Goal: Communication & Community: Ask a question

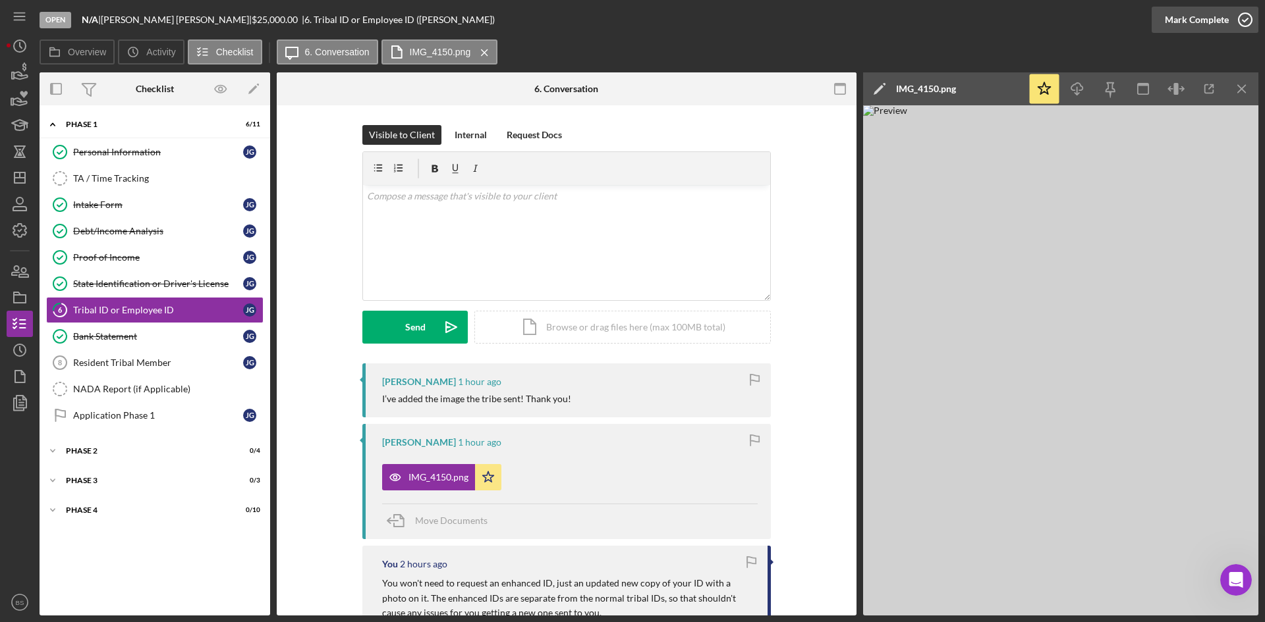
click at [1178, 20] on div "Mark Complete" at bounding box center [1196, 20] width 64 height 26
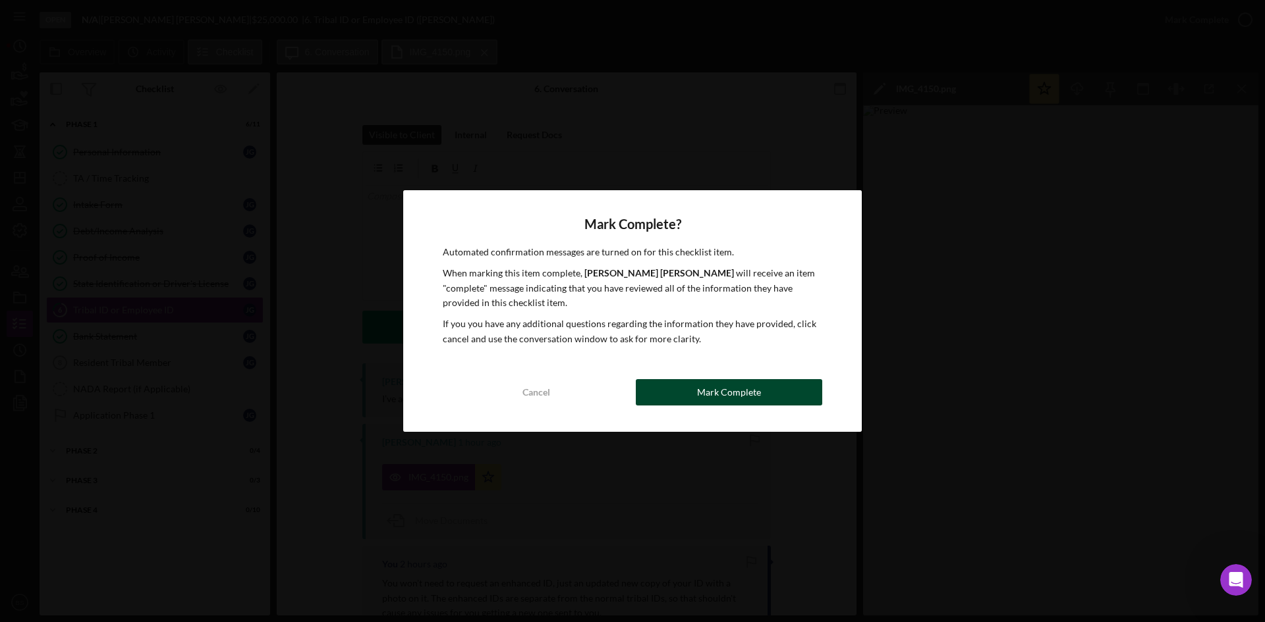
click at [710, 393] on div "Mark Complete" at bounding box center [729, 392] width 64 height 26
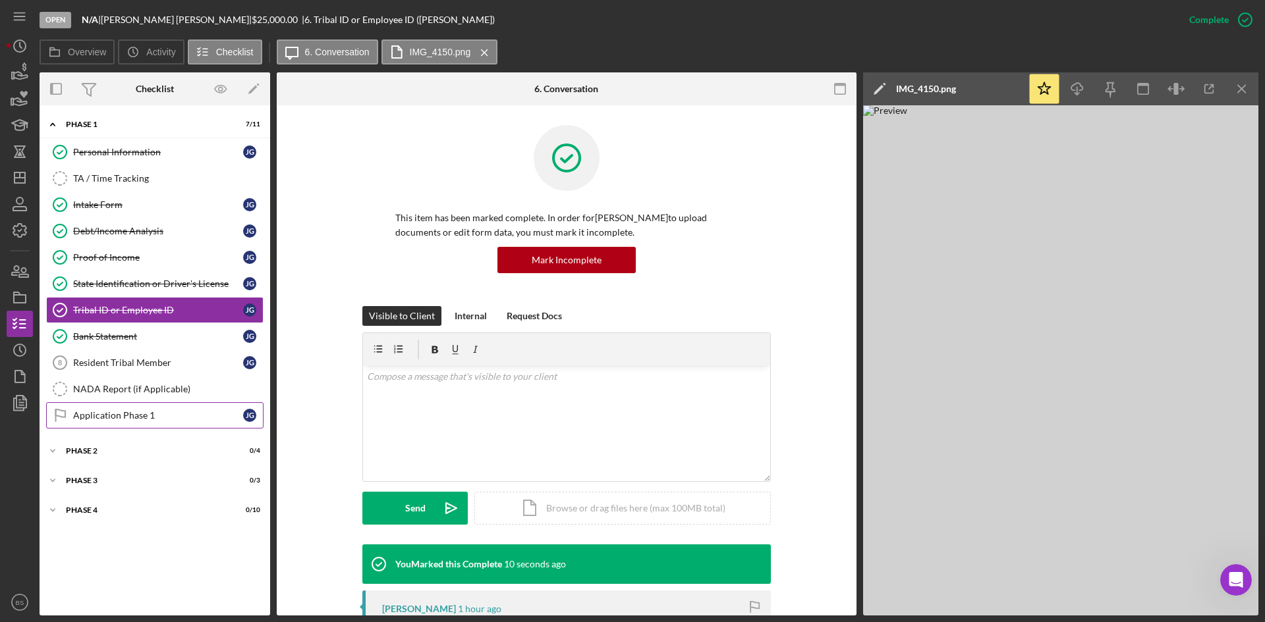
click at [183, 404] on link "Application Phase 1 Application Phase 1 J G" at bounding box center [154, 415] width 217 height 26
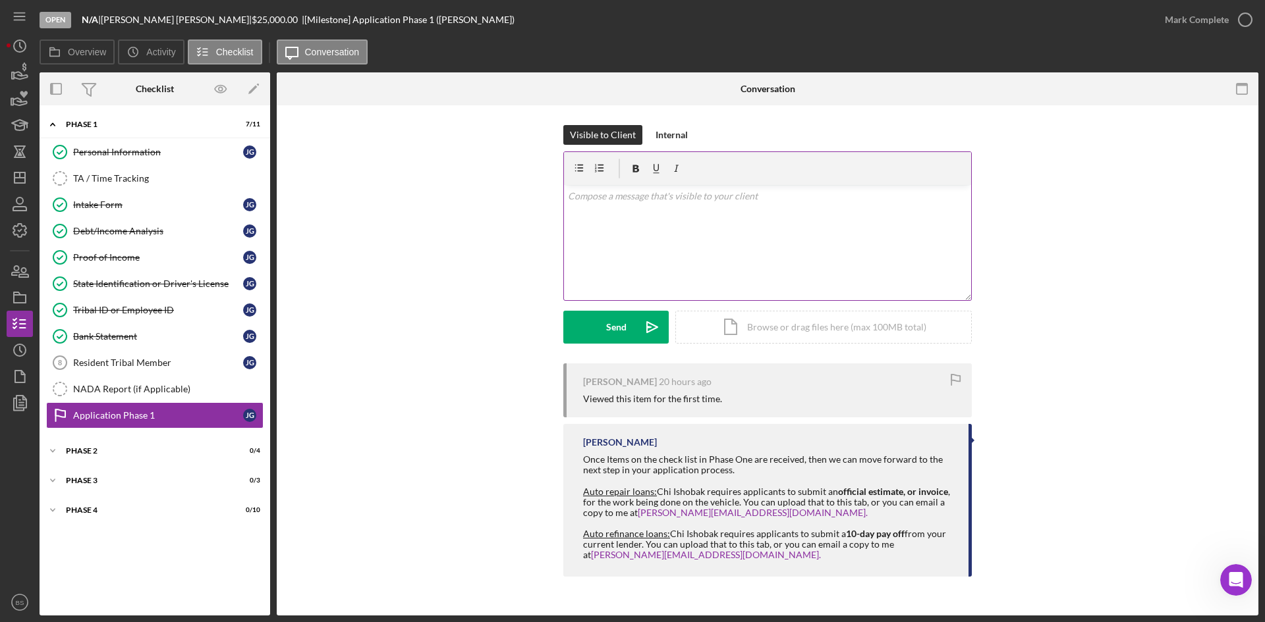
click at [710, 252] on div "v Color teal Color pink Remove color Add row above Add row below Add column bef…" at bounding box center [767, 242] width 407 height 115
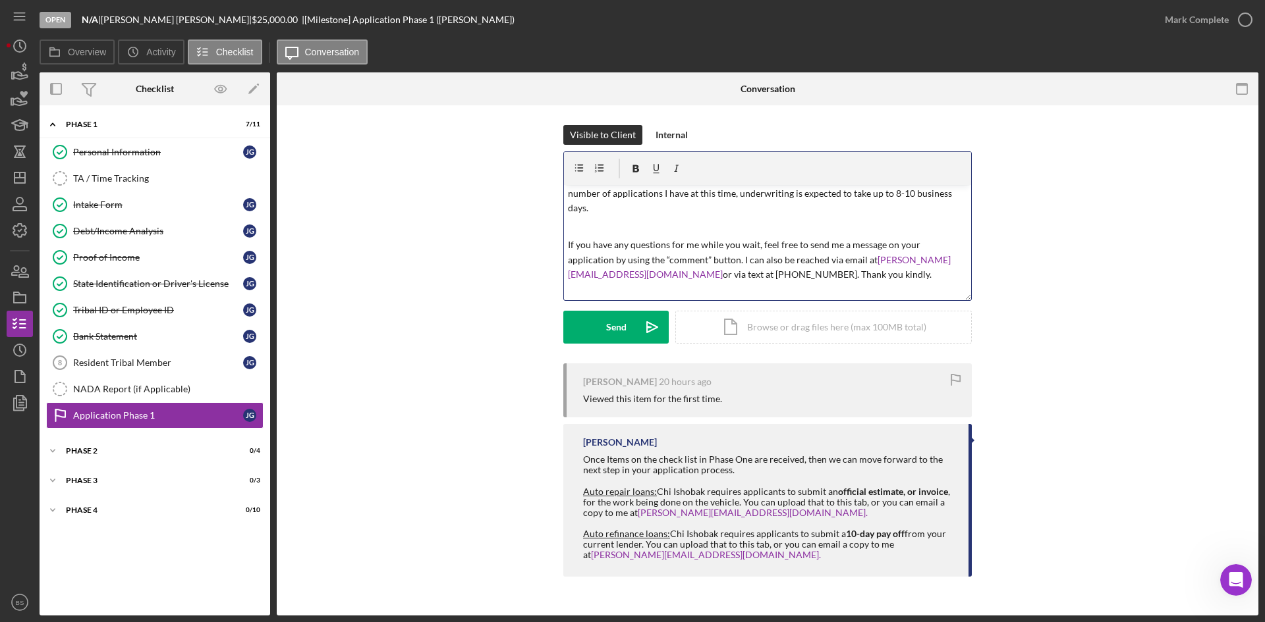
scroll to position [21, 0]
click at [638, 329] on icon "Icon/icon-invite-send" at bounding box center [652, 327] width 33 height 33
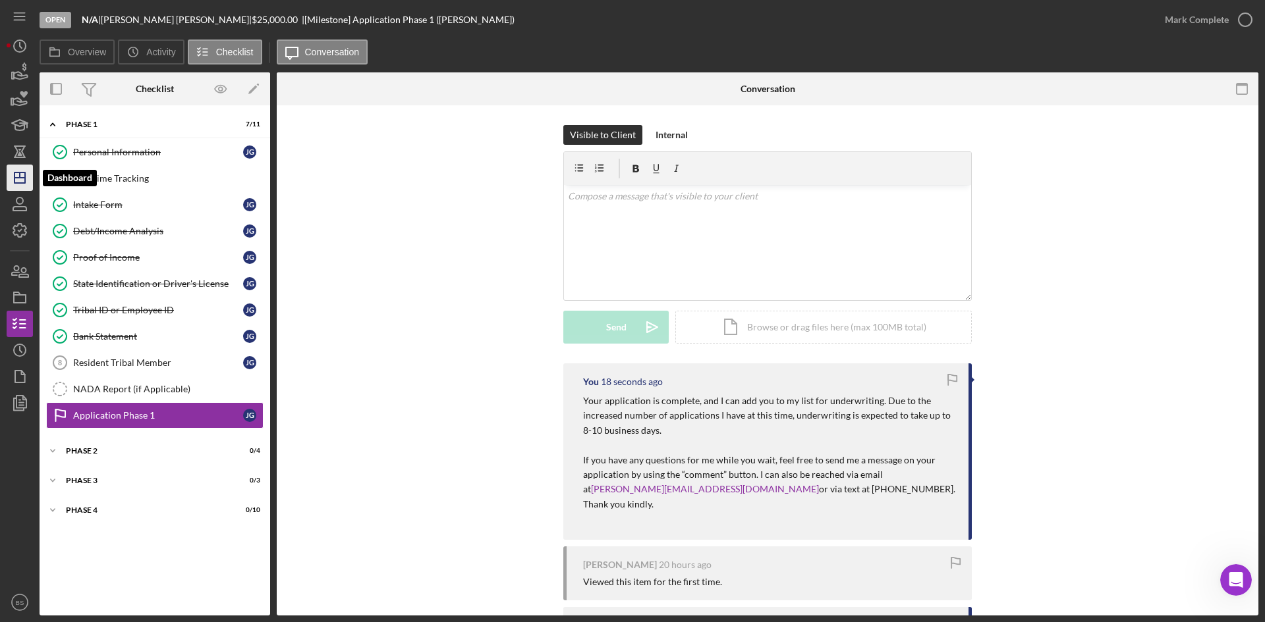
click at [22, 180] on icon "Icon/Dashboard" at bounding box center [19, 177] width 33 height 33
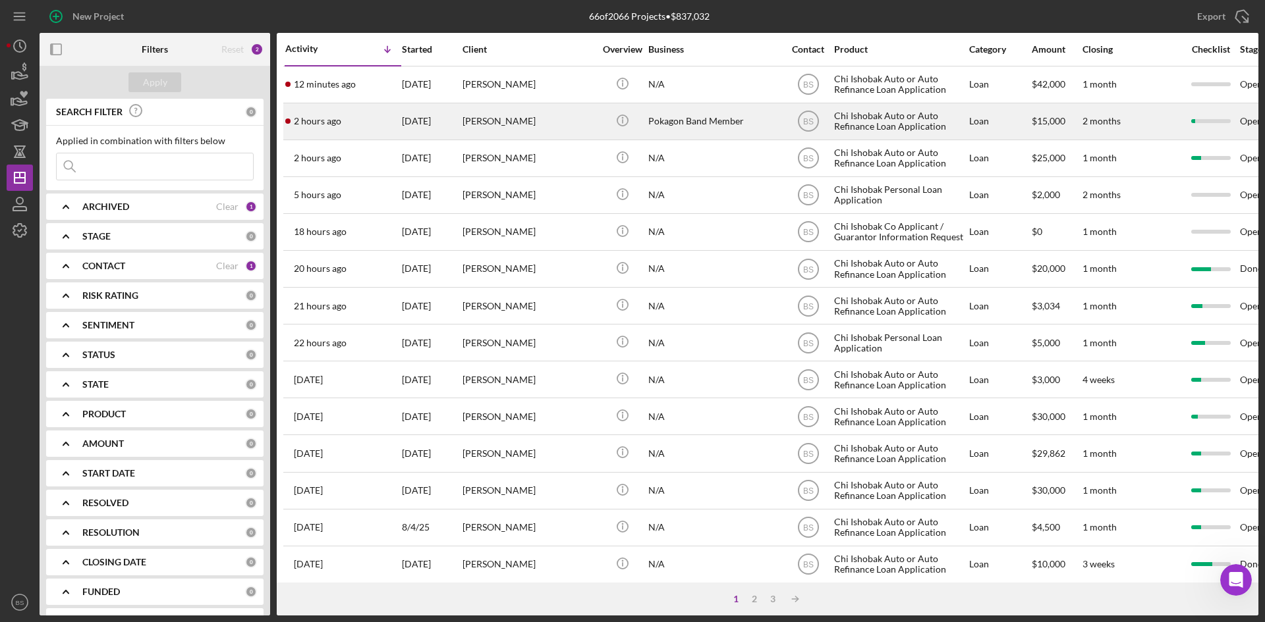
click at [533, 109] on div "Jasmine Collett" at bounding box center [528, 121] width 132 height 35
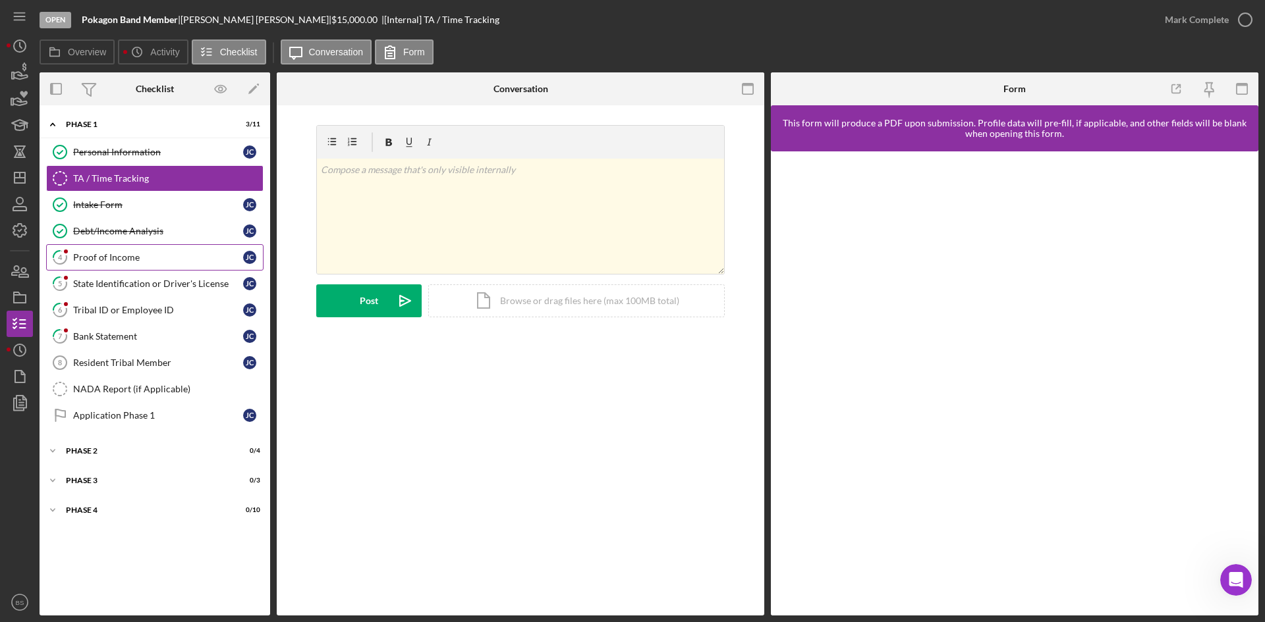
click at [233, 254] on div "Proof of Income" at bounding box center [158, 257] width 170 height 11
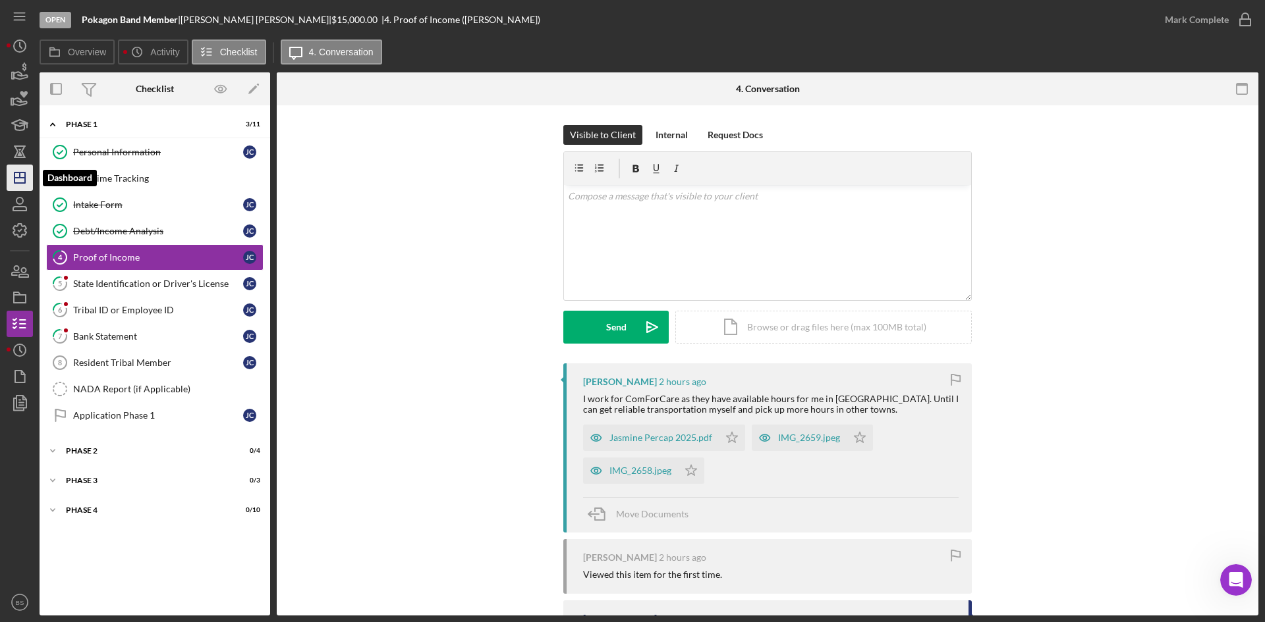
click at [28, 178] on icon "Icon/Dashboard" at bounding box center [19, 177] width 33 height 33
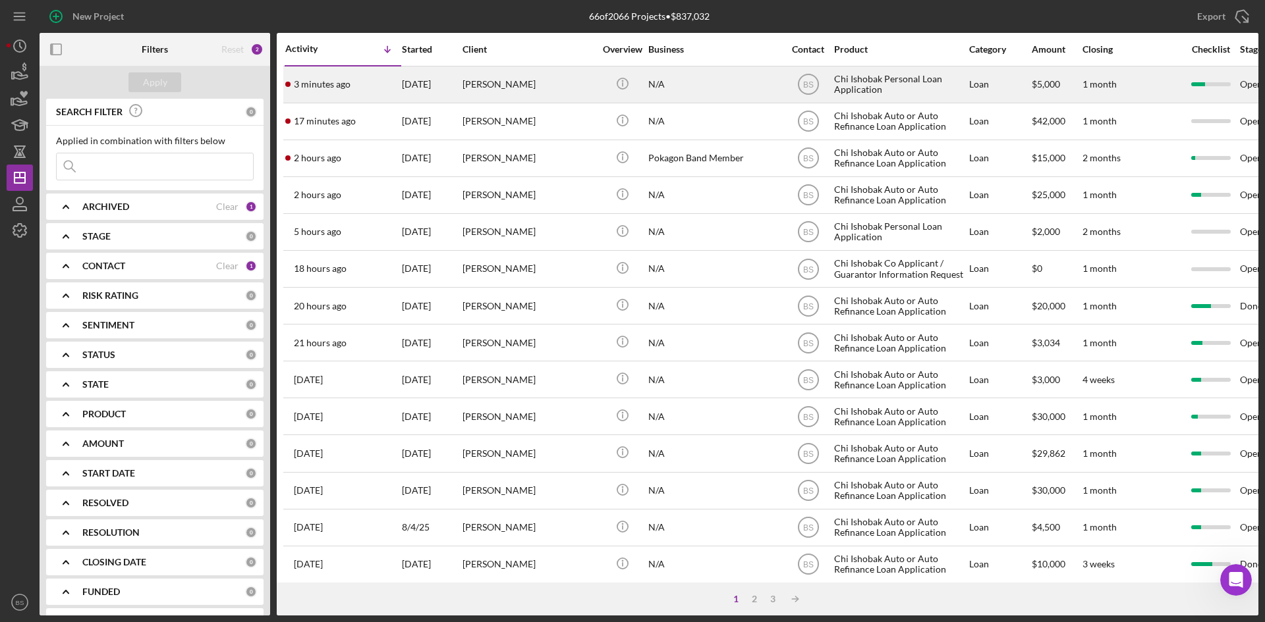
click at [484, 80] on div "[PERSON_NAME]" at bounding box center [528, 84] width 132 height 35
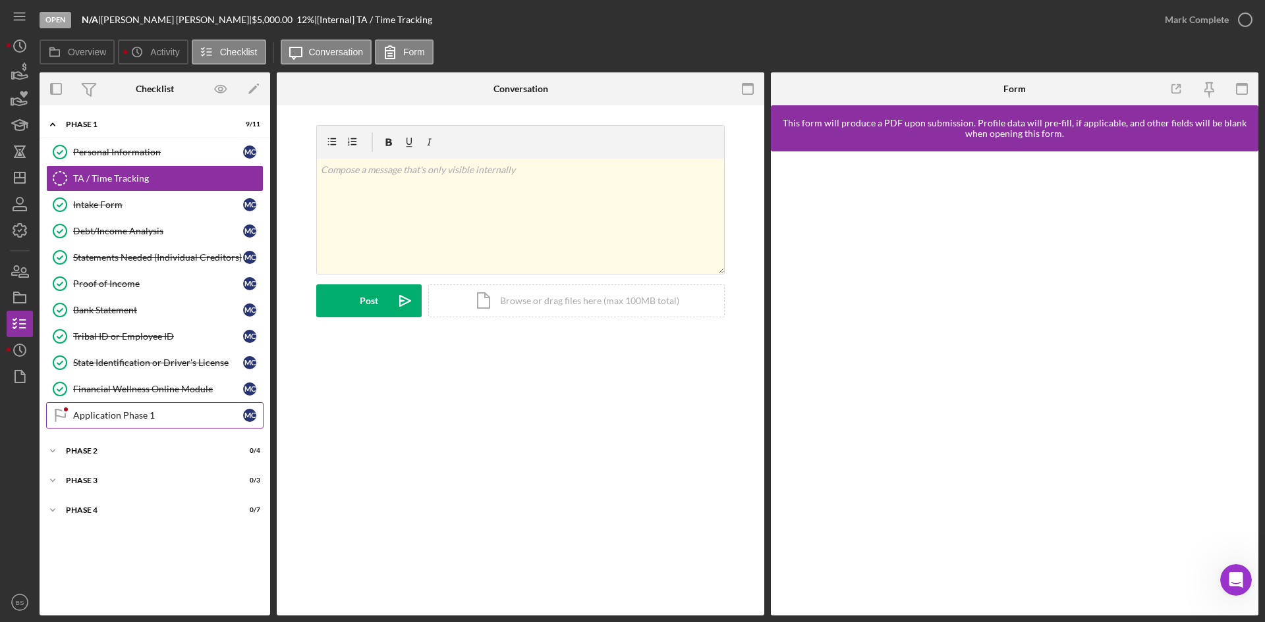
click at [149, 422] on link "Application Phase 1 Application Phase 1 M C" at bounding box center [154, 415] width 217 height 26
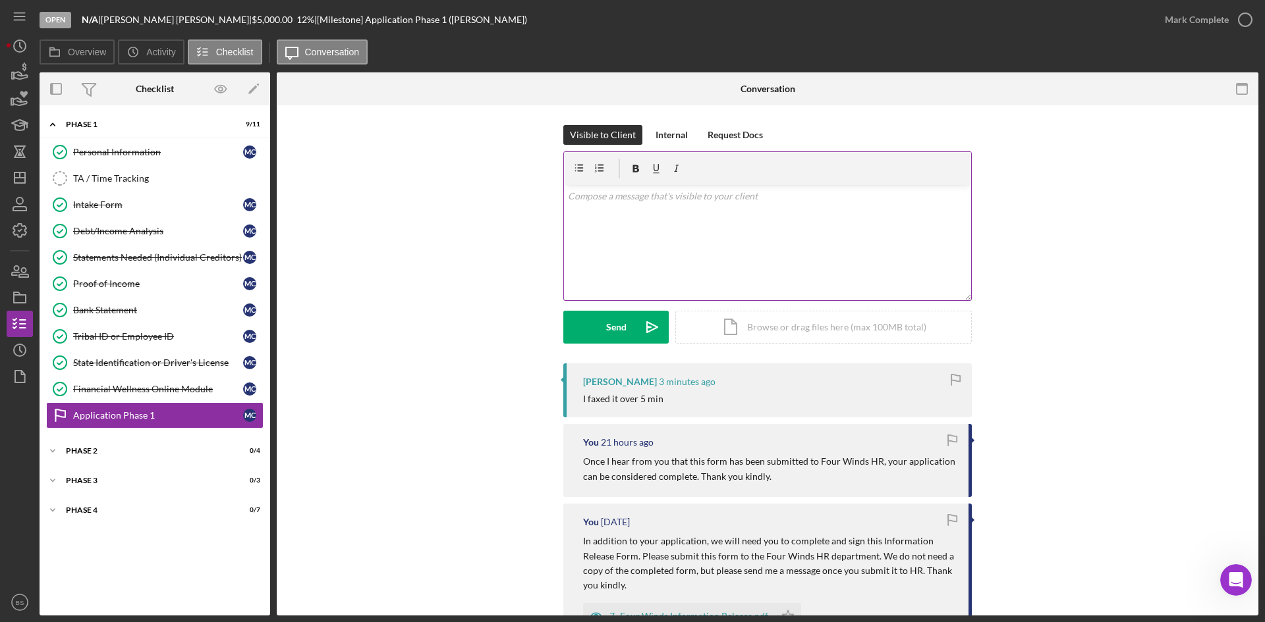
click at [655, 257] on div "v Color teal Color pink Remove color Add row above Add row below Add column bef…" at bounding box center [767, 242] width 407 height 115
click at [577, 200] on p "Souns good thank you kindly!" at bounding box center [768, 196] width 400 height 14
click at [616, 197] on p "Sounds good thank you kindly!" at bounding box center [768, 196] width 400 height 14
click at [612, 197] on p "Sounds good thank you kindly!" at bounding box center [768, 196] width 400 height 14
click at [610, 196] on p "Sounds good thank you kindly!" at bounding box center [768, 196] width 400 height 14
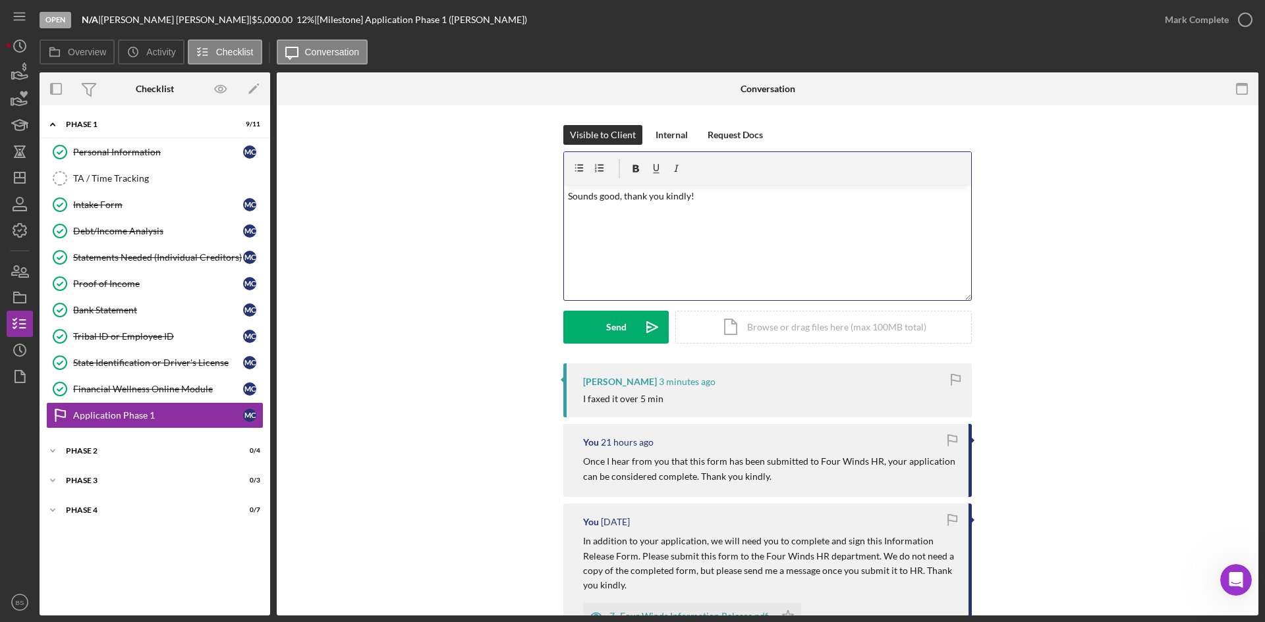
click at [707, 192] on p "Sounds good, thank you kindly!" at bounding box center [768, 196] width 400 height 14
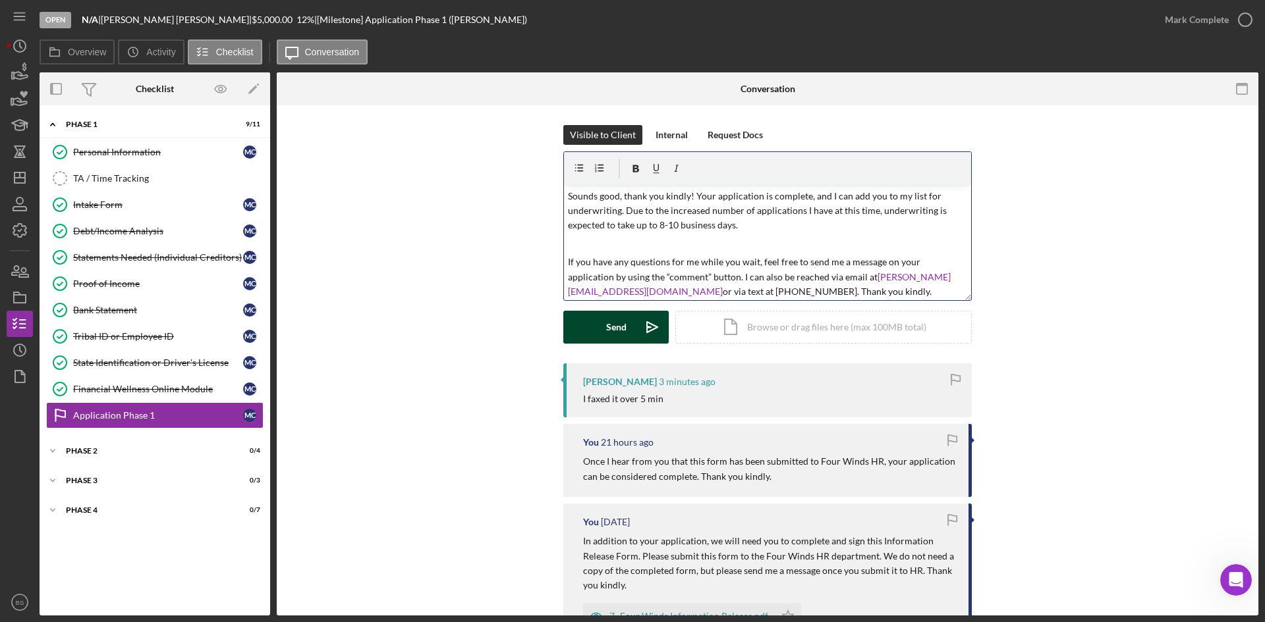
click at [657, 325] on icon "Icon/icon-invite-send" at bounding box center [652, 327] width 33 height 33
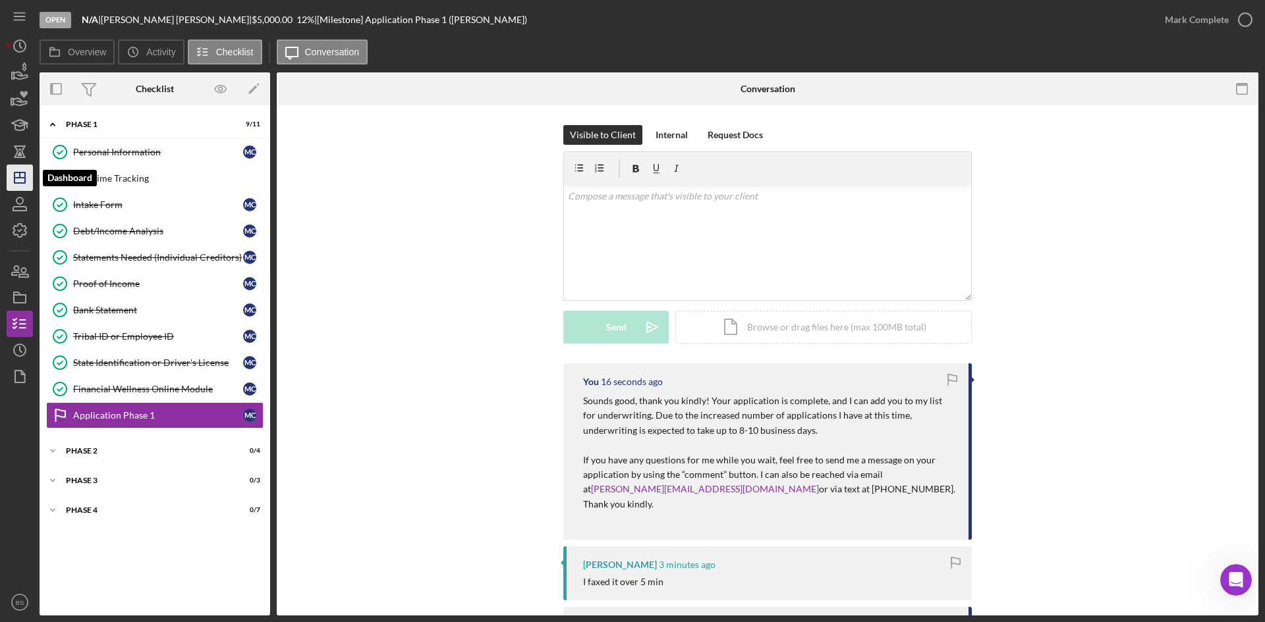
click at [18, 178] on line "button" at bounding box center [19, 178] width 11 height 0
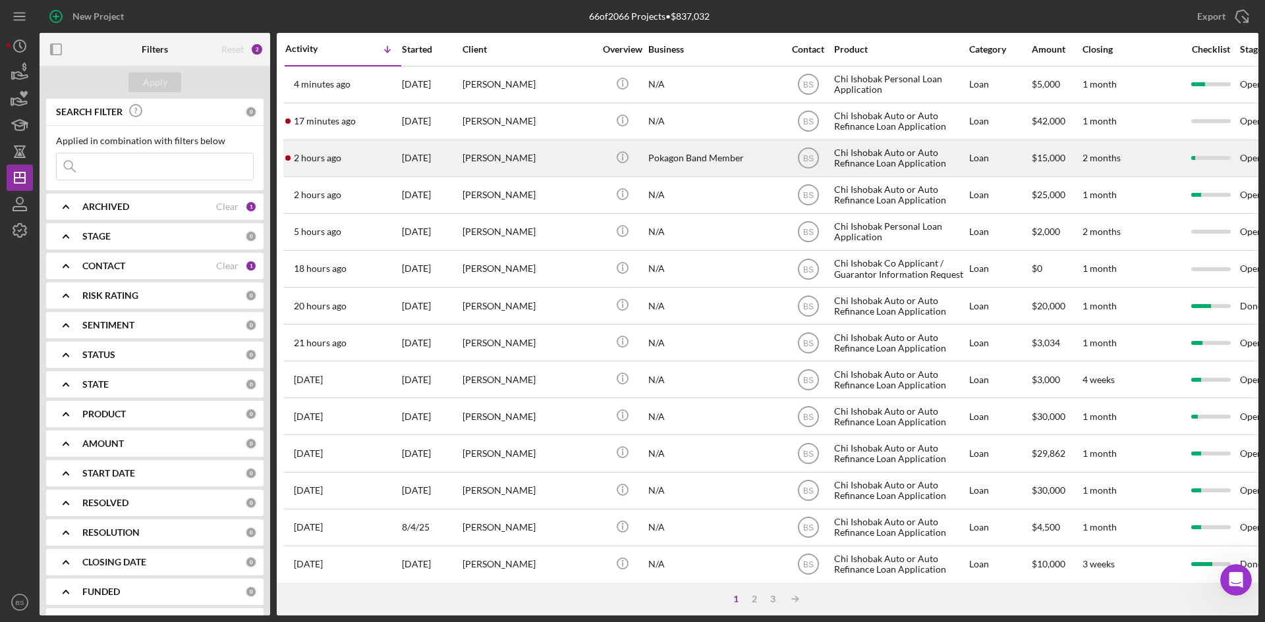
click at [350, 154] on div "2 hours ago Jasmine Collett" at bounding box center [342, 158] width 115 height 35
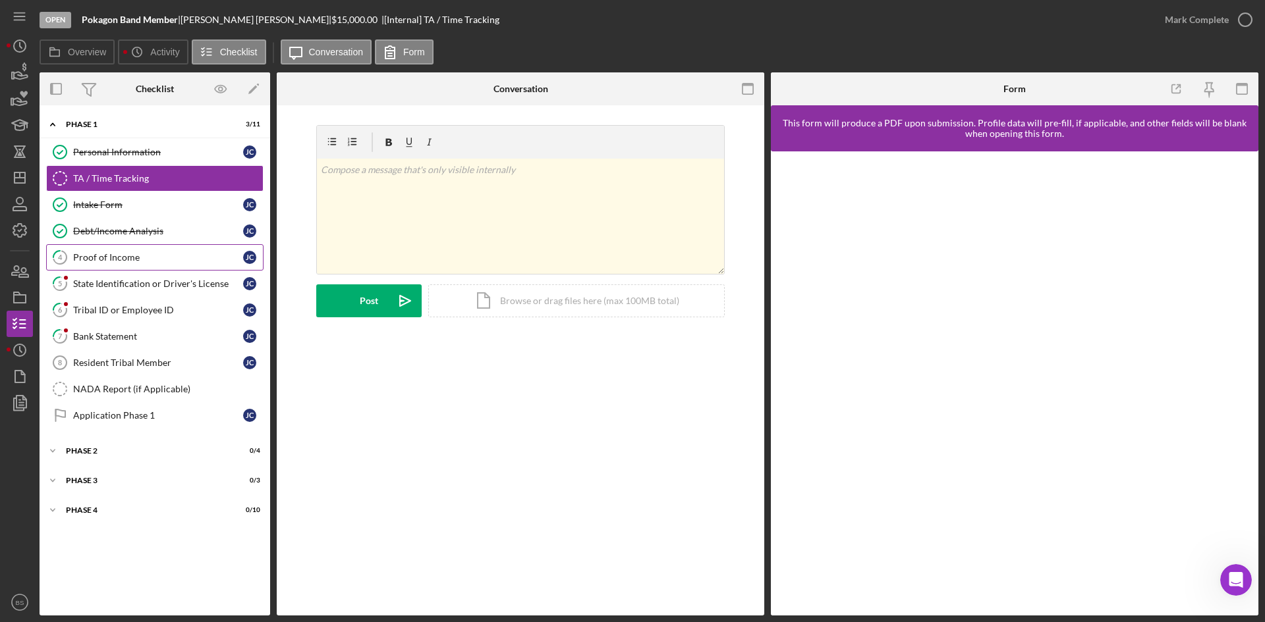
click at [198, 270] on link "4 Proof of Income J C" at bounding box center [154, 257] width 217 height 26
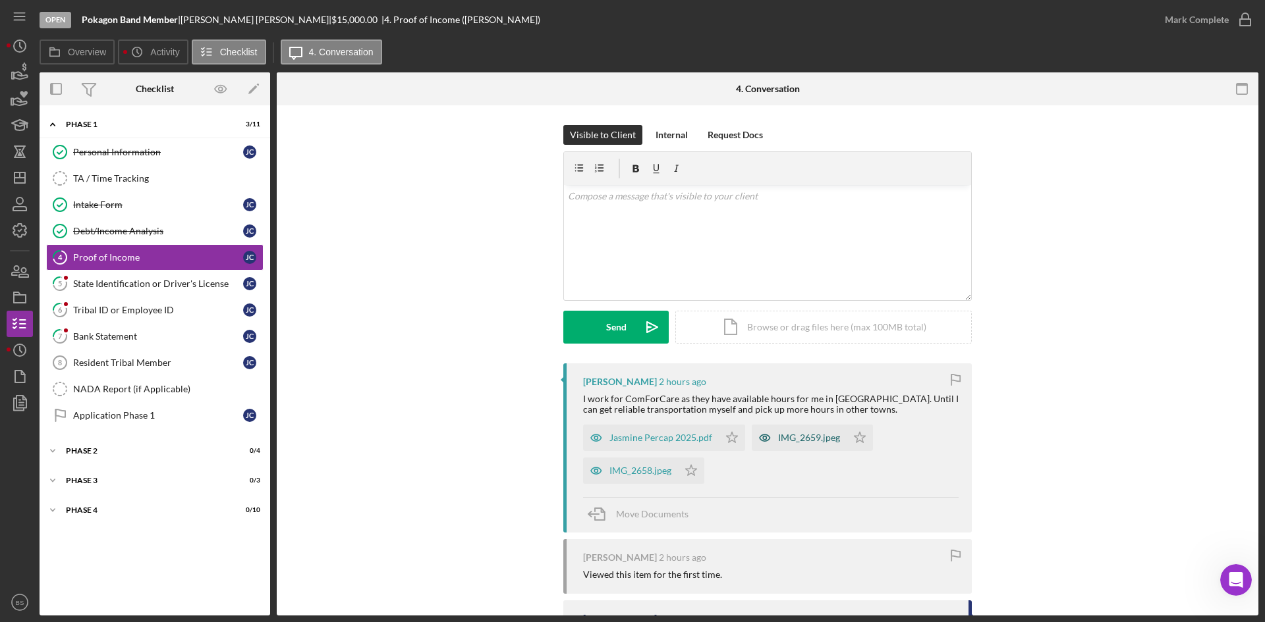
click at [786, 440] on div "IMG_2659.jpeg" at bounding box center [809, 438] width 62 height 11
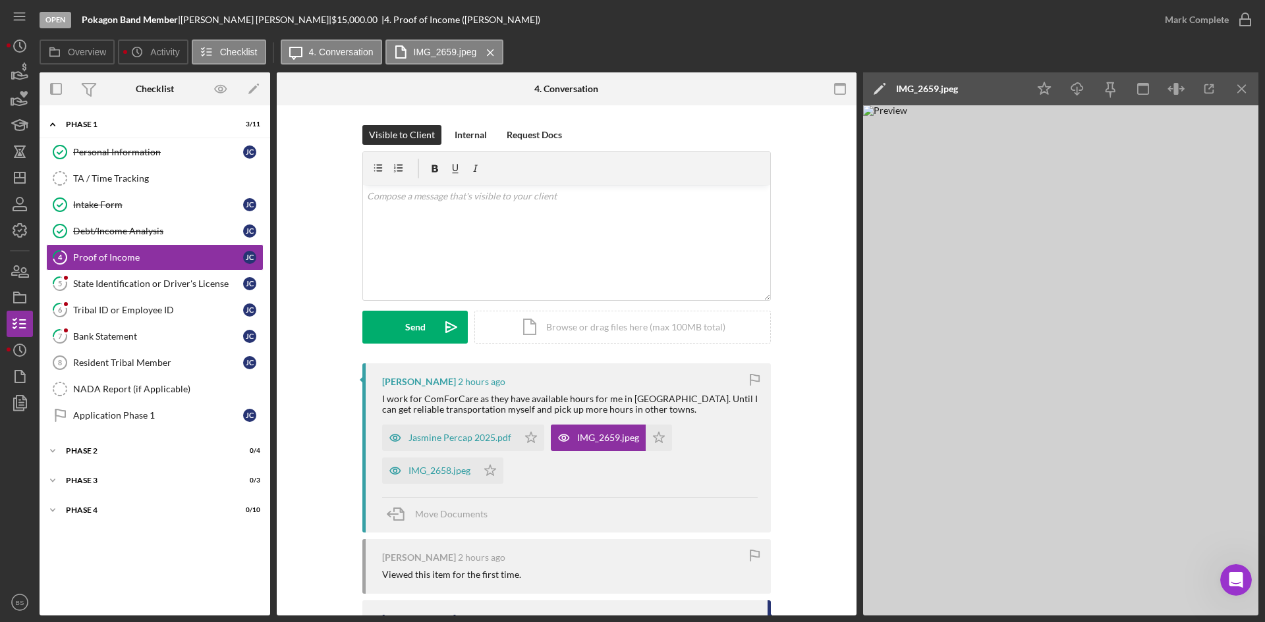
click at [910, 95] on div "IMG_2659.jpeg" at bounding box center [927, 88] width 62 height 33
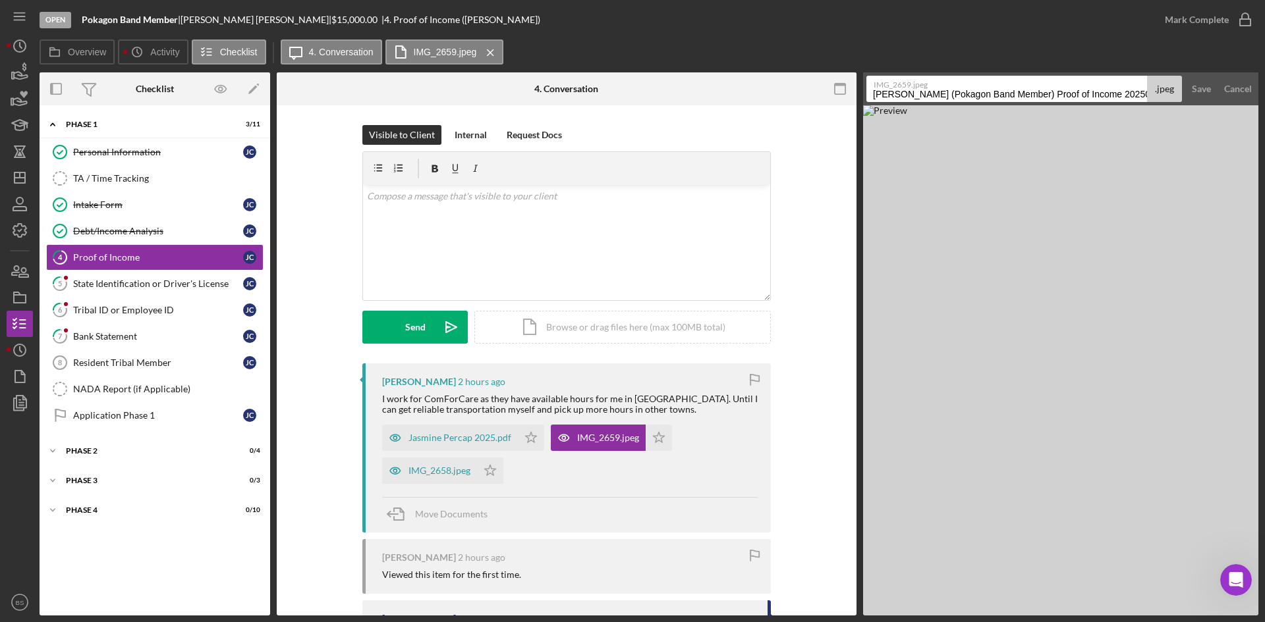
click at [910, 95] on input "Collett, Jasmine (Pokagon Band Member) Proof of Income 20250812" at bounding box center [1006, 89] width 281 height 26
type input "07/03"
click at [1190, 78] on button "Save" at bounding box center [1201, 89] width 32 height 26
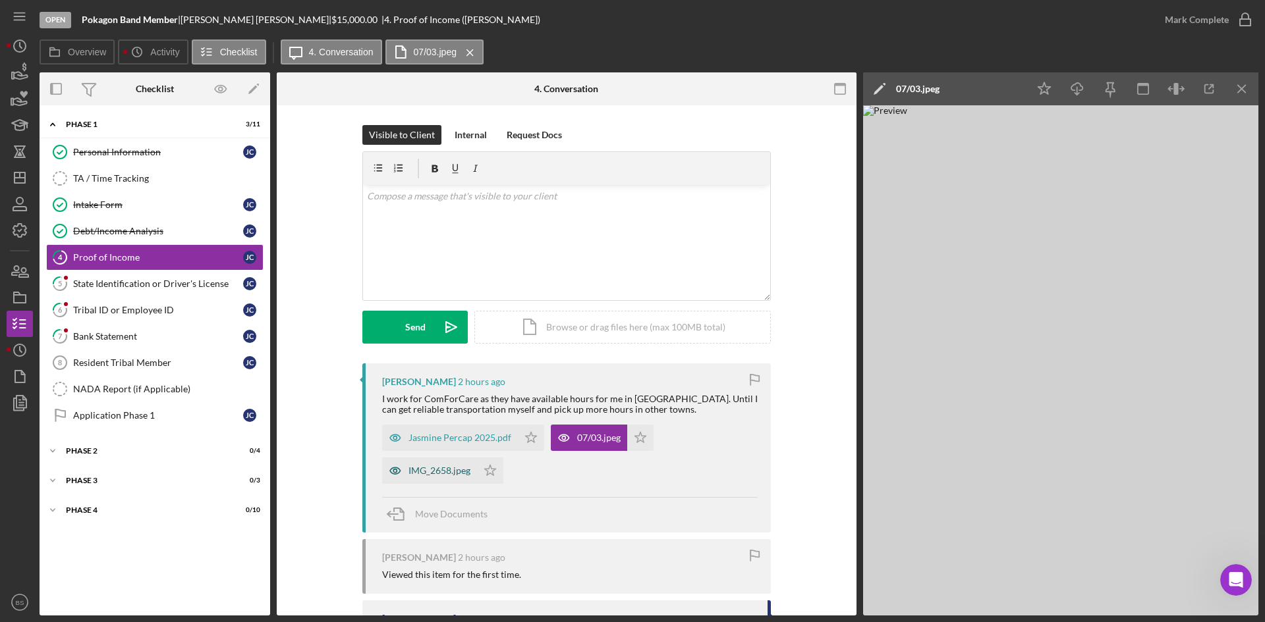
click at [398, 470] on icon "button" at bounding box center [395, 471] width 26 height 26
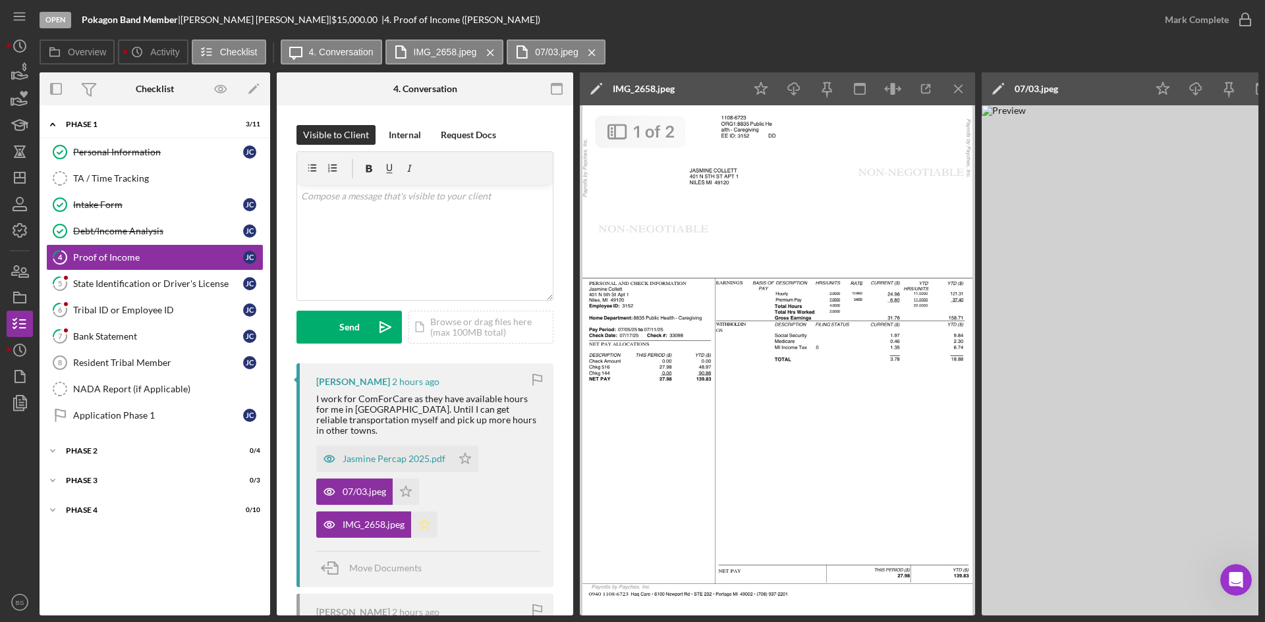
click at [423, 515] on icon "Icon/Star" at bounding box center [424, 525] width 26 height 26
click at [658, 86] on div "IMG_2658.jpeg" at bounding box center [643, 89] width 62 height 11
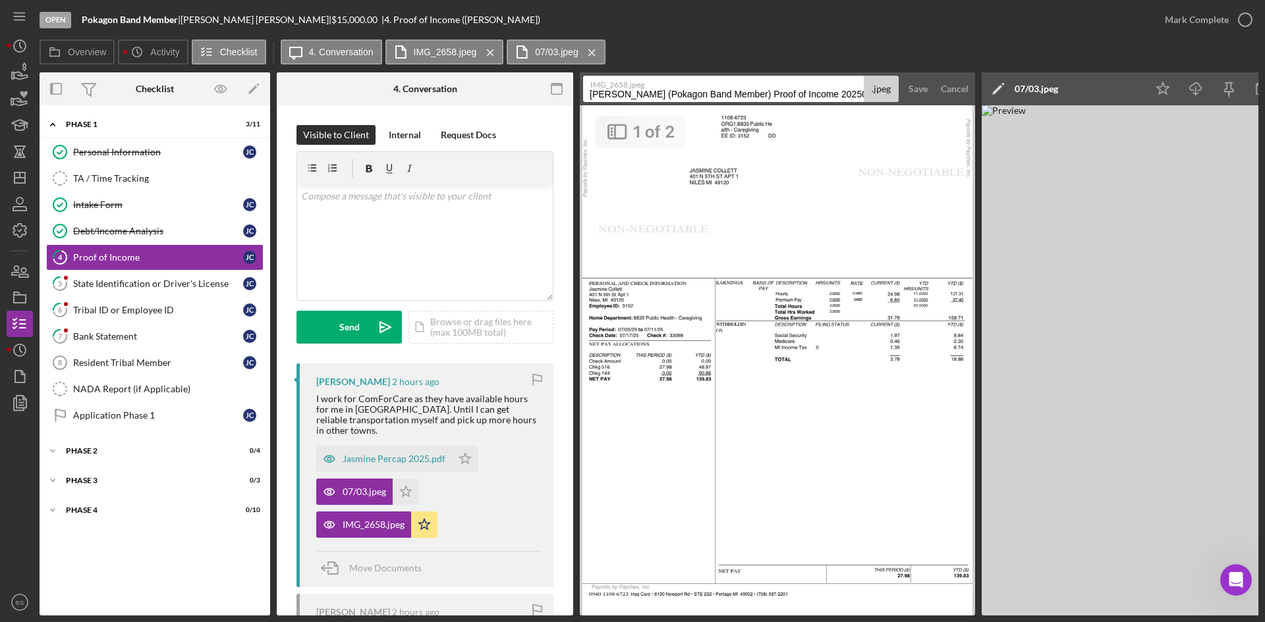
click at [664, 95] on input "Collett, Jasmine (Pokagon Band Member) Proof of Income 20250812" at bounding box center [723, 89] width 281 height 26
type input "07/17"
click at [920, 89] on div "Save" at bounding box center [917, 89] width 19 height 26
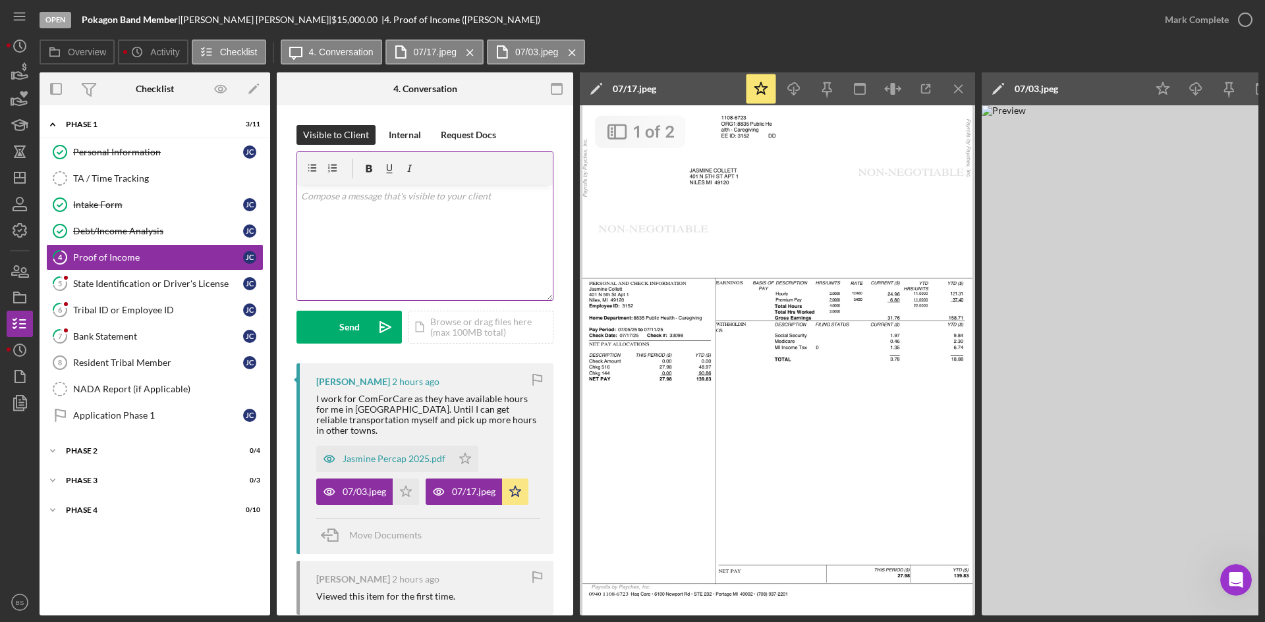
click at [362, 251] on div "v Color teal Color pink Remove color Add row above Add row below Add column bef…" at bounding box center [425, 242] width 256 height 115
click at [313, 196] on p "Souns good. We will need one more of your most recent pay stubs to include the …" at bounding box center [425, 204] width 248 height 30
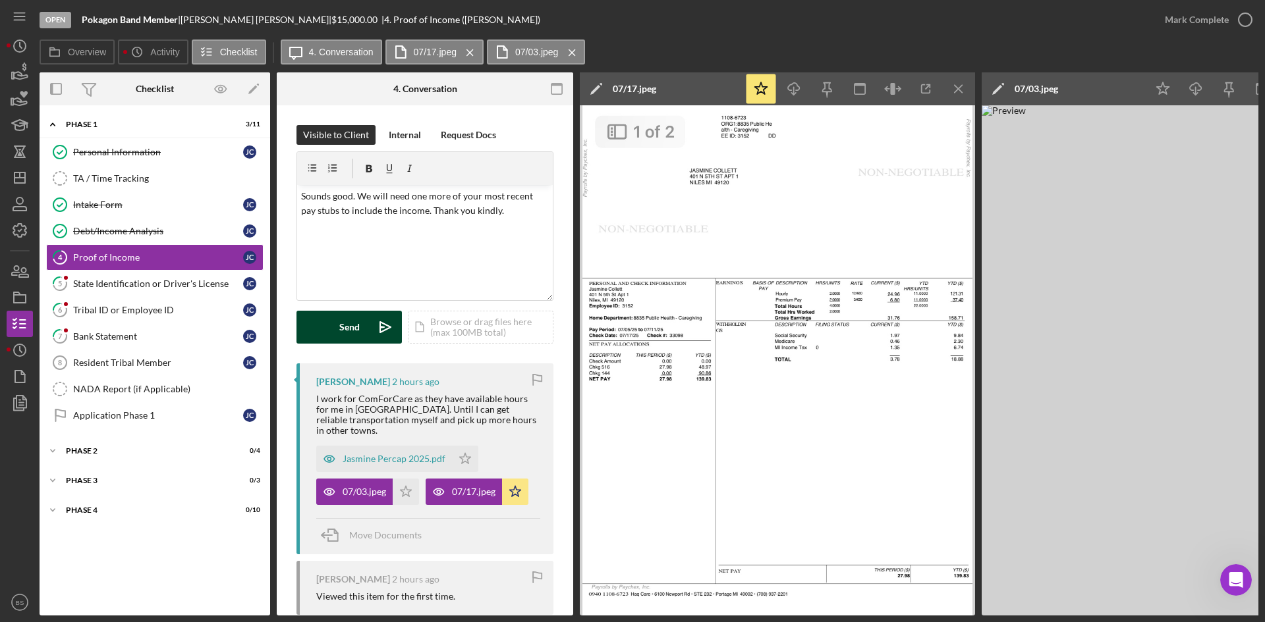
click at [356, 325] on div "Send" at bounding box center [349, 327] width 20 height 33
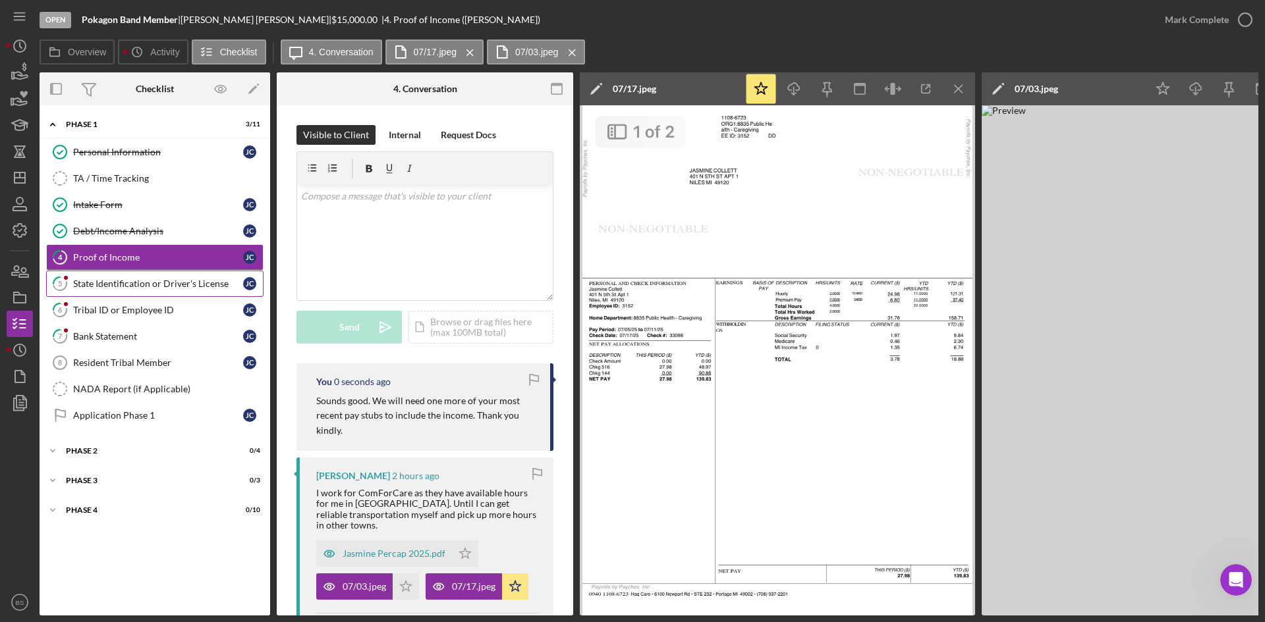
click at [150, 291] on link "5 State Identification or Driver's License J C" at bounding box center [154, 284] width 217 height 26
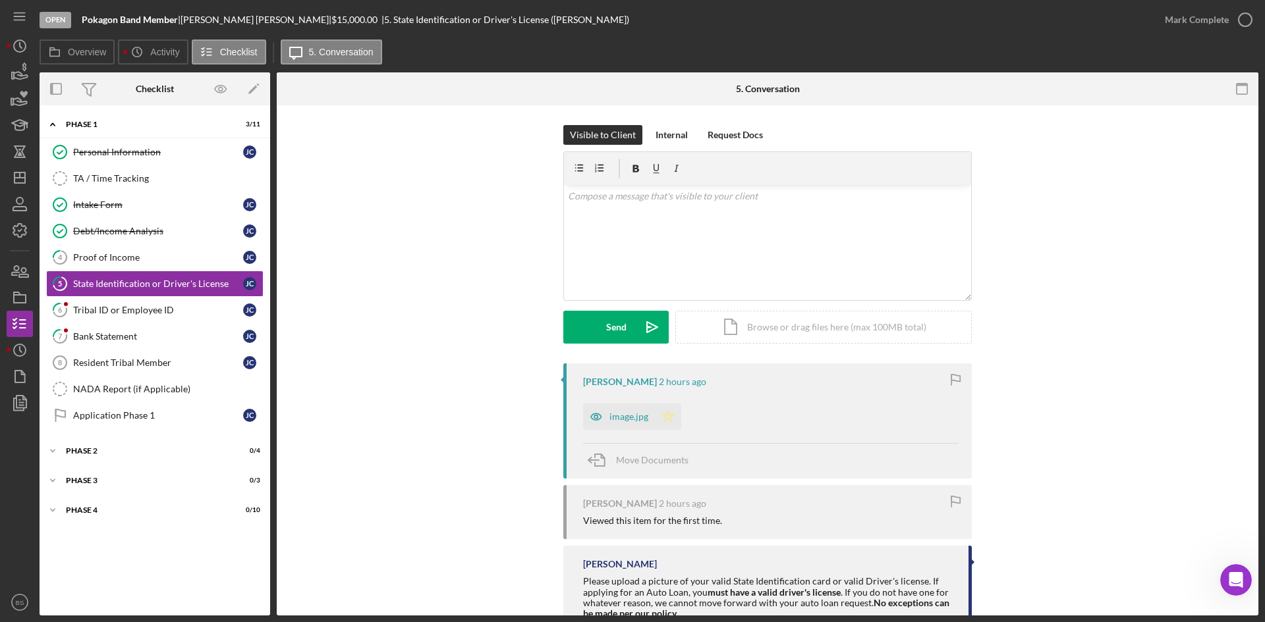
click at [656, 423] on icon "Icon/Star" at bounding box center [668, 417] width 26 height 26
click at [624, 420] on div "image.jpg" at bounding box center [628, 417] width 39 height 11
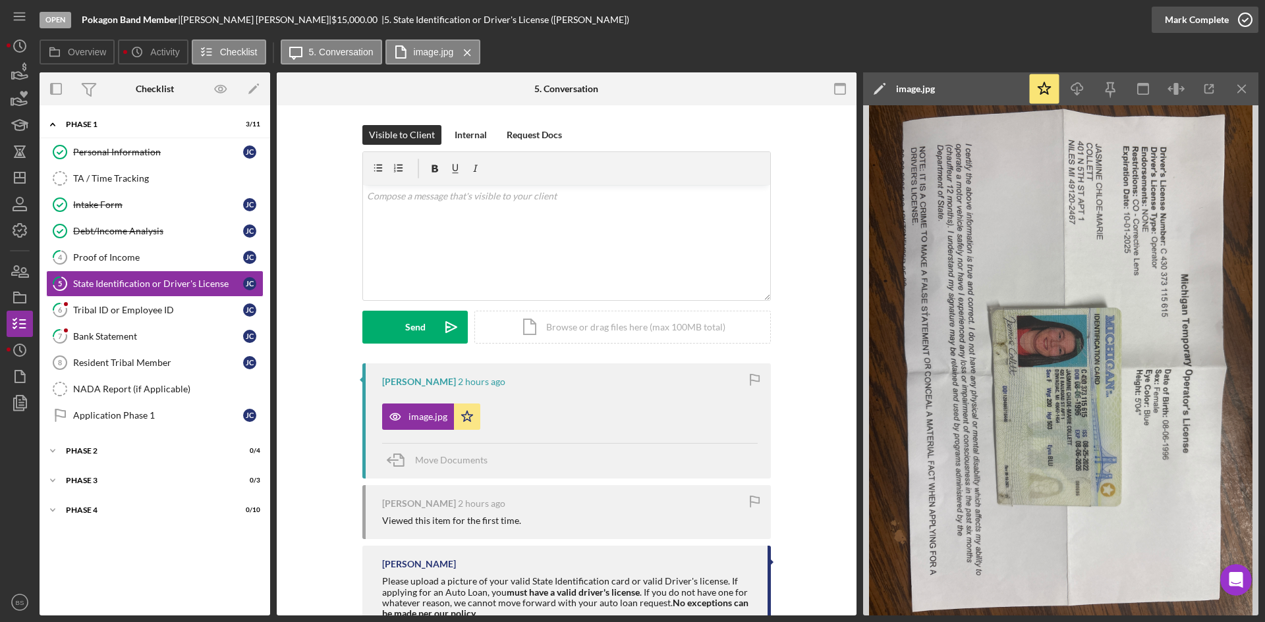
click at [1178, 22] on div "Mark Complete" at bounding box center [1196, 20] width 64 height 26
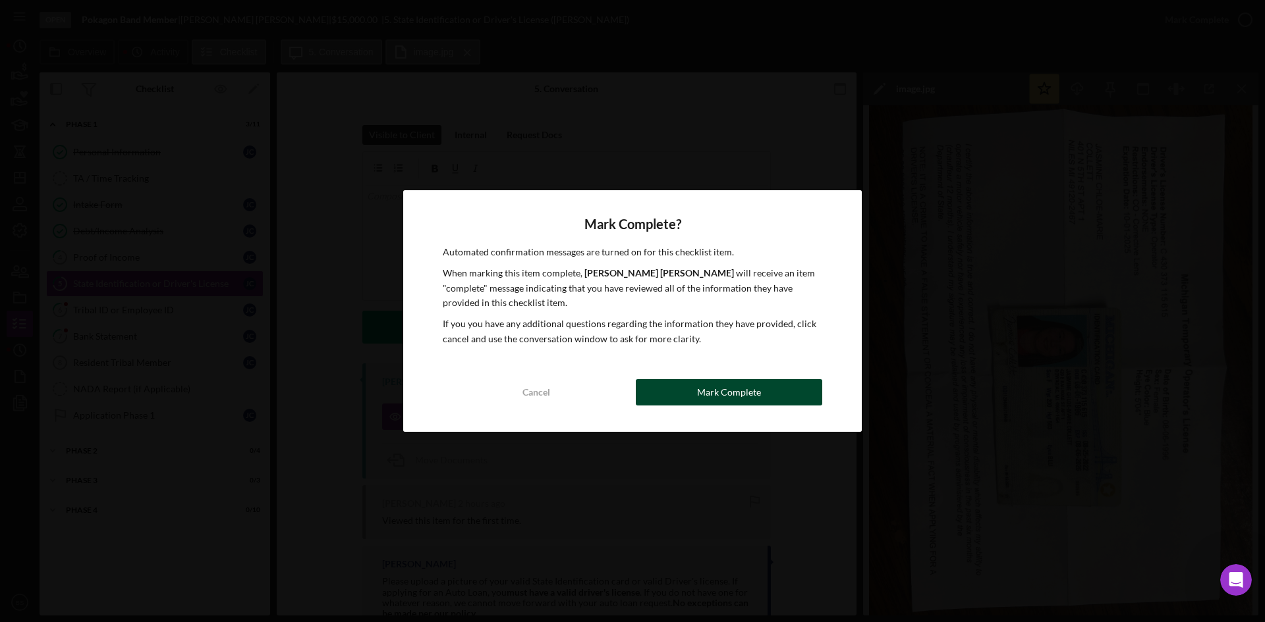
click at [803, 388] on button "Mark Complete" at bounding box center [729, 392] width 186 height 26
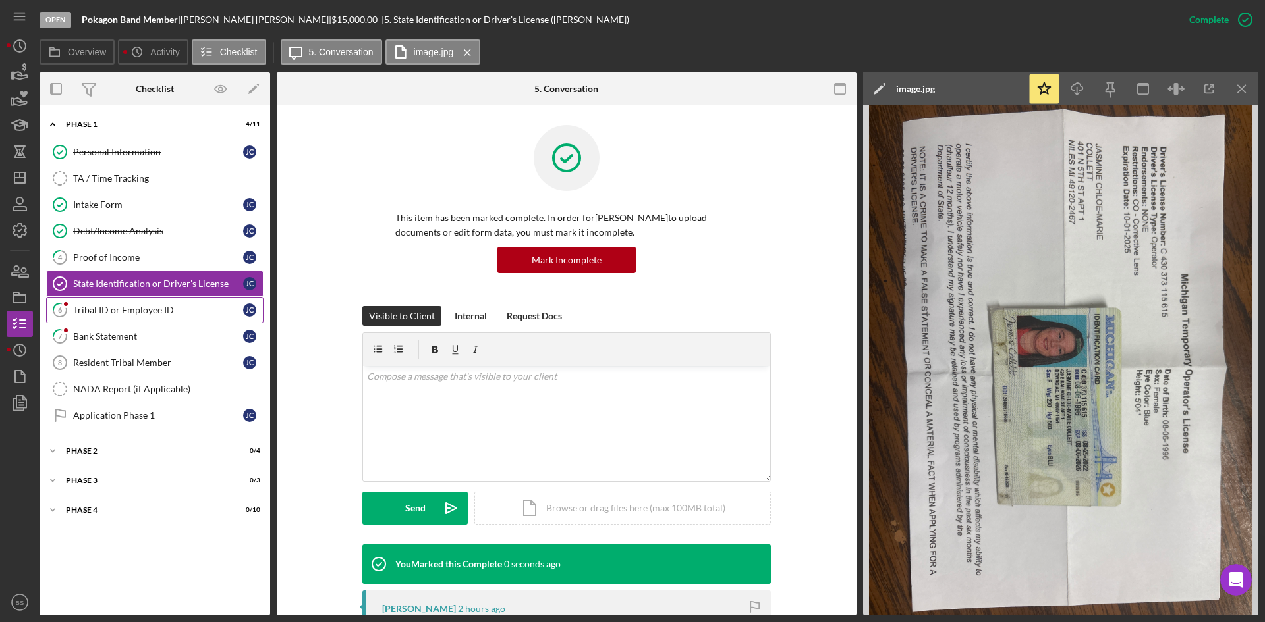
click at [180, 314] on div "Tribal ID or Employee ID" at bounding box center [158, 310] width 170 height 11
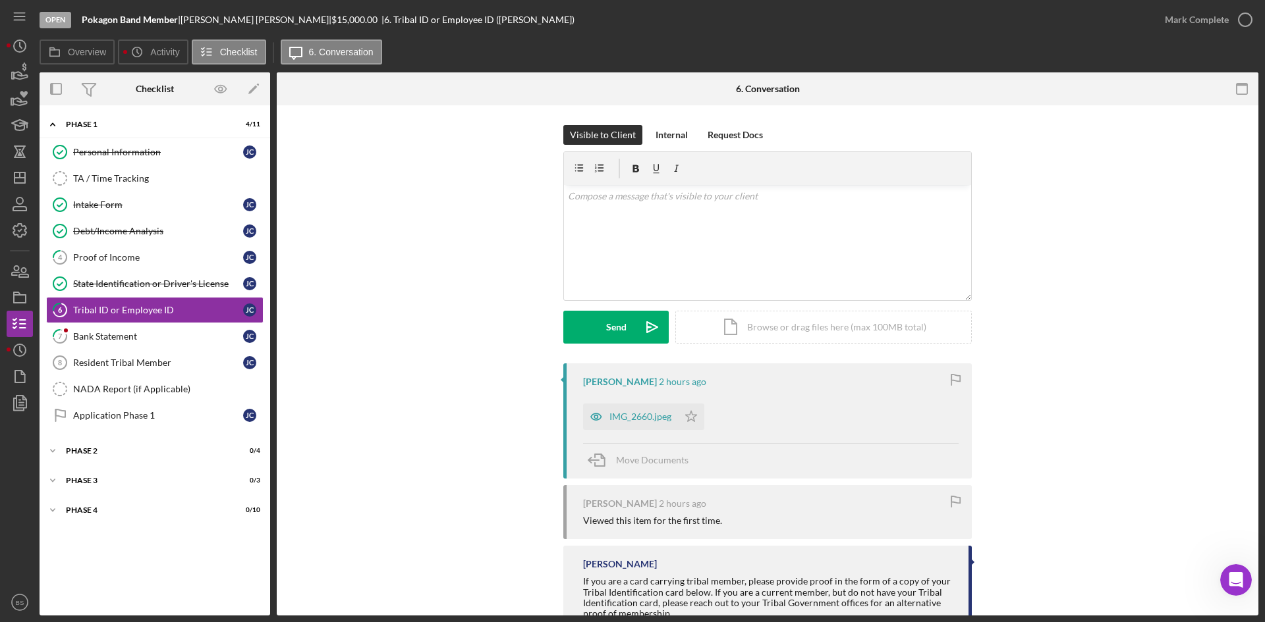
click at [603, 424] on icon "button" at bounding box center [596, 417] width 26 height 26
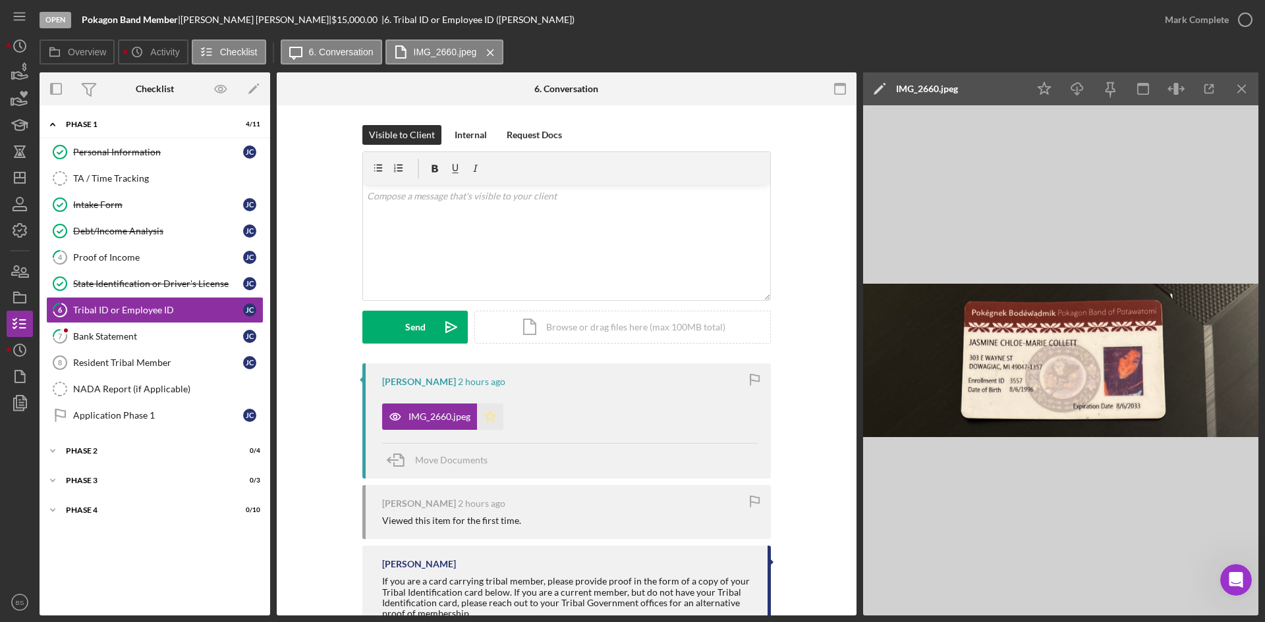
click at [485, 418] on icon "Icon/Star" at bounding box center [490, 417] width 26 height 26
click at [1194, 14] on div "Mark Complete" at bounding box center [1196, 20] width 64 height 26
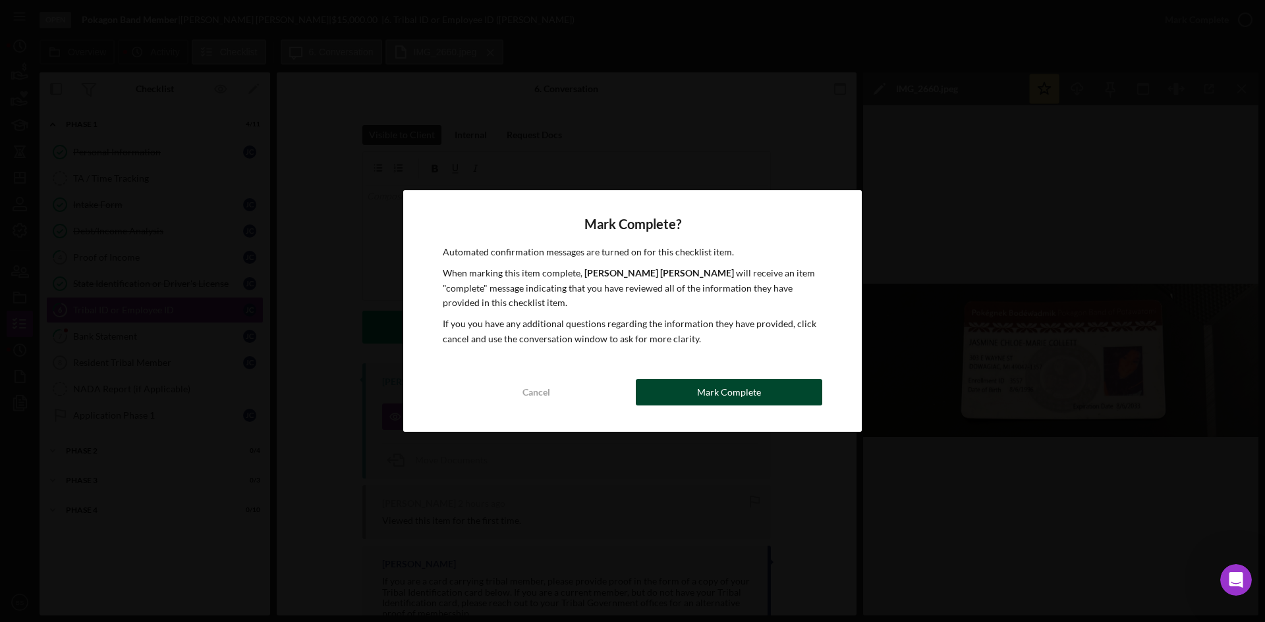
click at [770, 385] on button "Mark Complete" at bounding box center [729, 392] width 186 height 26
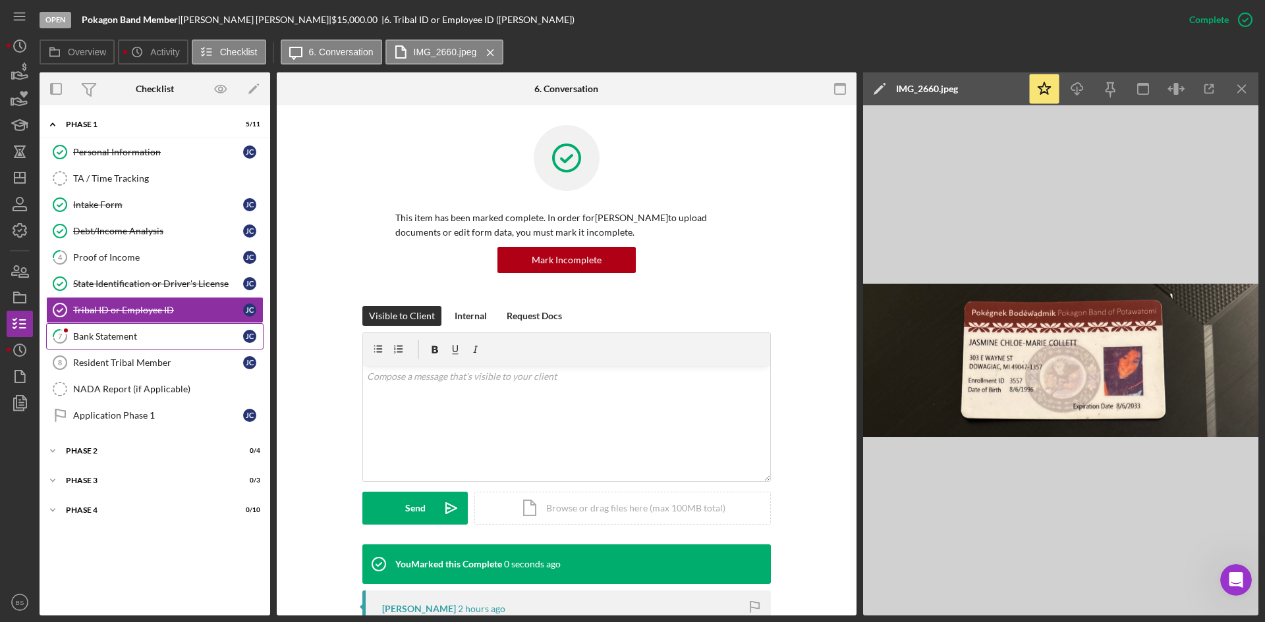
click at [95, 345] on link "7 Bank Statement J C" at bounding box center [154, 336] width 217 height 26
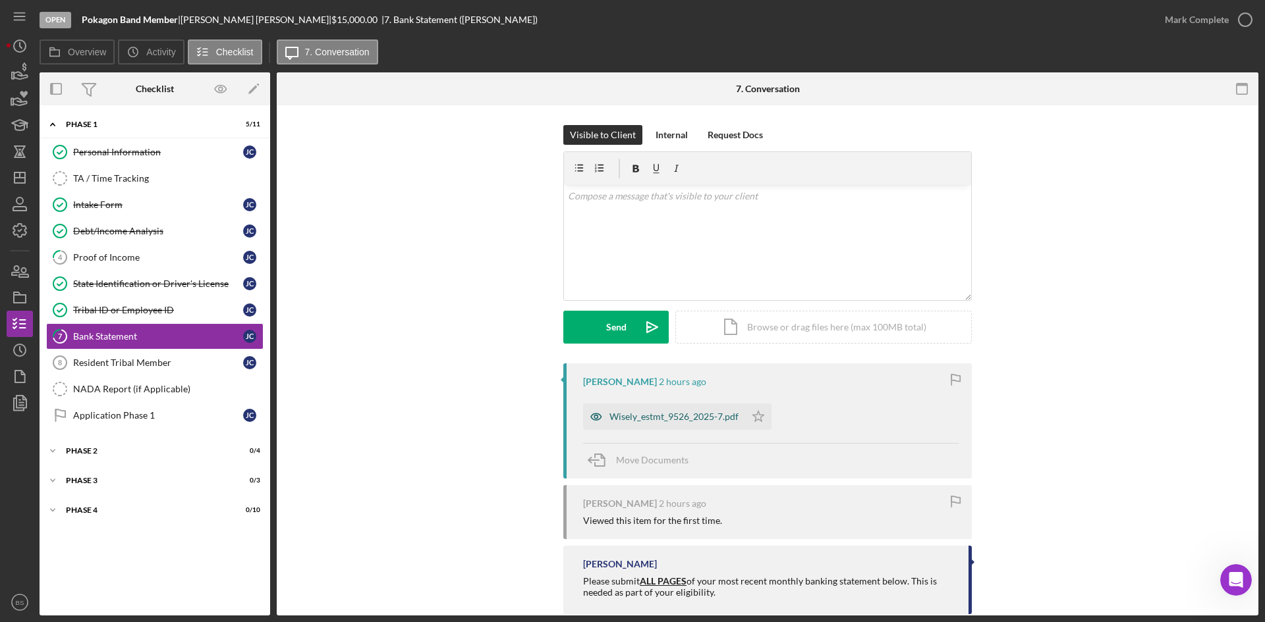
click at [684, 423] on div "Wisely_estmt_9526_2025-7.pdf" at bounding box center [664, 417] width 162 height 26
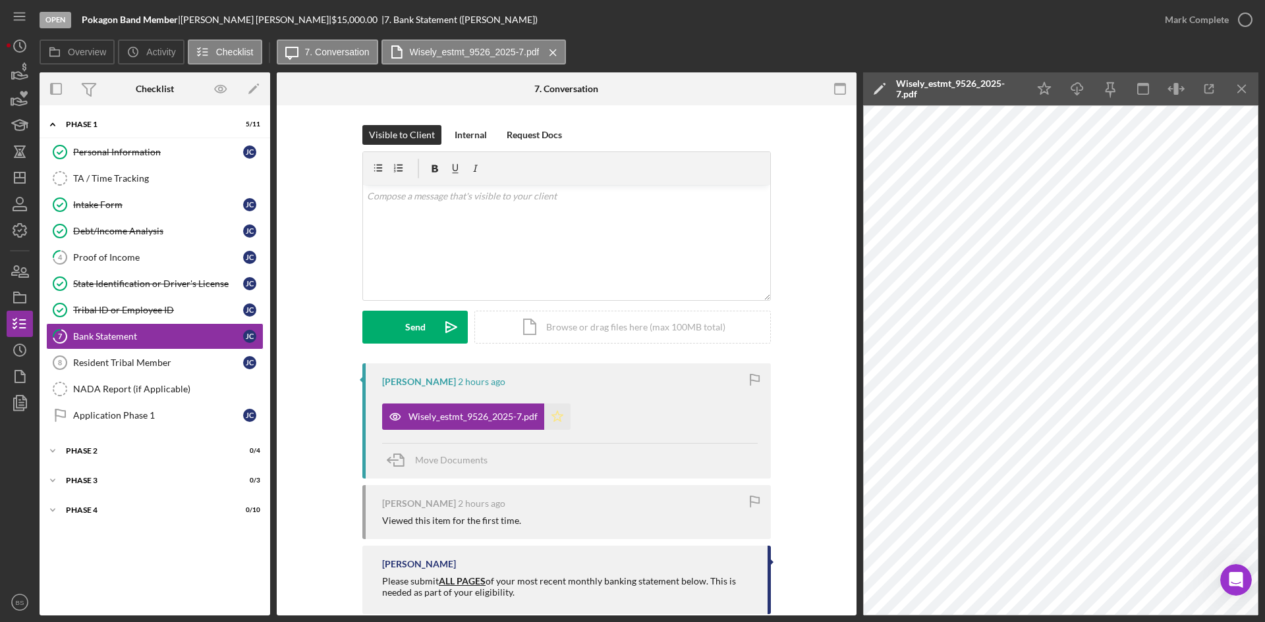
click at [549, 418] on icon "Icon/Star" at bounding box center [557, 417] width 26 height 26
click at [1197, 26] on div "Mark Complete" at bounding box center [1196, 20] width 64 height 26
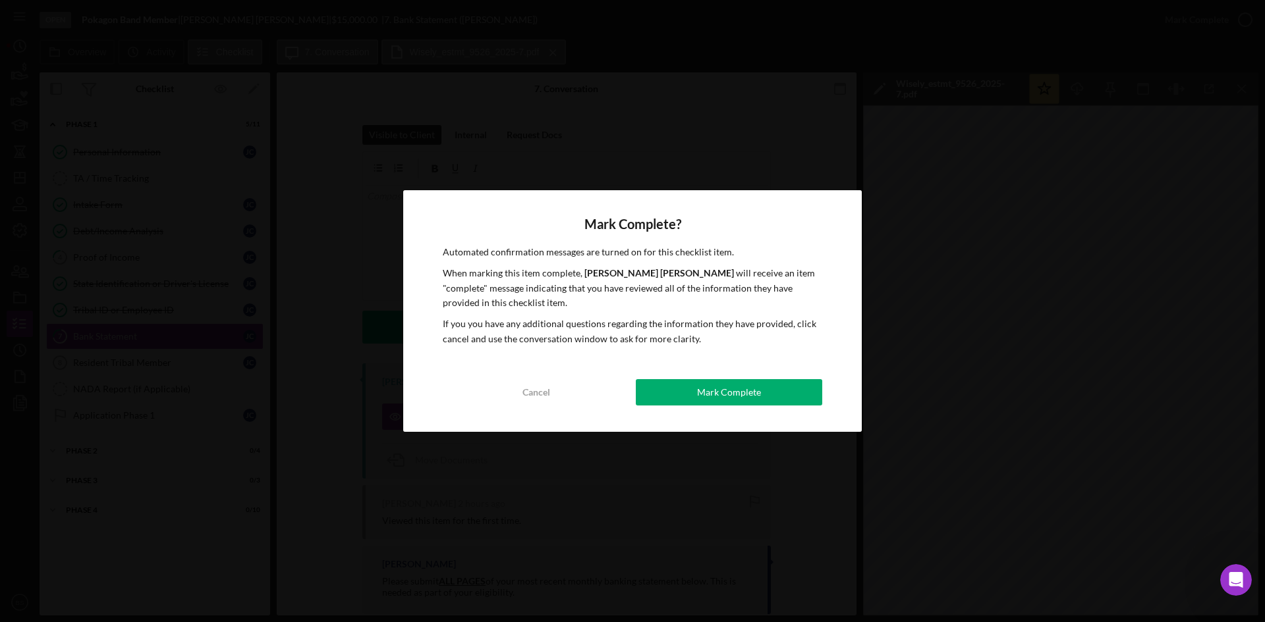
click at [786, 391] on button "Mark Complete" at bounding box center [729, 392] width 186 height 26
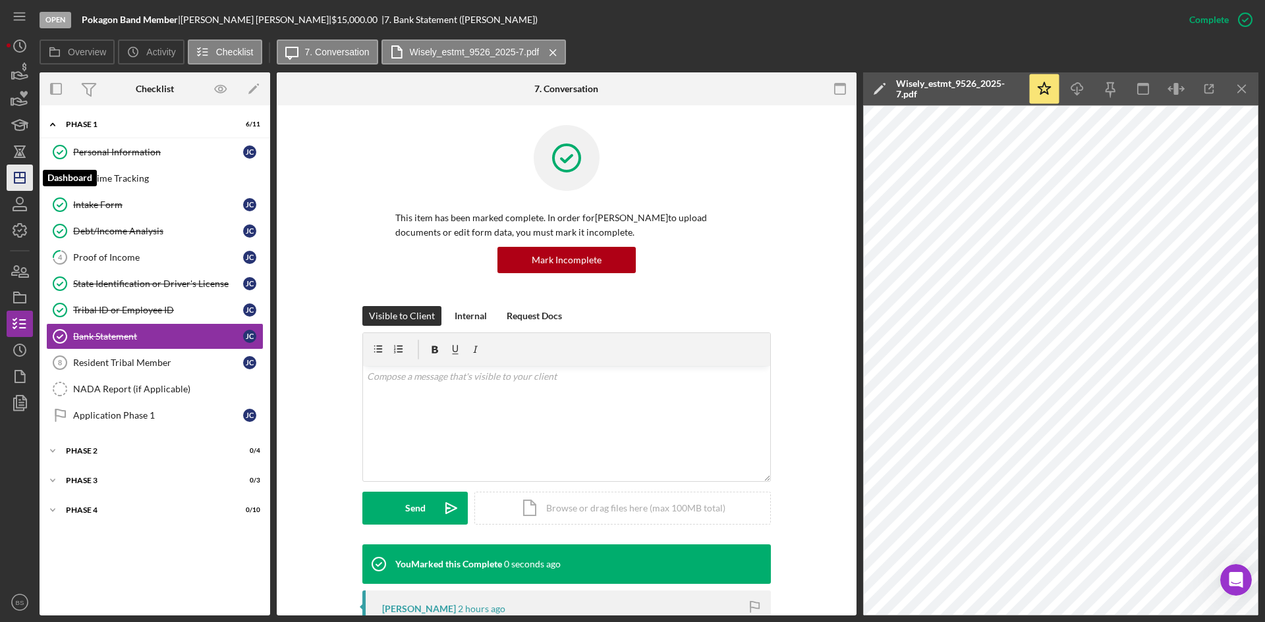
click at [17, 174] on icon "Icon/Dashboard" at bounding box center [19, 177] width 33 height 33
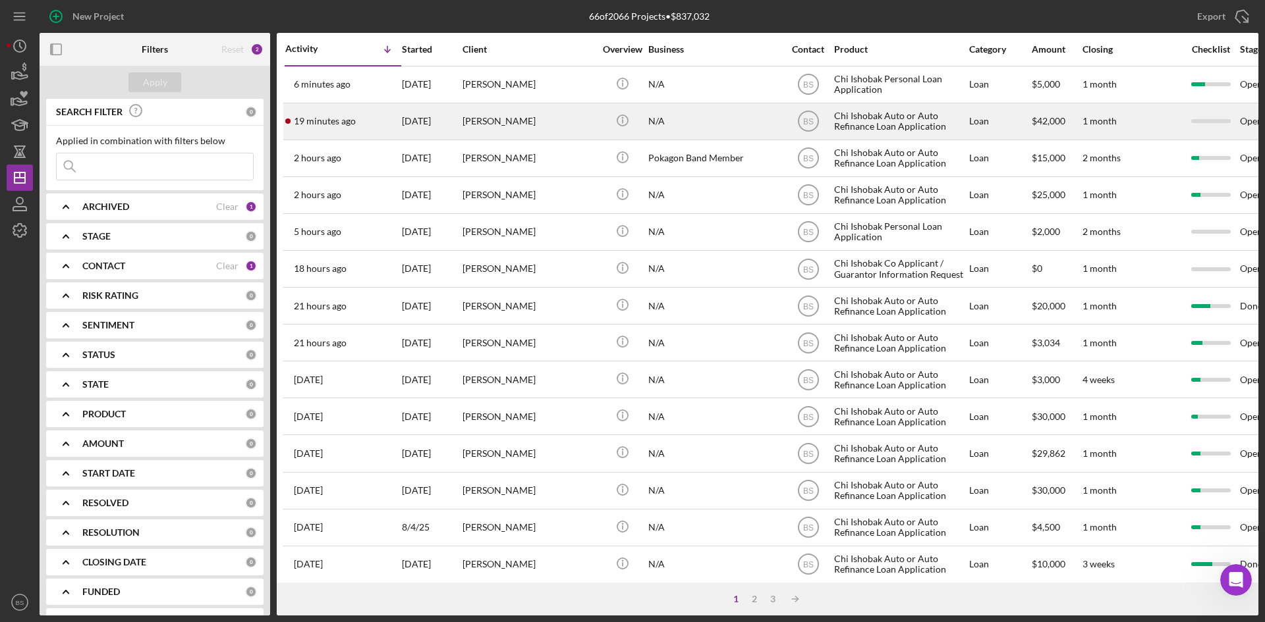
click at [375, 125] on div "19 minutes ago Jennifer Burgess" at bounding box center [342, 121] width 115 height 35
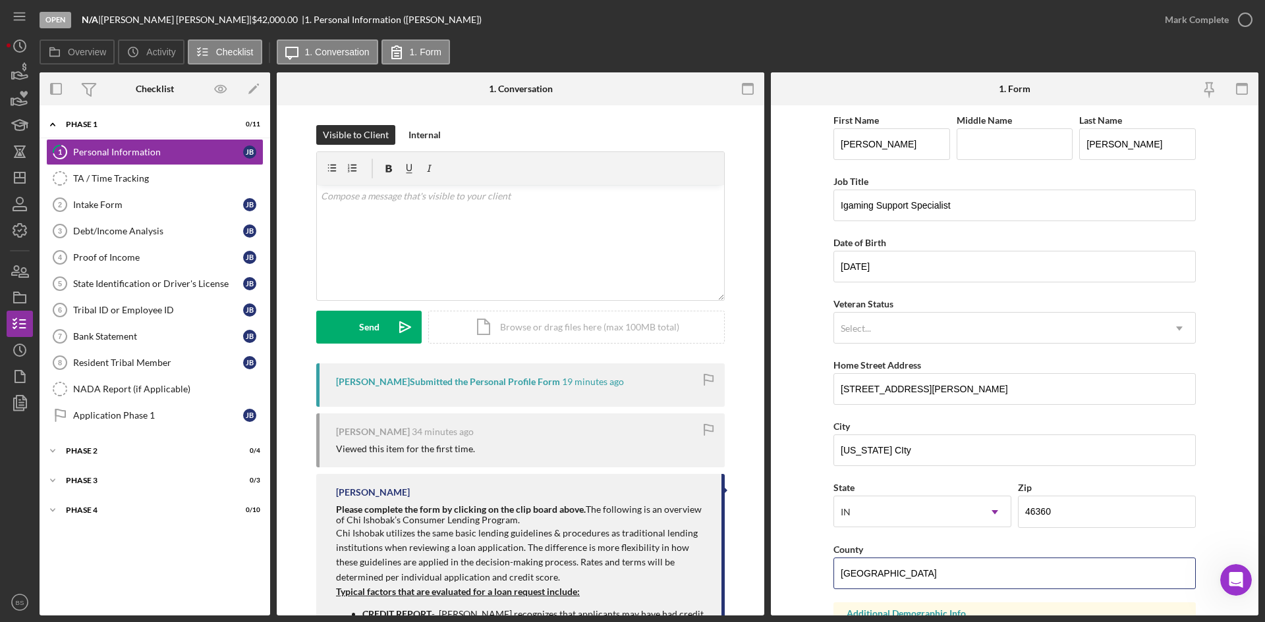
drag, startPoint x: 904, startPoint y: 576, endPoint x: 761, endPoint y: 580, distance: 143.0
click at [761, 580] on div "Overview Internal Workflow Stage Open Icon/Dropdown Arrow Archive (can unarchiv…" at bounding box center [649, 343] width 1218 height 543
type input "LaPorte"
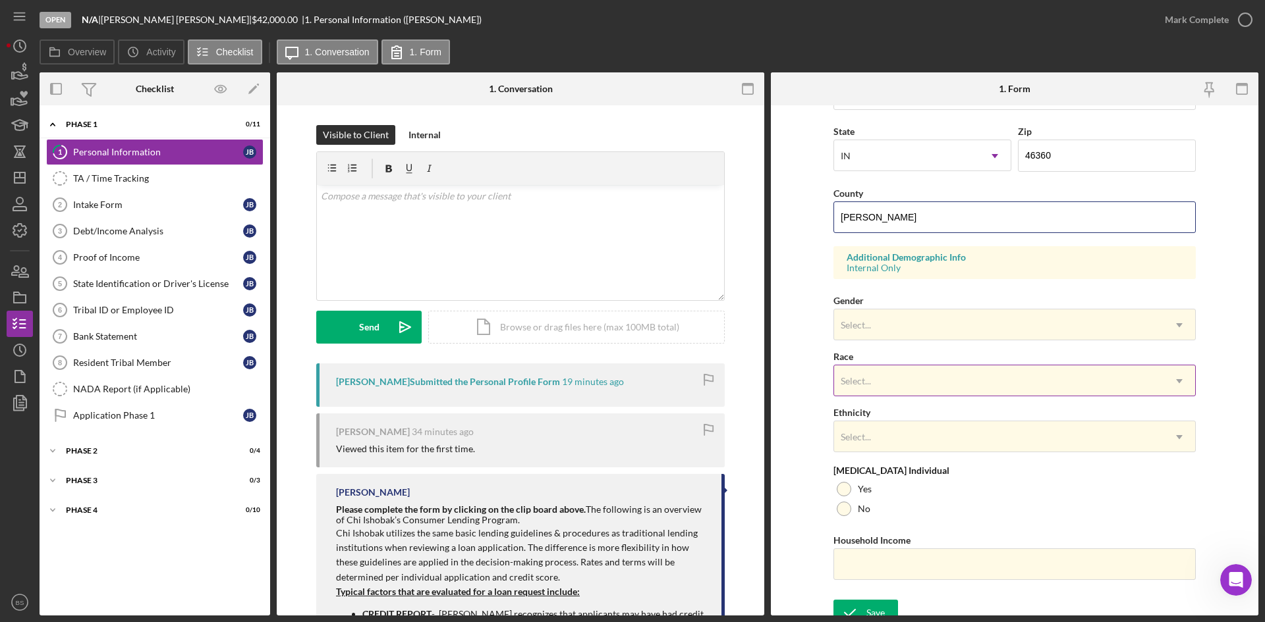
scroll to position [369, 0]
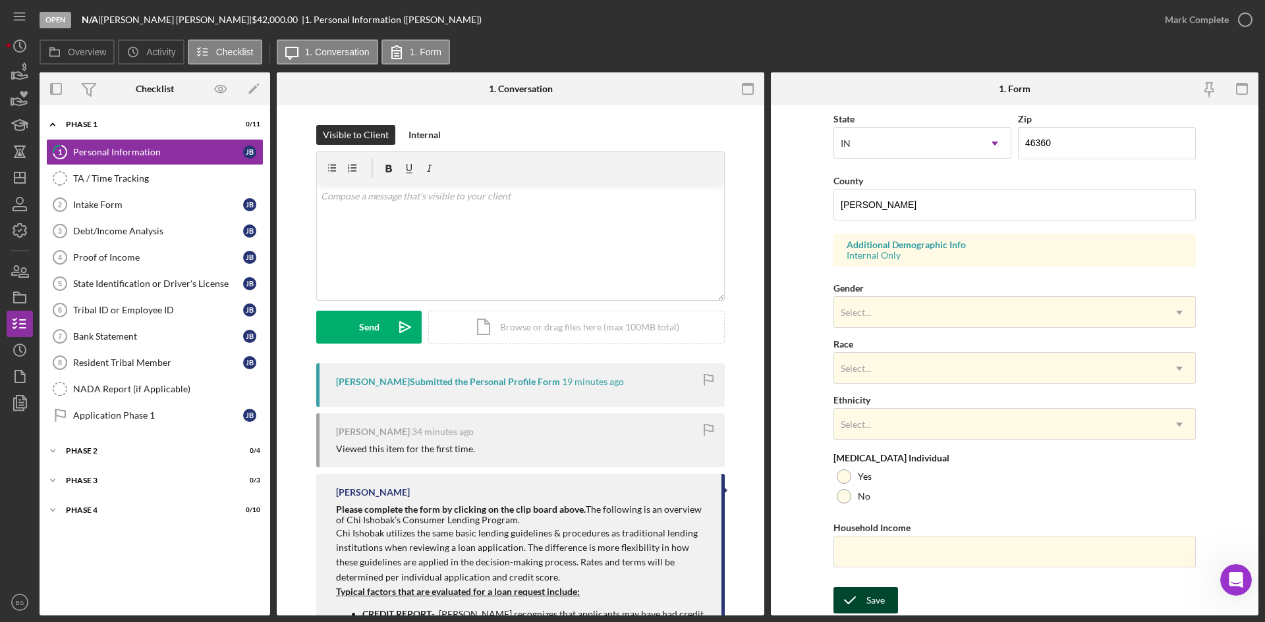
click at [852, 603] on icon "submit" at bounding box center [849, 600] width 33 height 33
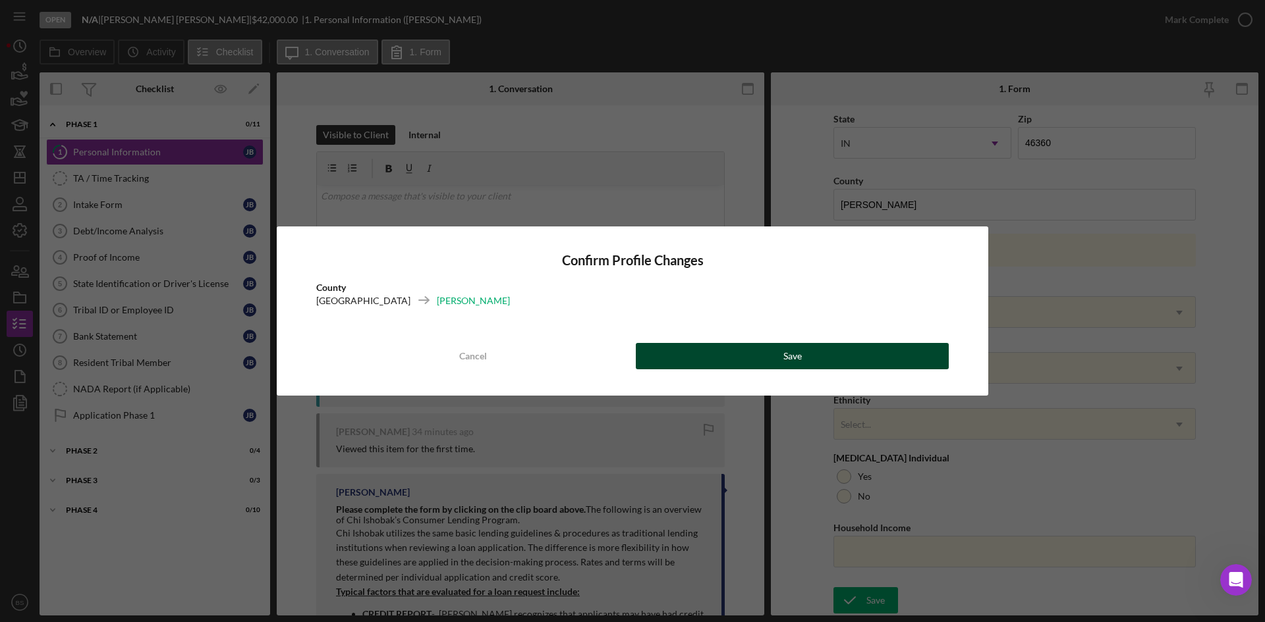
click at [764, 354] on button "Save" at bounding box center [792, 356] width 313 height 26
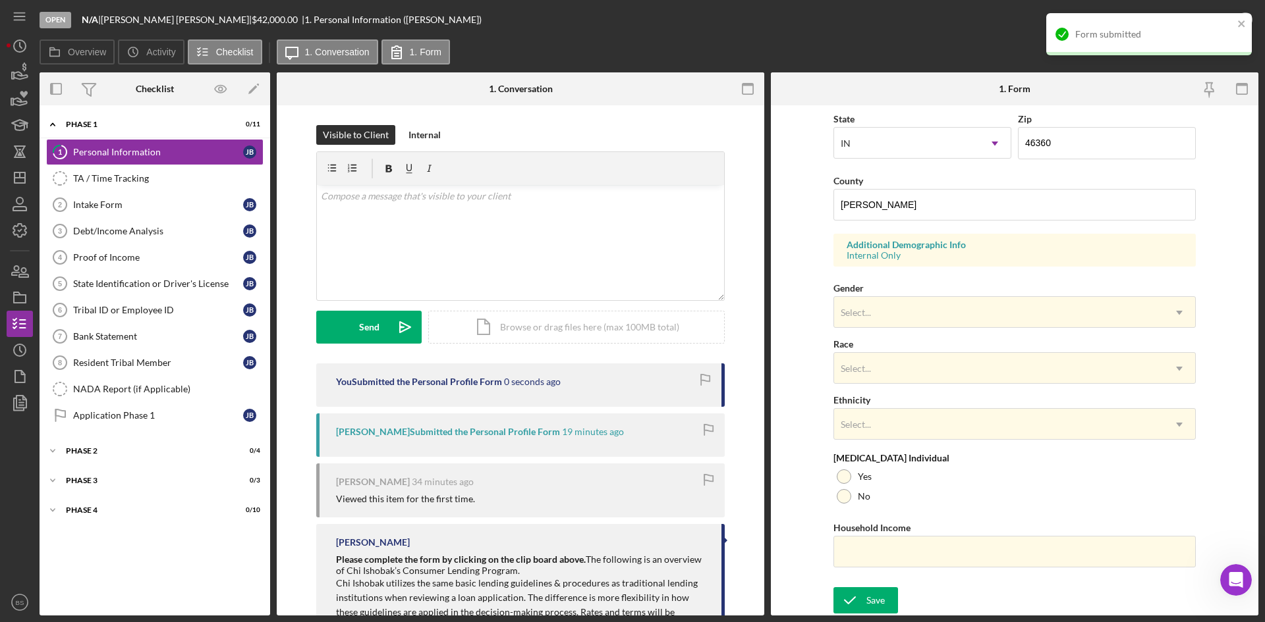
click at [1222, 23] on div "Form submitted" at bounding box center [1148, 34] width 205 height 42
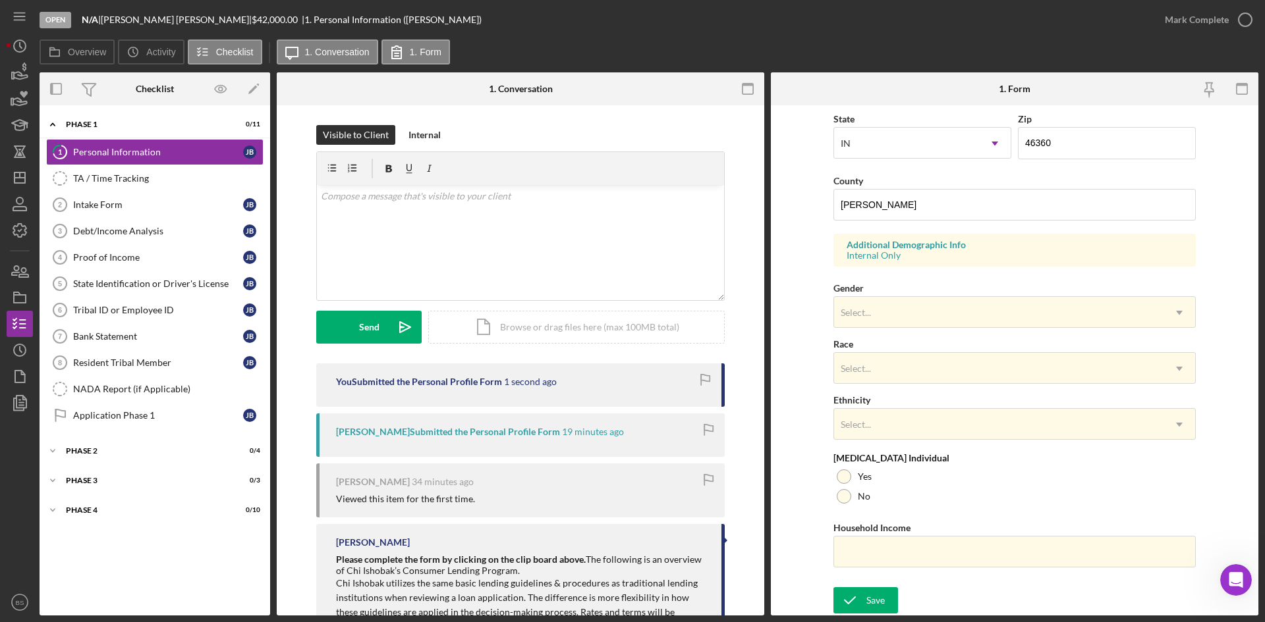
click at [1204, 14] on div "Form submitted" at bounding box center [1148, 40] width 211 height 58
click at [1202, 17] on div "Open N/A | Jennifer Burgess | $42,000.00 | 1. Personal Information (Jennifer B.…" at bounding box center [632, 311] width 1265 height 622
click at [1202, 17] on div "Mark Complete" at bounding box center [1196, 20] width 64 height 26
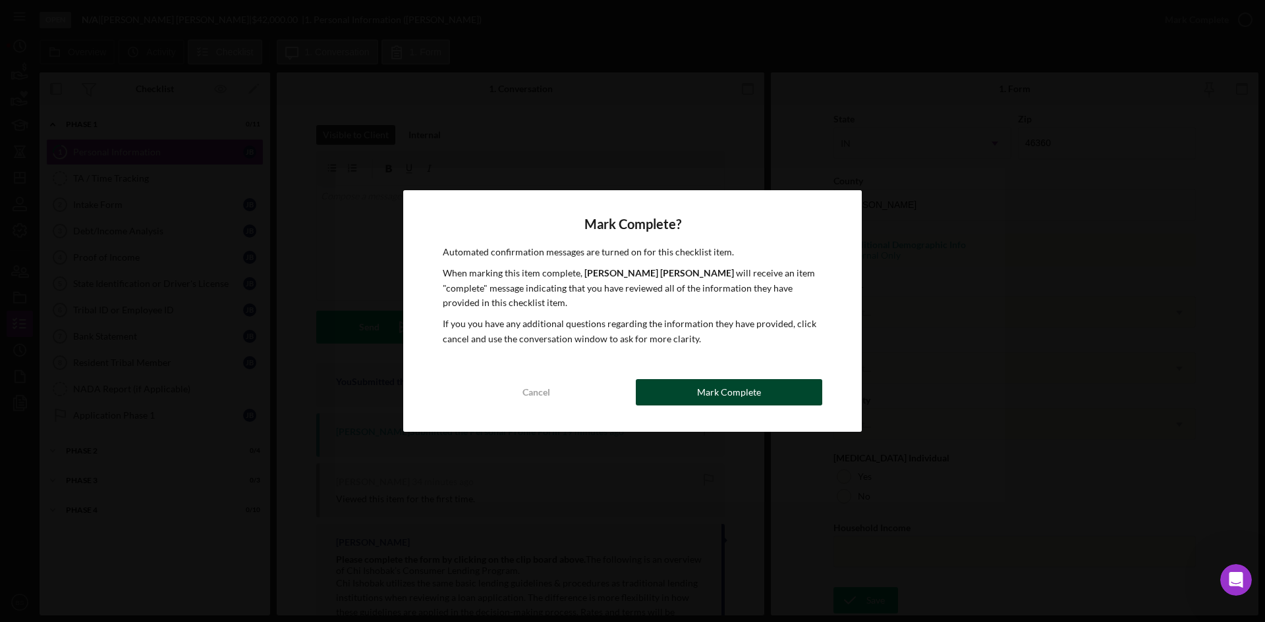
click at [798, 394] on button "Mark Complete" at bounding box center [729, 392] width 186 height 26
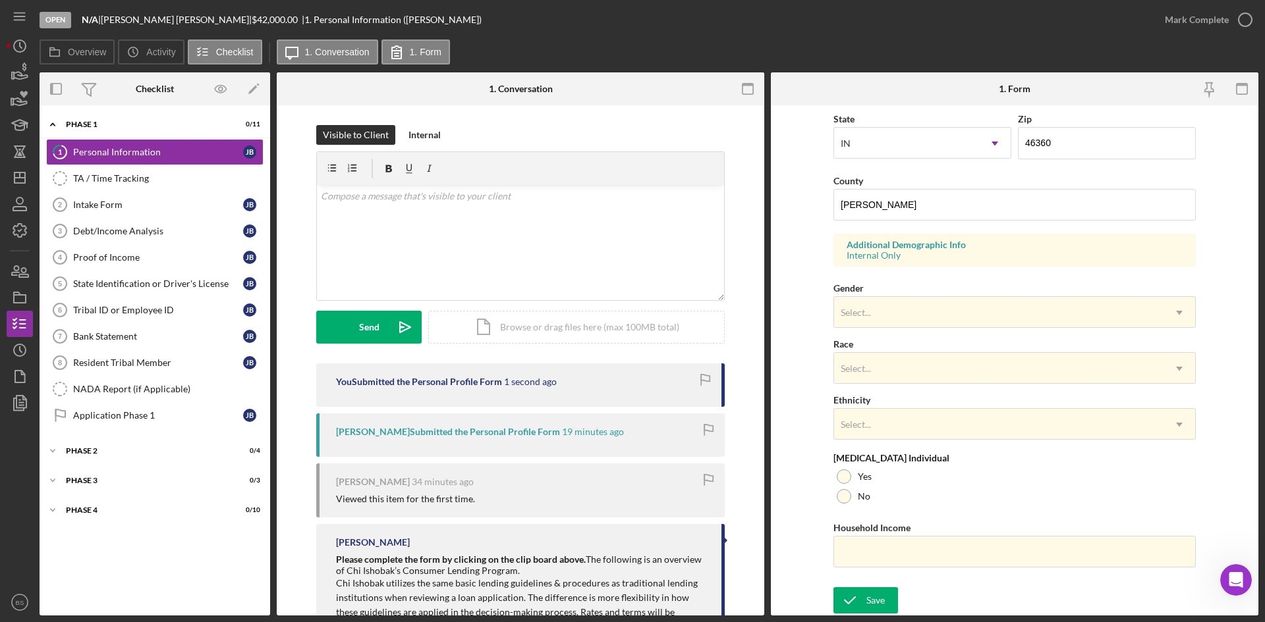
scroll to position [104, 0]
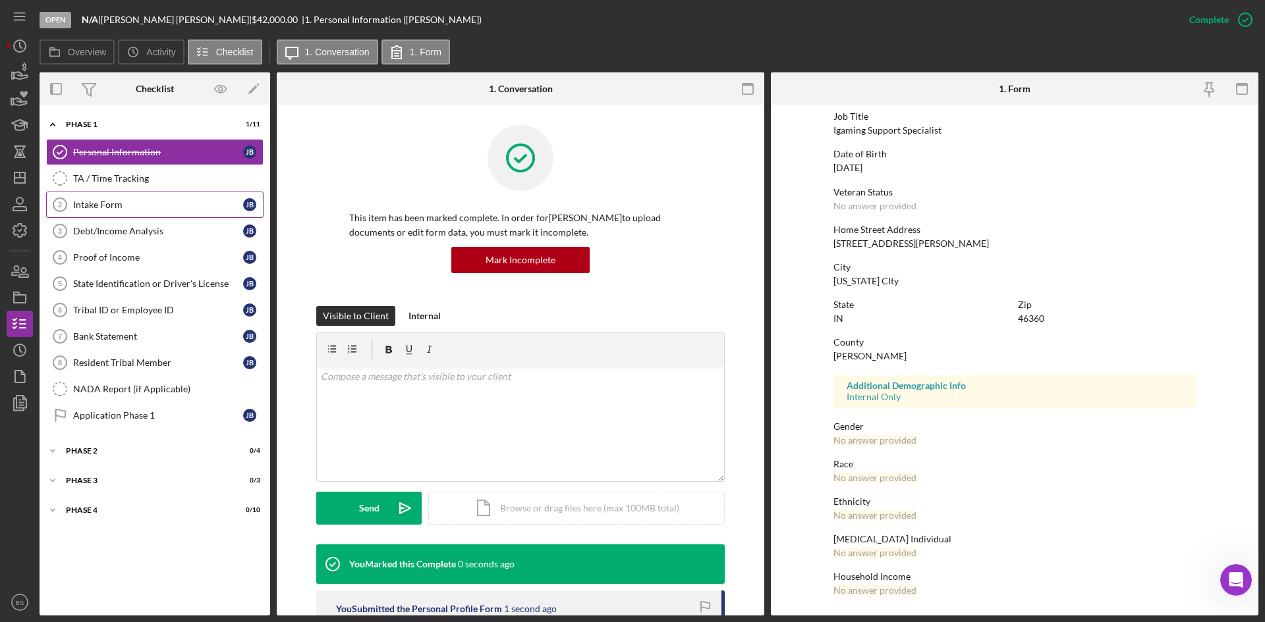
click at [155, 197] on link "Intake Form 2 Intake Form J B" at bounding box center [154, 205] width 217 height 26
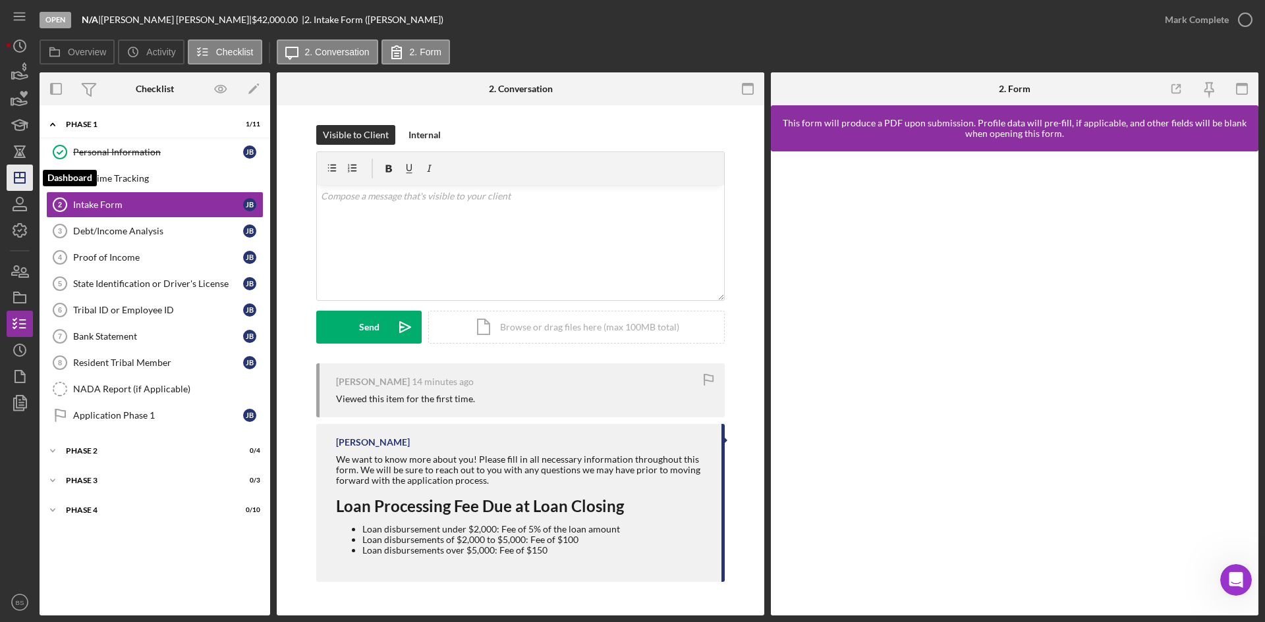
click at [20, 178] on line "button" at bounding box center [20, 175] width 0 height 5
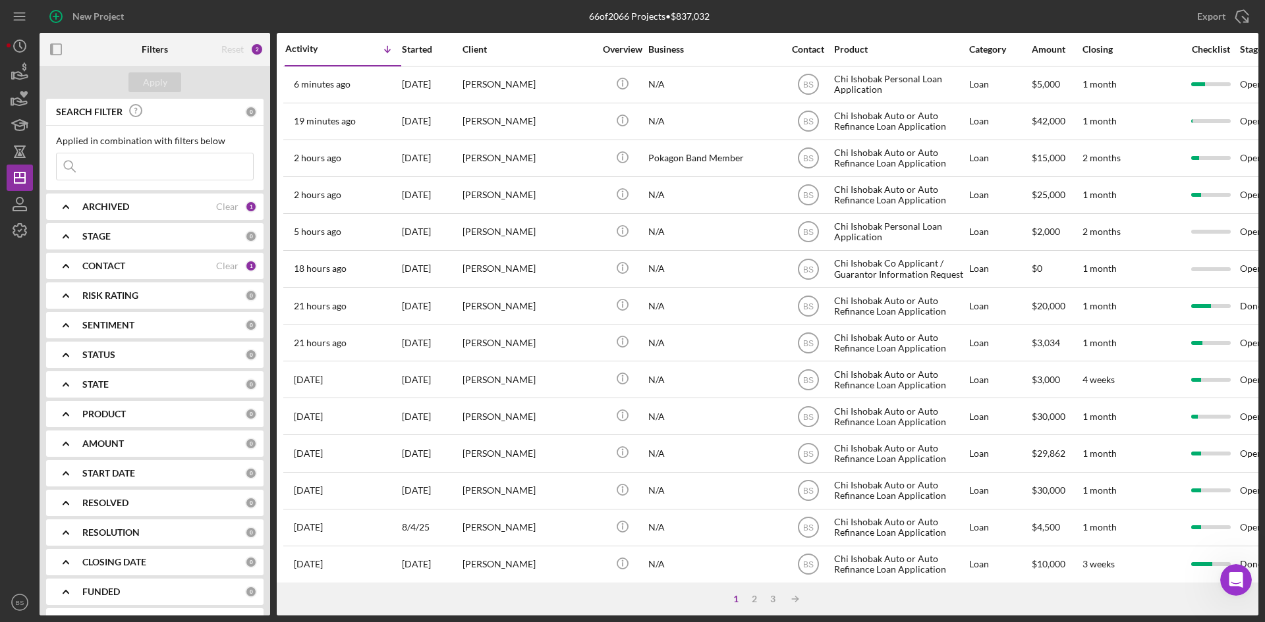
click at [445, 153] on div "8/12/25" at bounding box center [431, 158] width 59 height 35
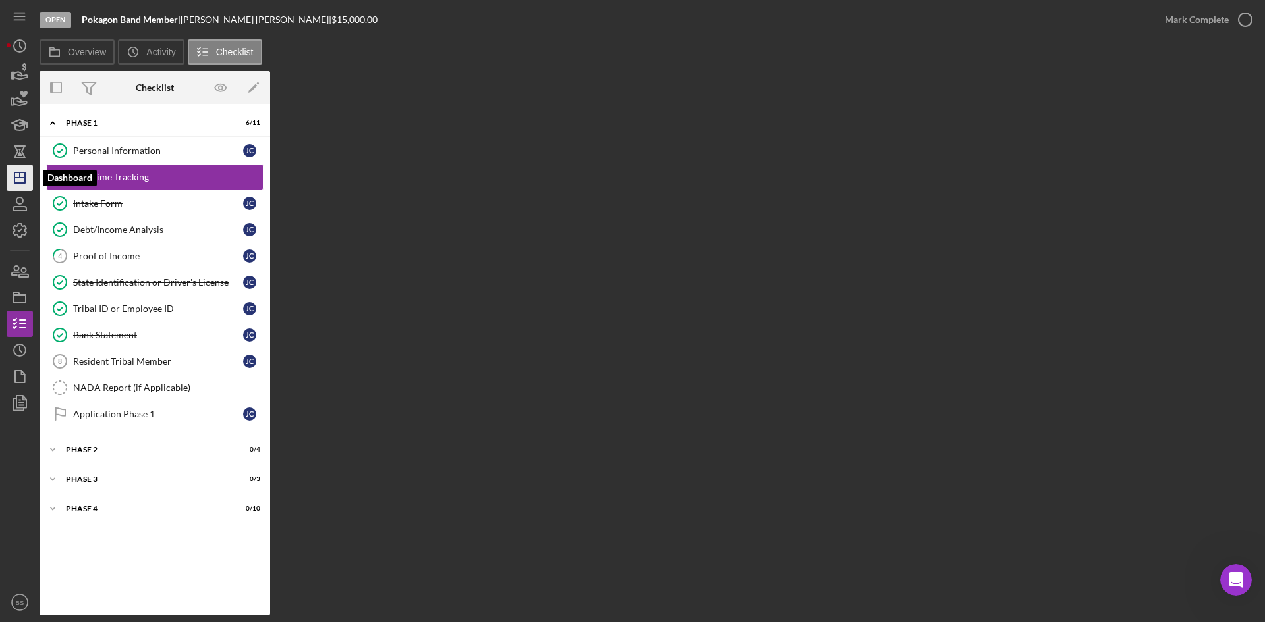
click at [9, 185] on icon "Icon/Dashboard" at bounding box center [19, 177] width 33 height 33
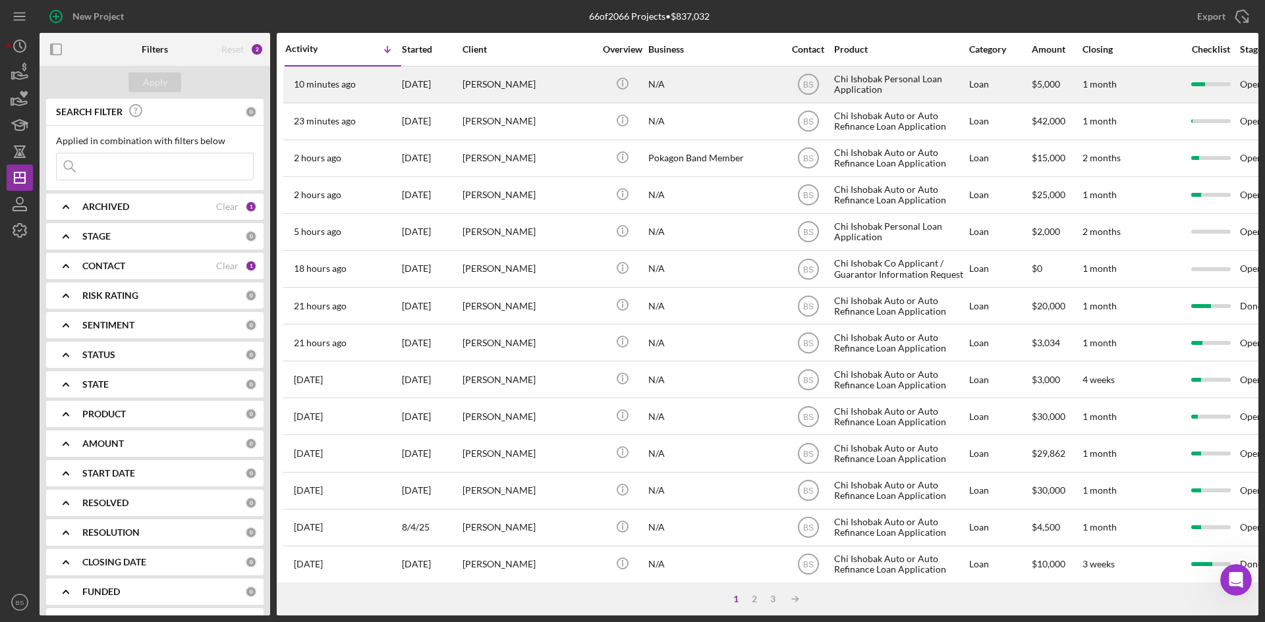
click at [504, 74] on div "[PERSON_NAME]" at bounding box center [528, 84] width 132 height 35
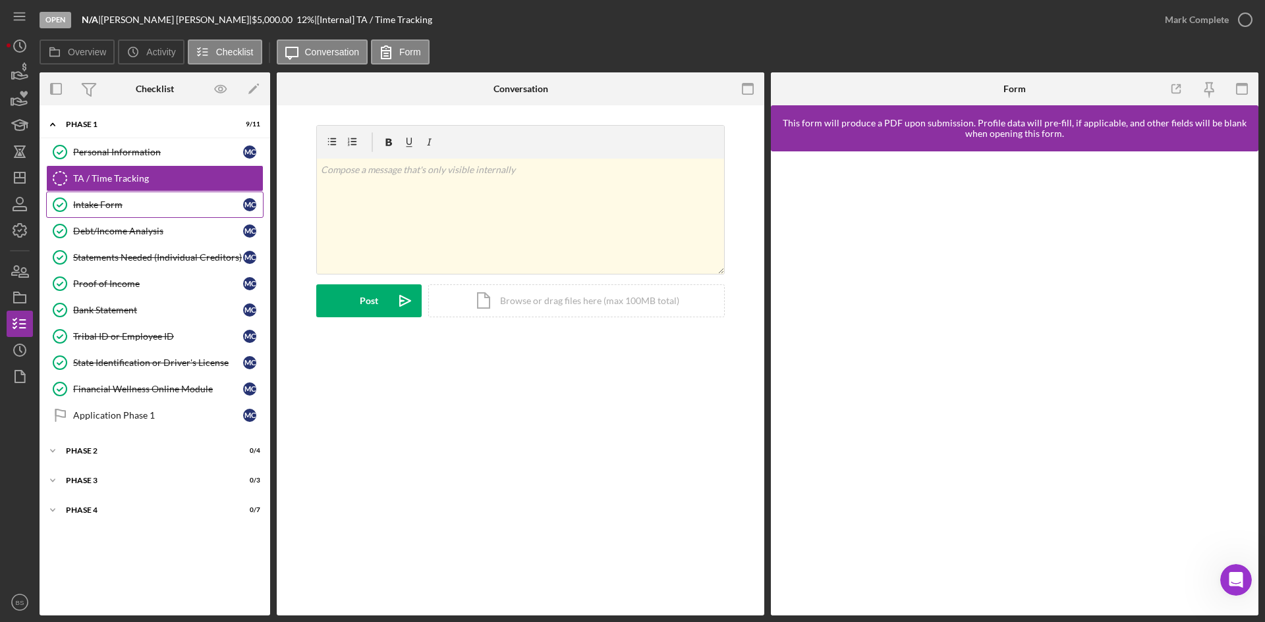
click at [143, 205] on div "Intake Form" at bounding box center [158, 205] width 170 height 11
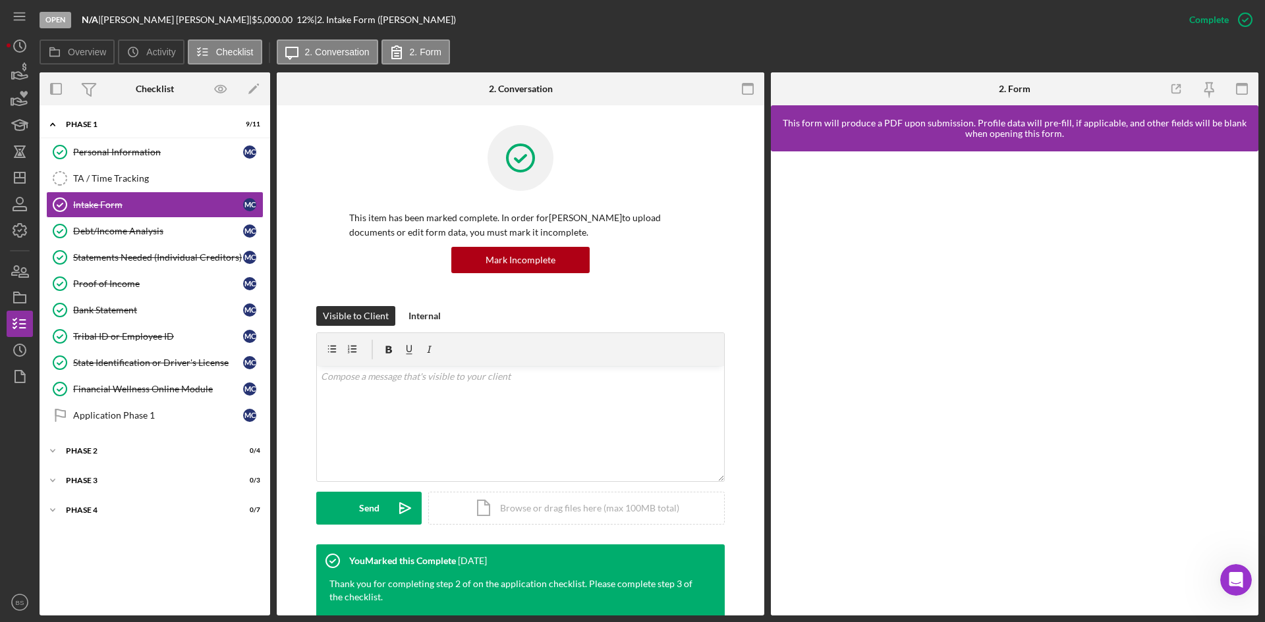
scroll to position [306, 0]
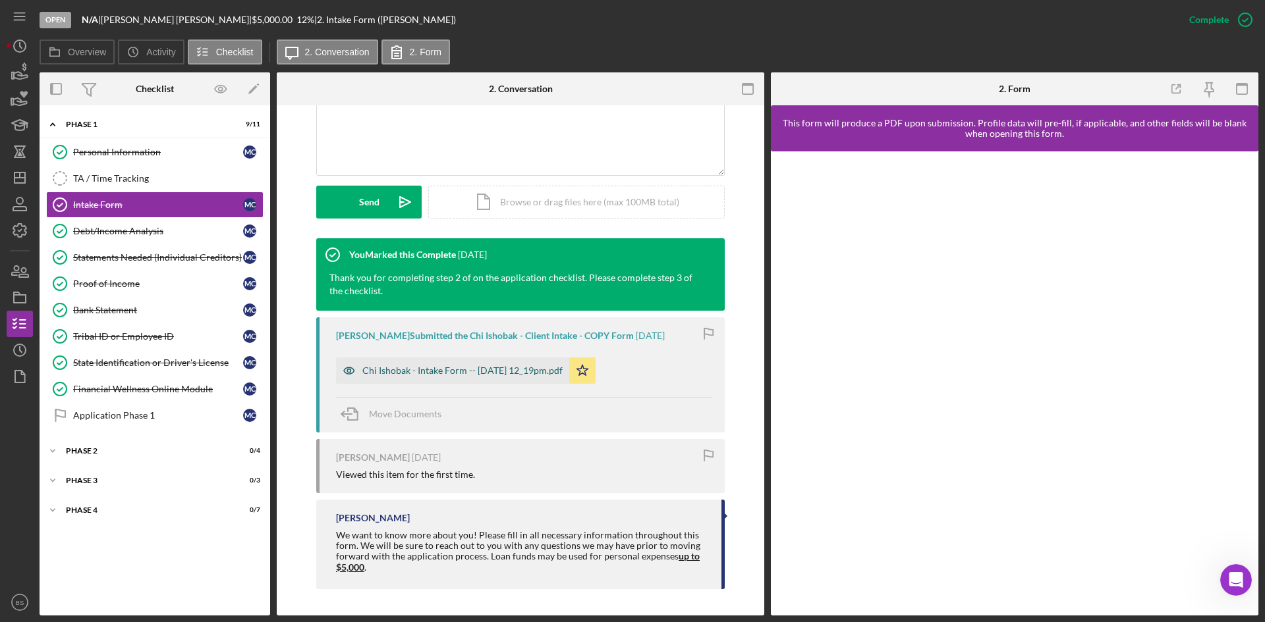
click at [522, 372] on div "Chi Ishobak - Intake Form -- 2025-07-28 12_19pm.pdf" at bounding box center [462, 371] width 200 height 11
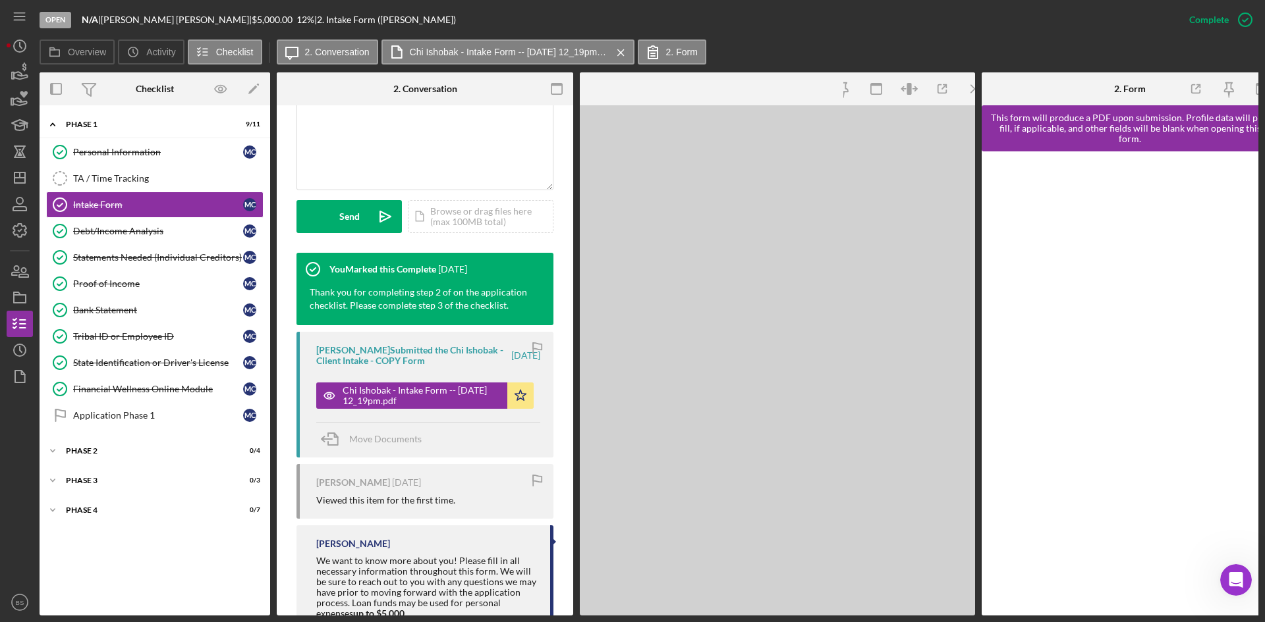
scroll to position [321, 0]
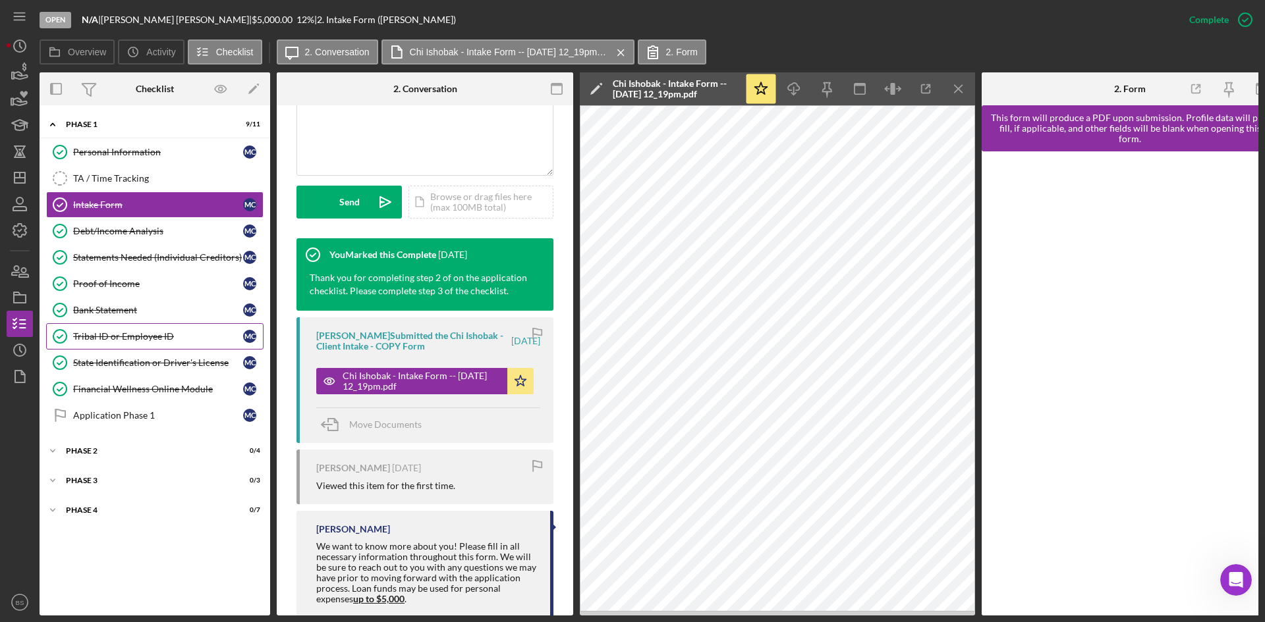
drag, startPoint x: 175, startPoint y: 349, endPoint x: 184, endPoint y: 350, distance: 10.0
click at [175, 349] on link "Tribal ID or Employee ID Tribal ID or Employee ID M C" at bounding box center [154, 336] width 217 height 26
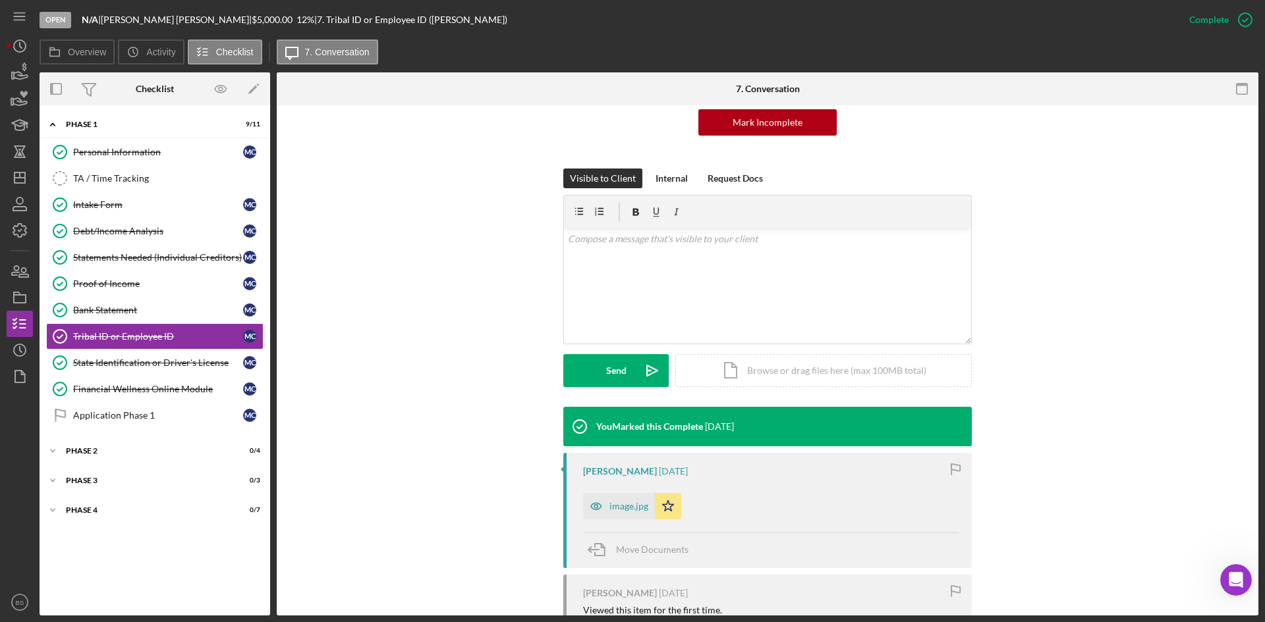
scroll to position [273, 0]
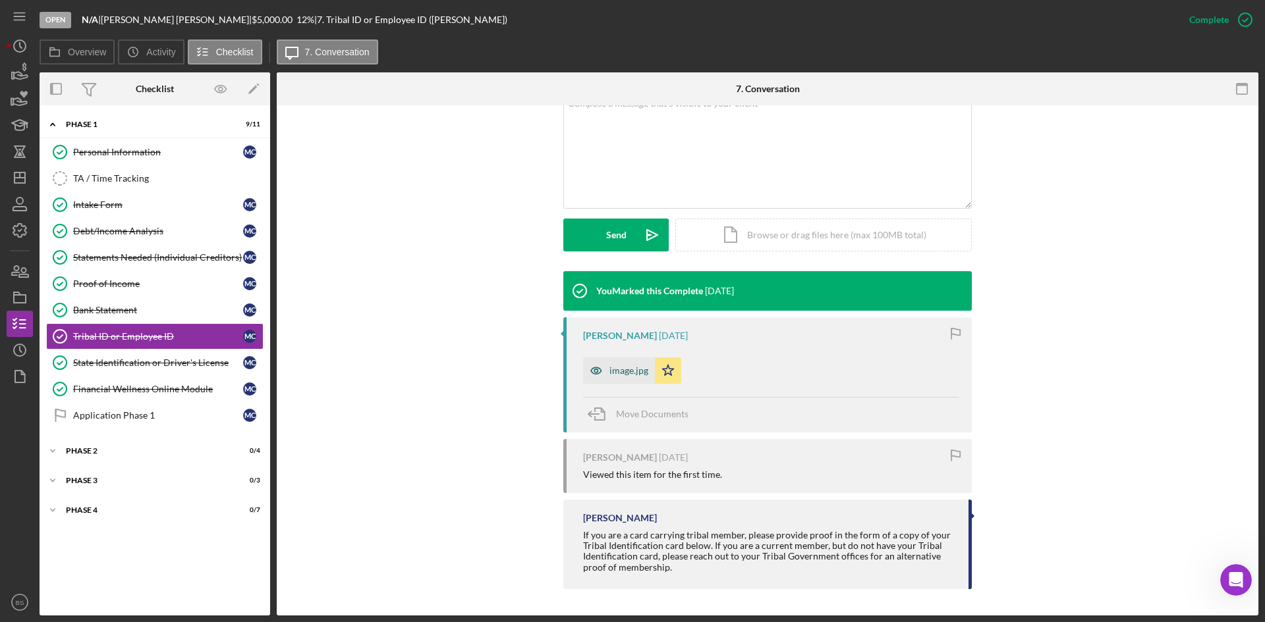
click at [617, 376] on div "image.jpg" at bounding box center [619, 371] width 72 height 26
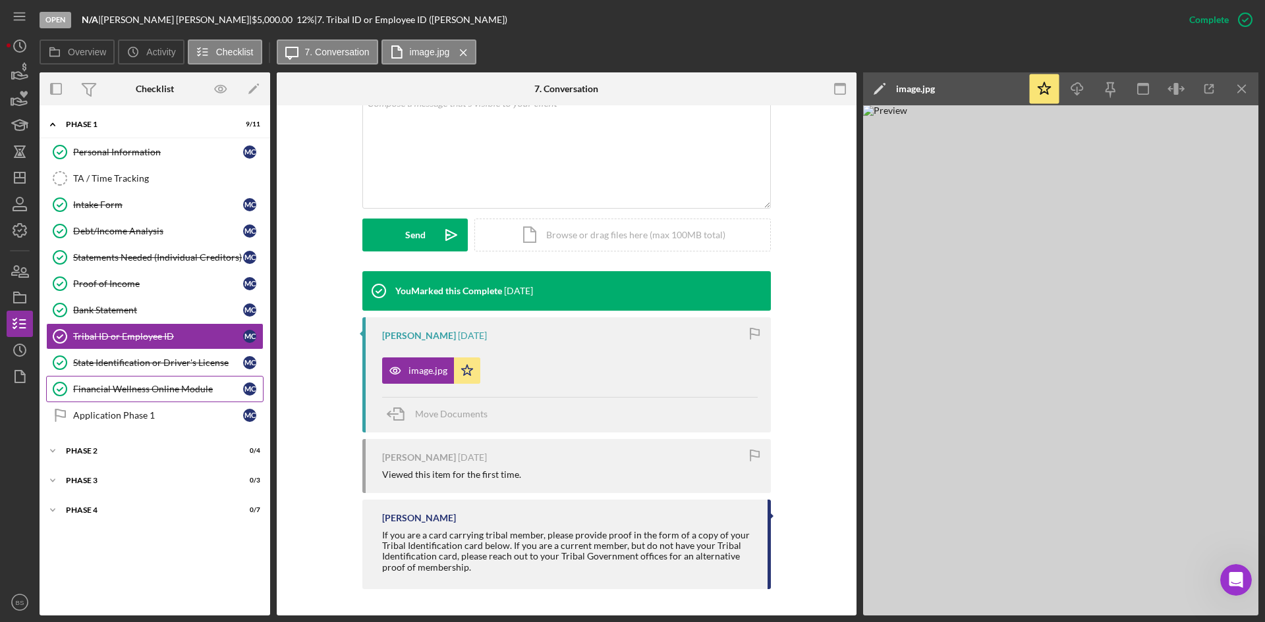
drag, startPoint x: 124, startPoint y: 398, endPoint x: 131, endPoint y: 433, distance: 35.0
click at [124, 398] on link "Financial Wellness Online Module Financial Wellness Online Module M C" at bounding box center [154, 389] width 217 height 26
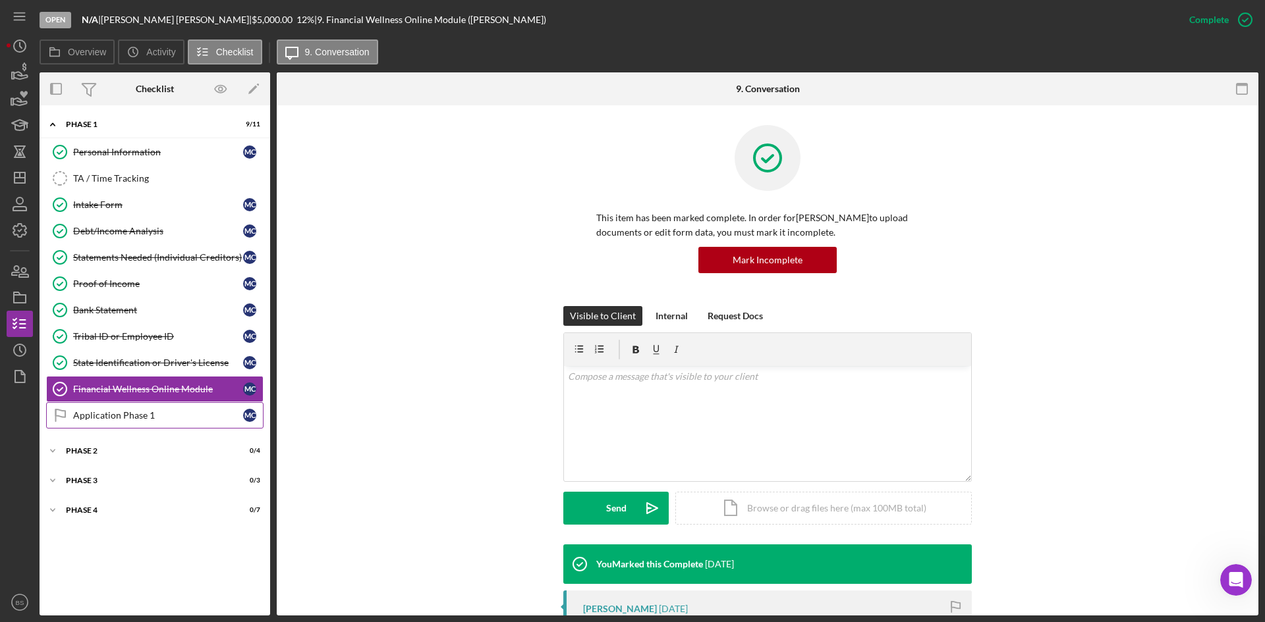
click at [128, 416] on div "Application Phase 1" at bounding box center [158, 415] width 170 height 11
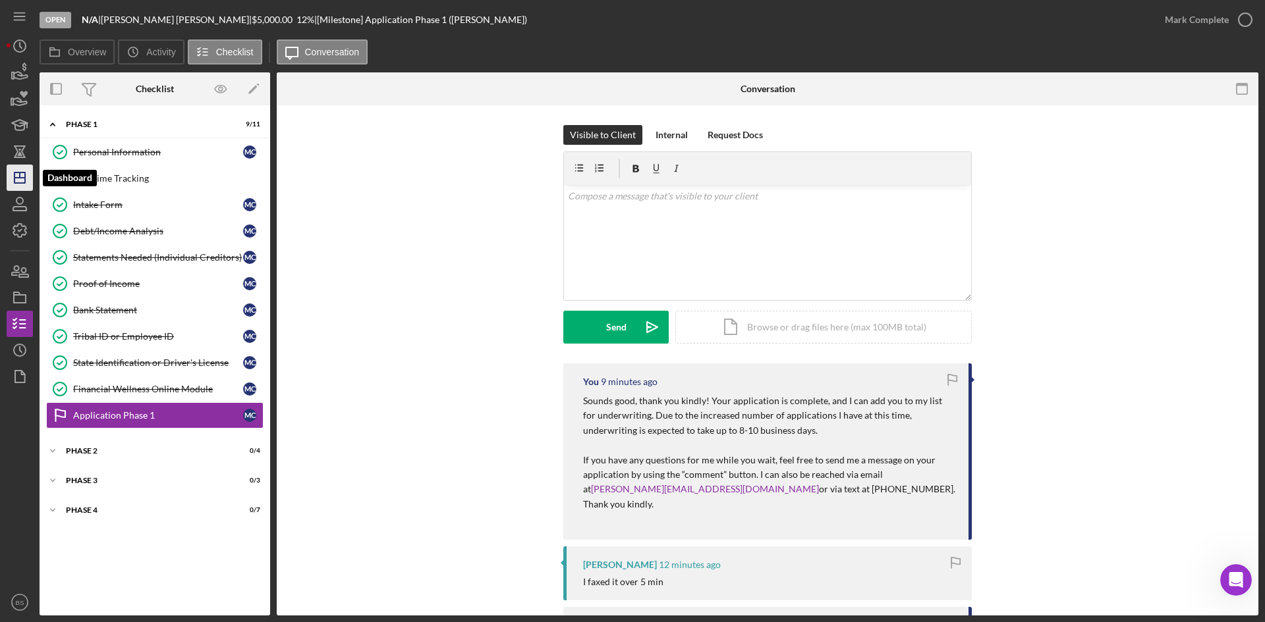
click at [22, 178] on line "button" at bounding box center [19, 178] width 11 height 0
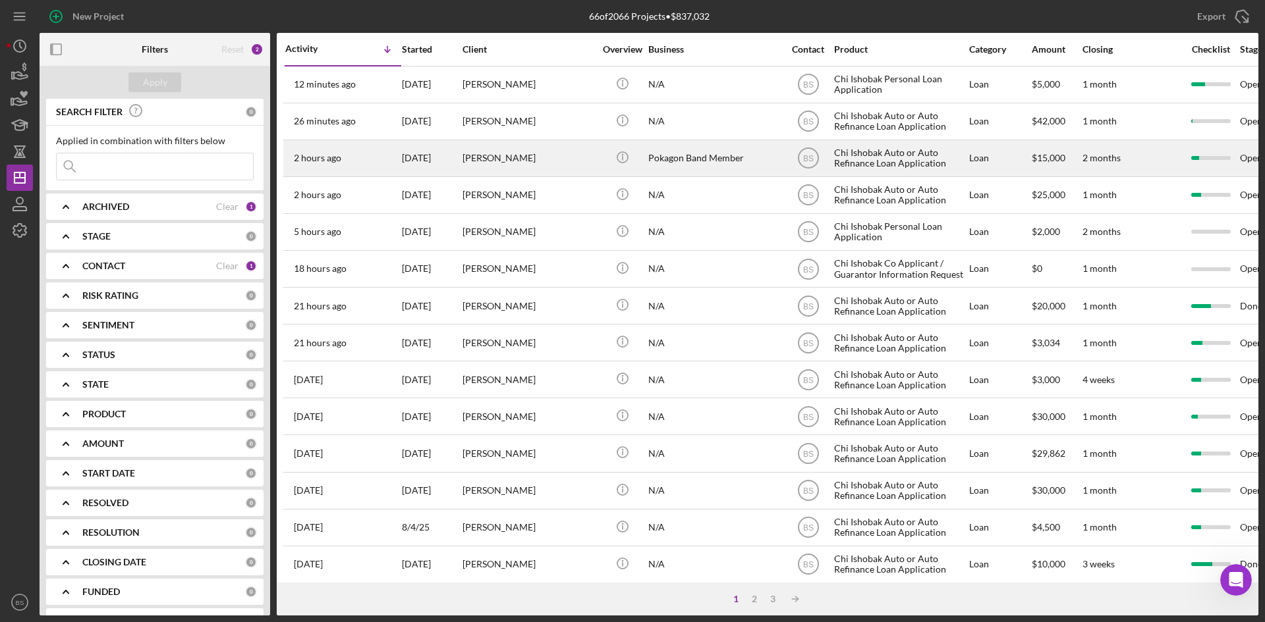
click at [443, 157] on div "8/12/25" at bounding box center [431, 158] width 59 height 35
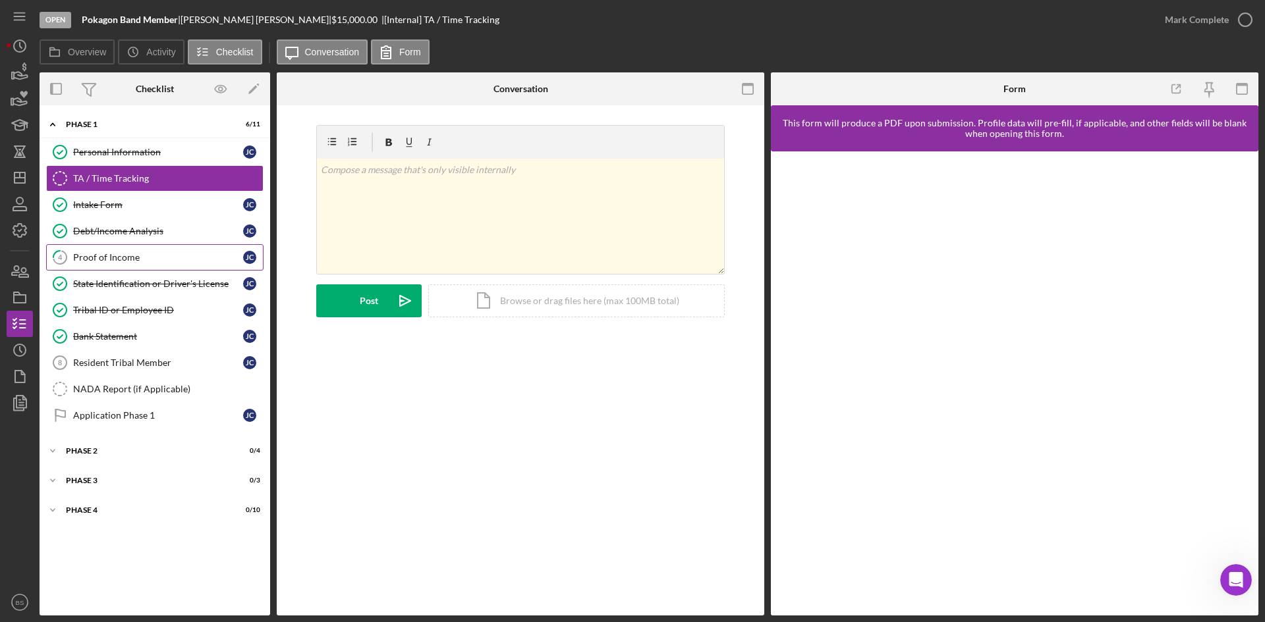
click at [157, 249] on link "4 Proof of Income J C" at bounding box center [154, 257] width 217 height 26
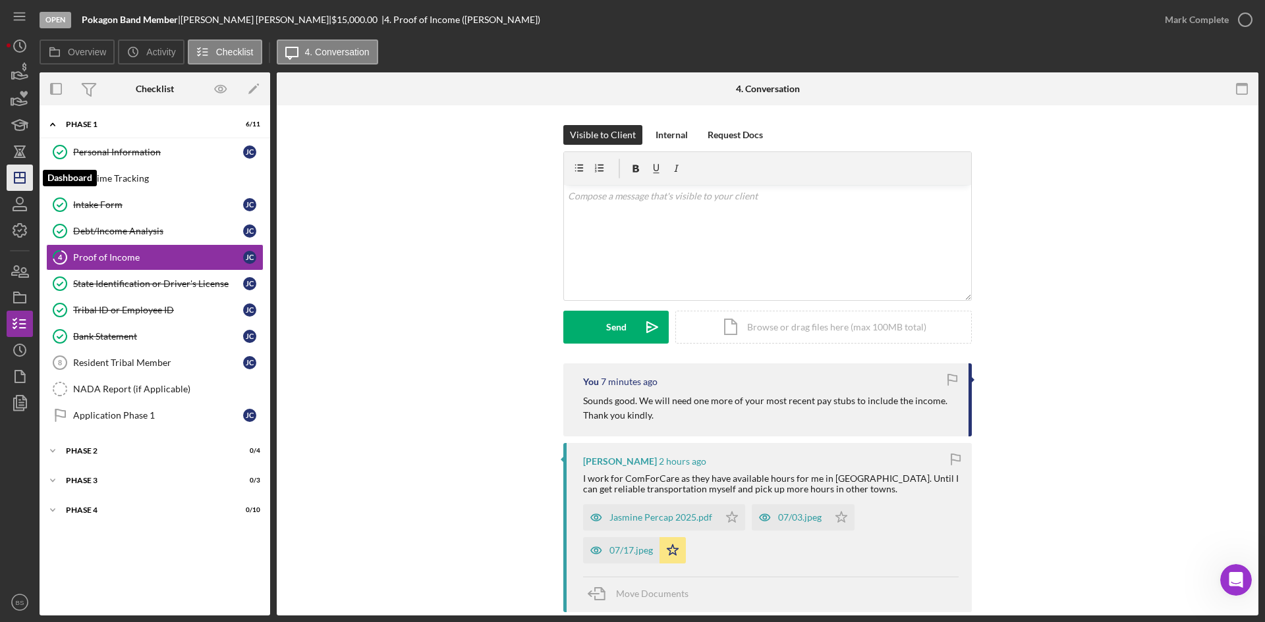
click at [13, 180] on icon "Icon/Dashboard" at bounding box center [19, 177] width 33 height 33
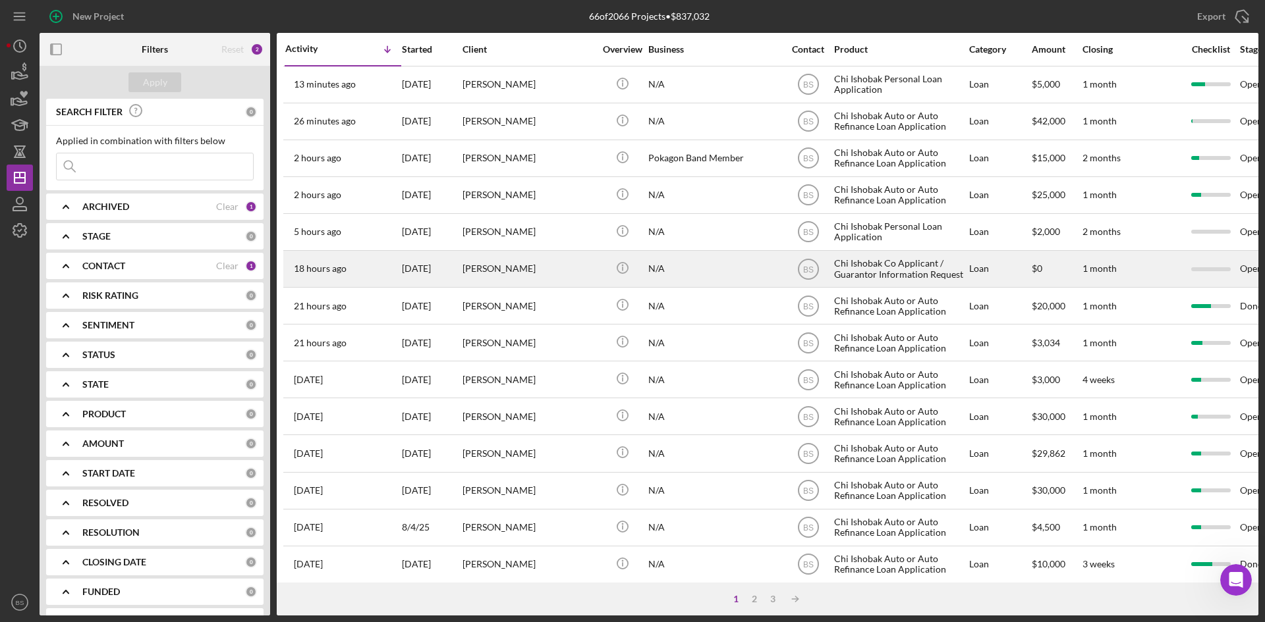
click at [460, 261] on div "8/11/25" at bounding box center [431, 269] width 59 height 35
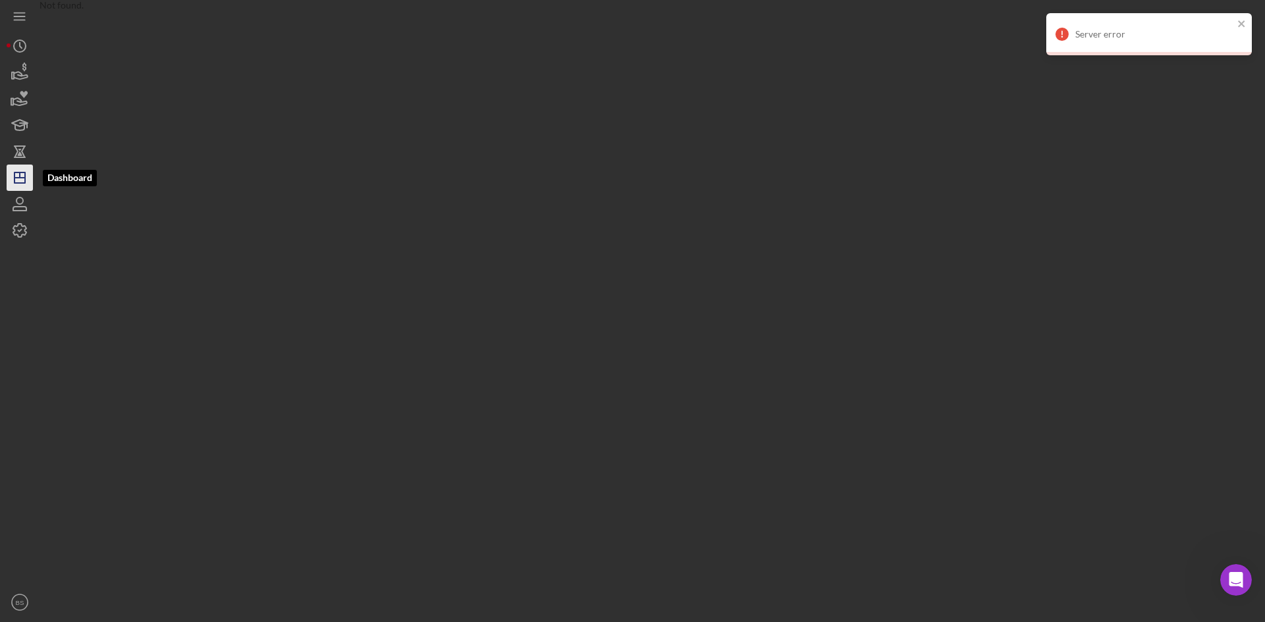
click at [13, 165] on icon "Icon/Dashboard" at bounding box center [19, 177] width 33 height 33
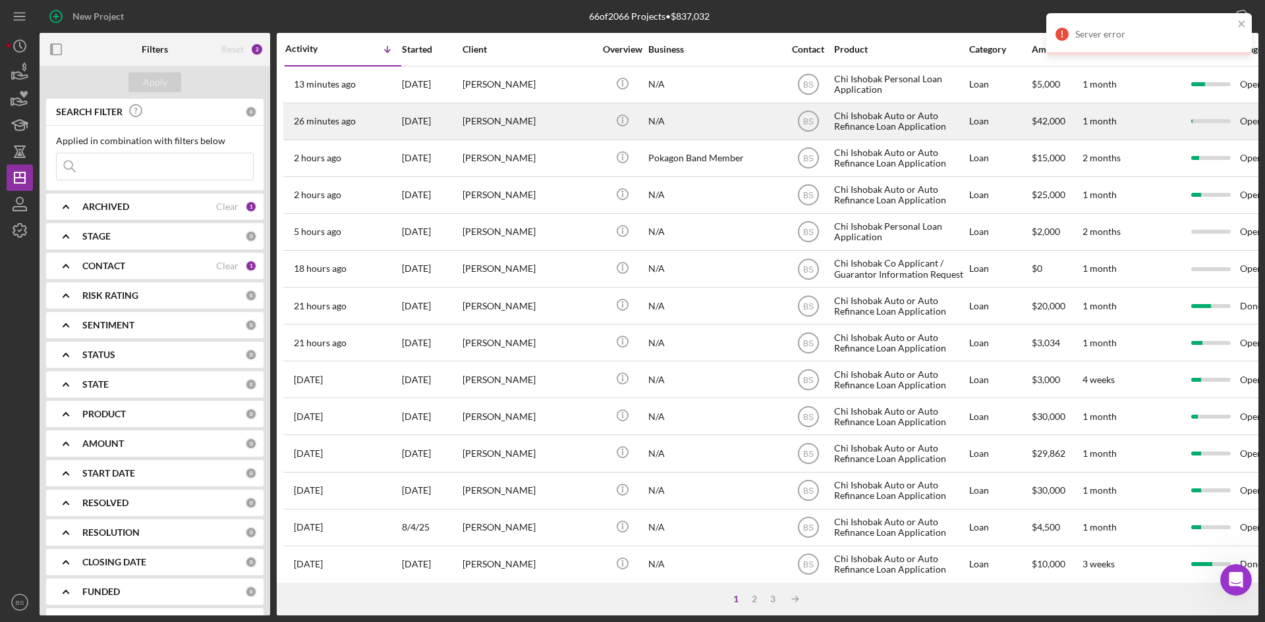
click at [451, 111] on div "8/11/25" at bounding box center [431, 121] width 59 height 35
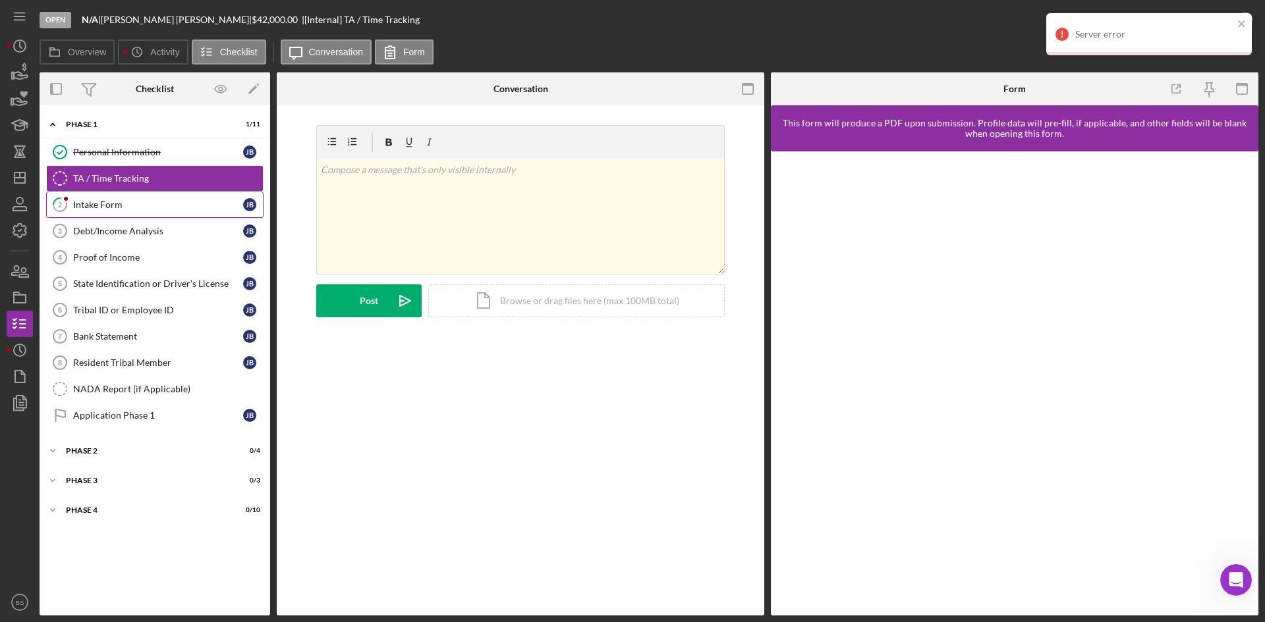
click at [173, 211] on link "2 Intake Form J B" at bounding box center [154, 205] width 217 height 26
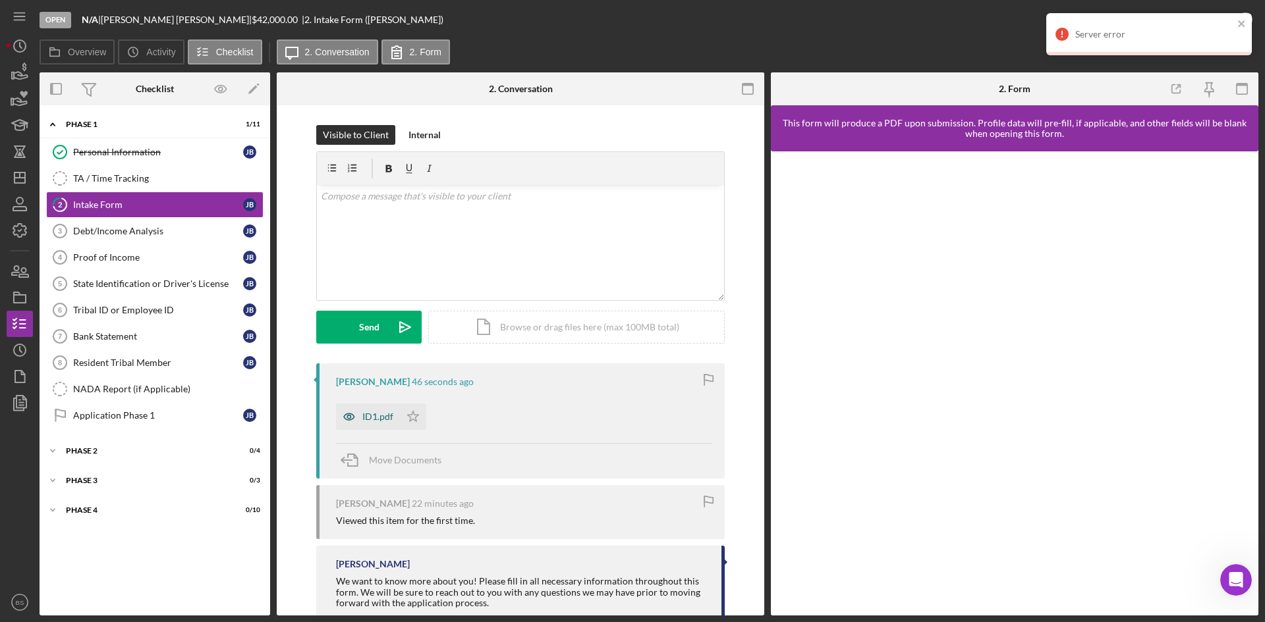
click at [389, 420] on div "ID1.pdf" at bounding box center [377, 417] width 31 height 11
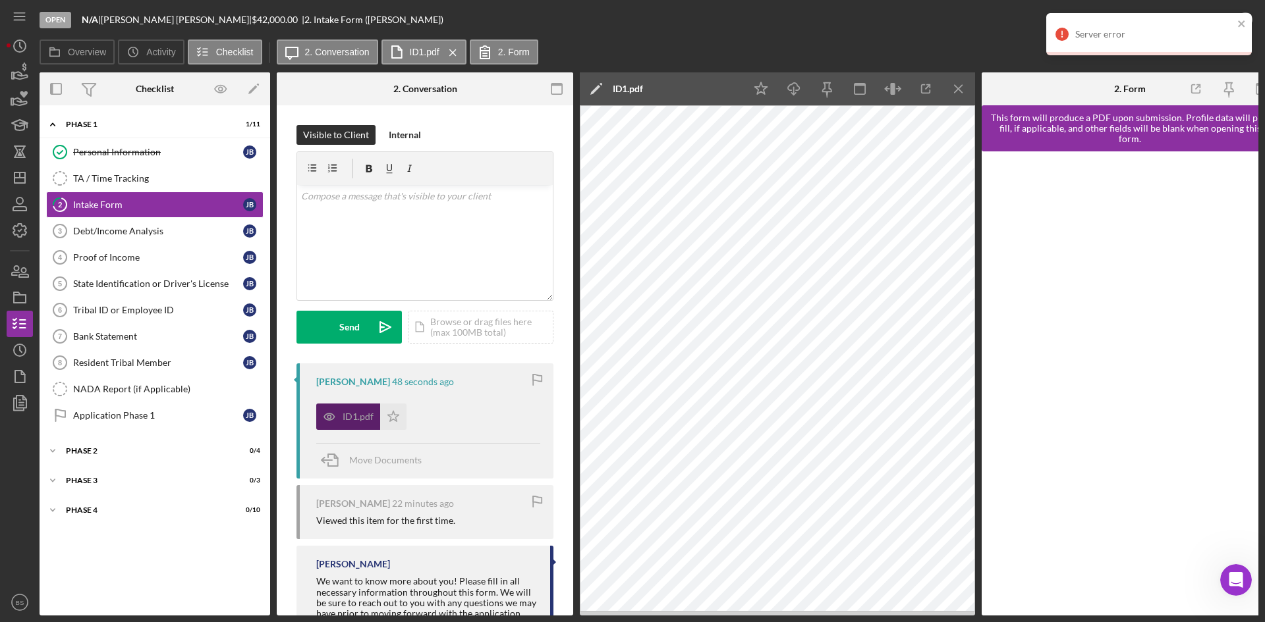
click at [352, 420] on div "ID1.pdf" at bounding box center [357, 417] width 31 height 11
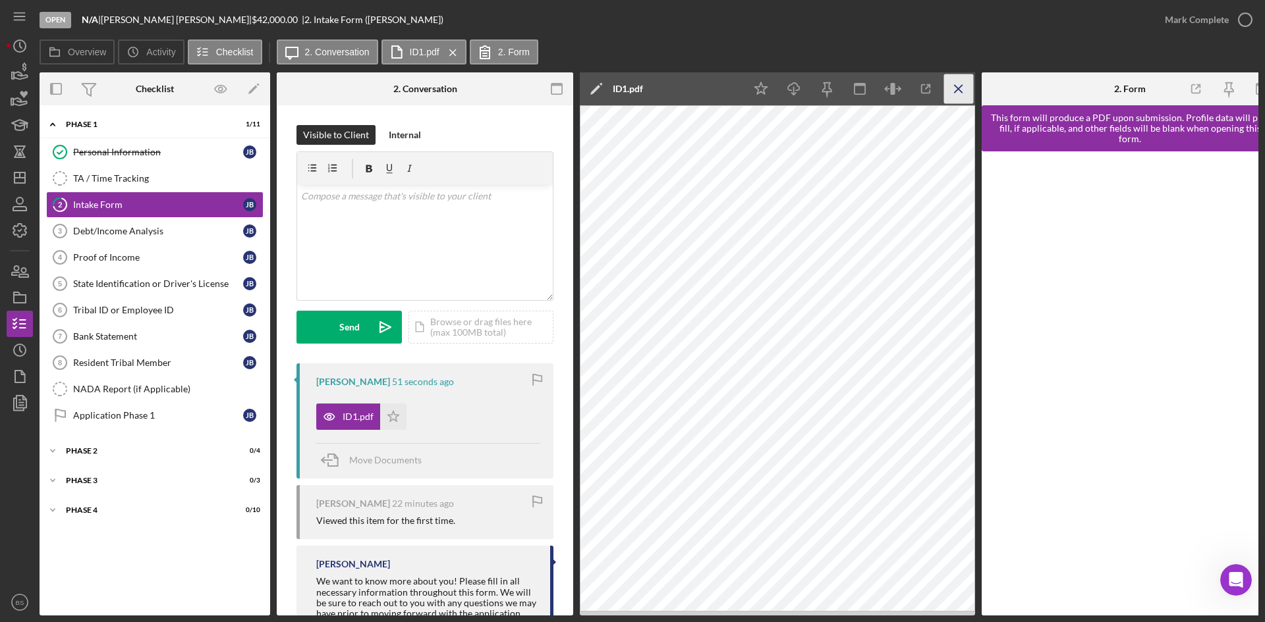
click at [959, 85] on icon "Icon/Menu Close" at bounding box center [959, 89] width 30 height 30
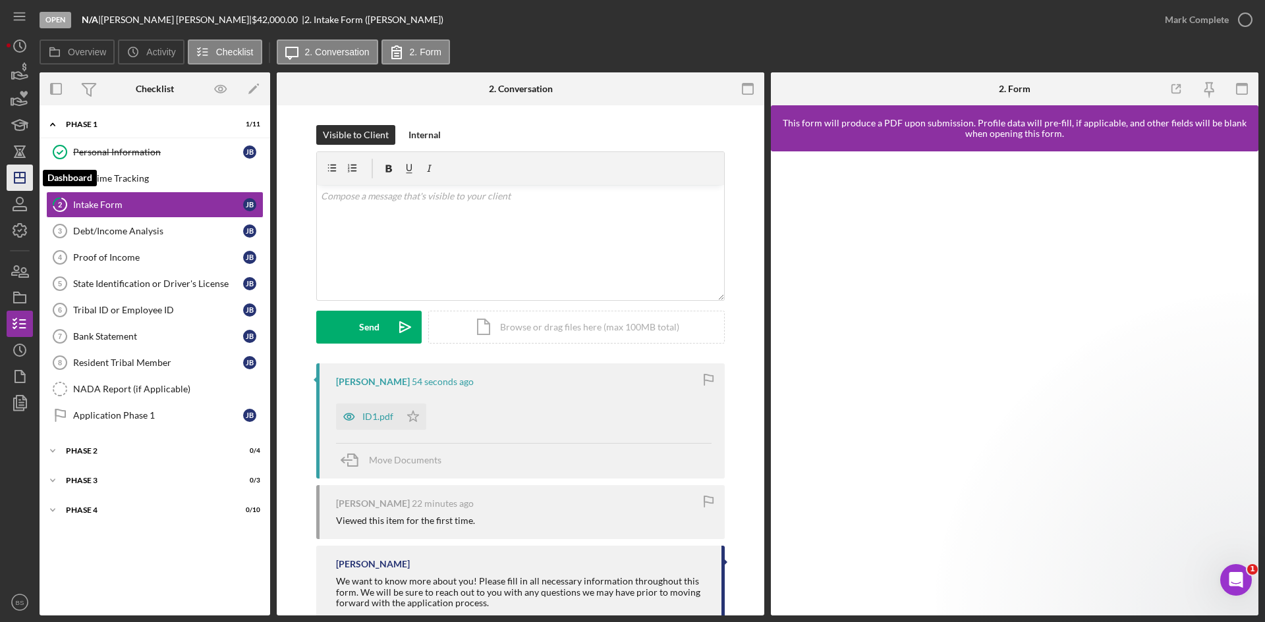
click at [16, 178] on line "button" at bounding box center [19, 178] width 11 height 0
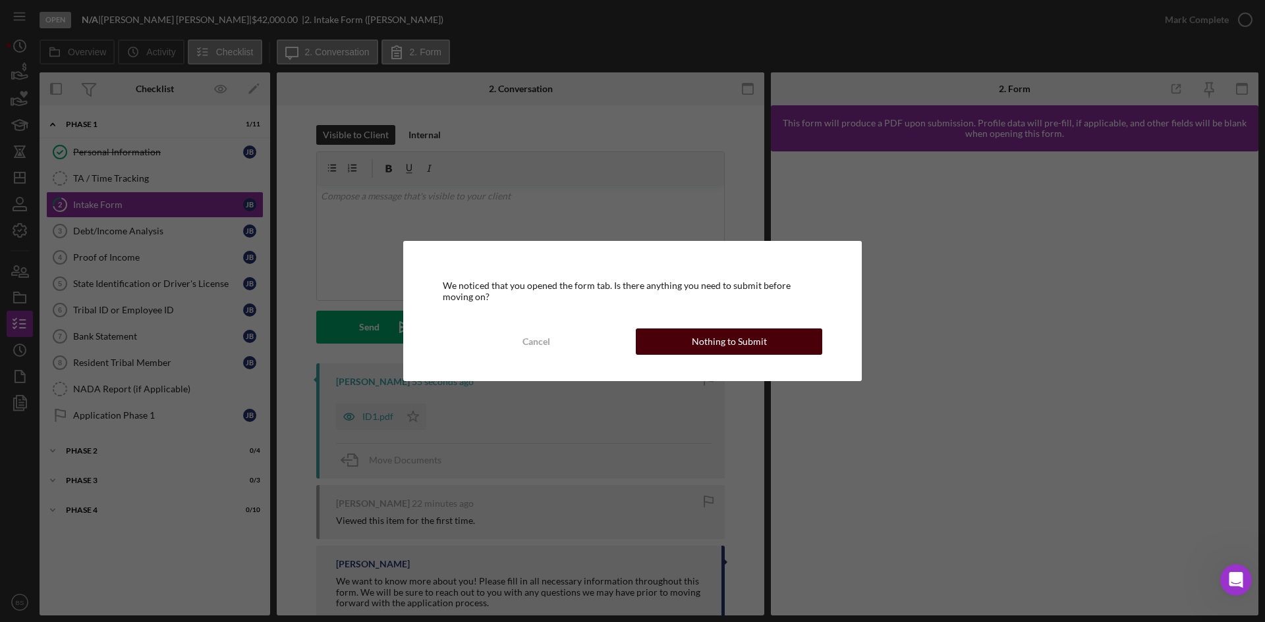
click at [731, 346] on div "Nothing to Submit" at bounding box center [729, 342] width 75 height 26
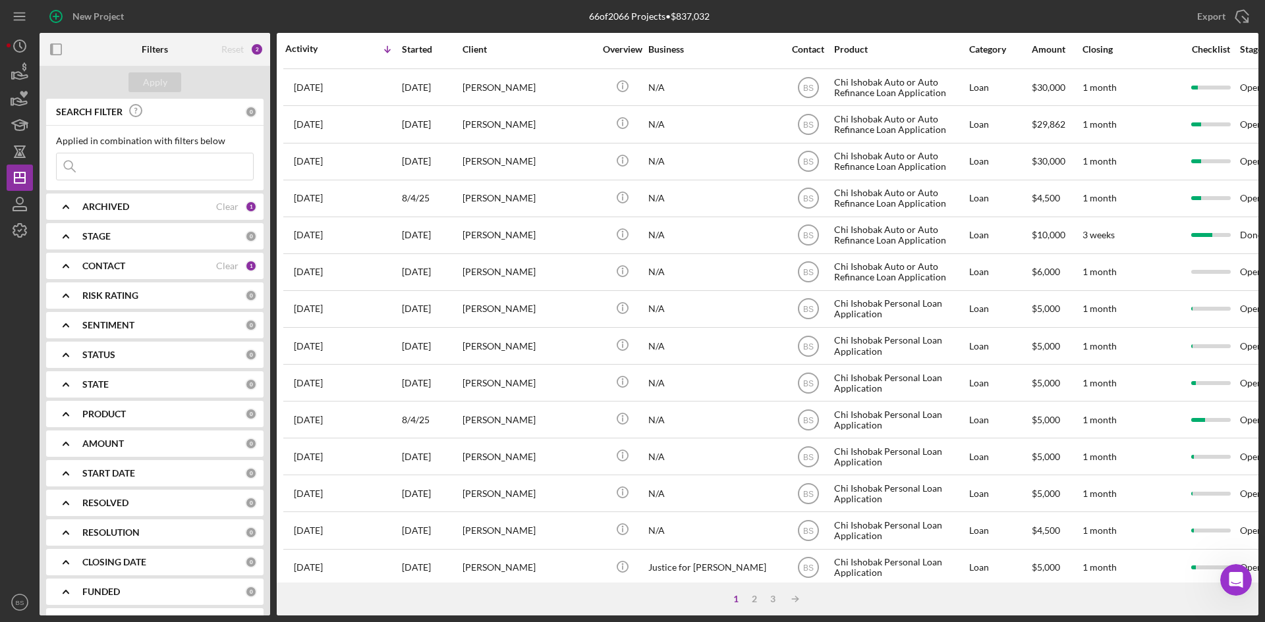
scroll to position [423, 0]
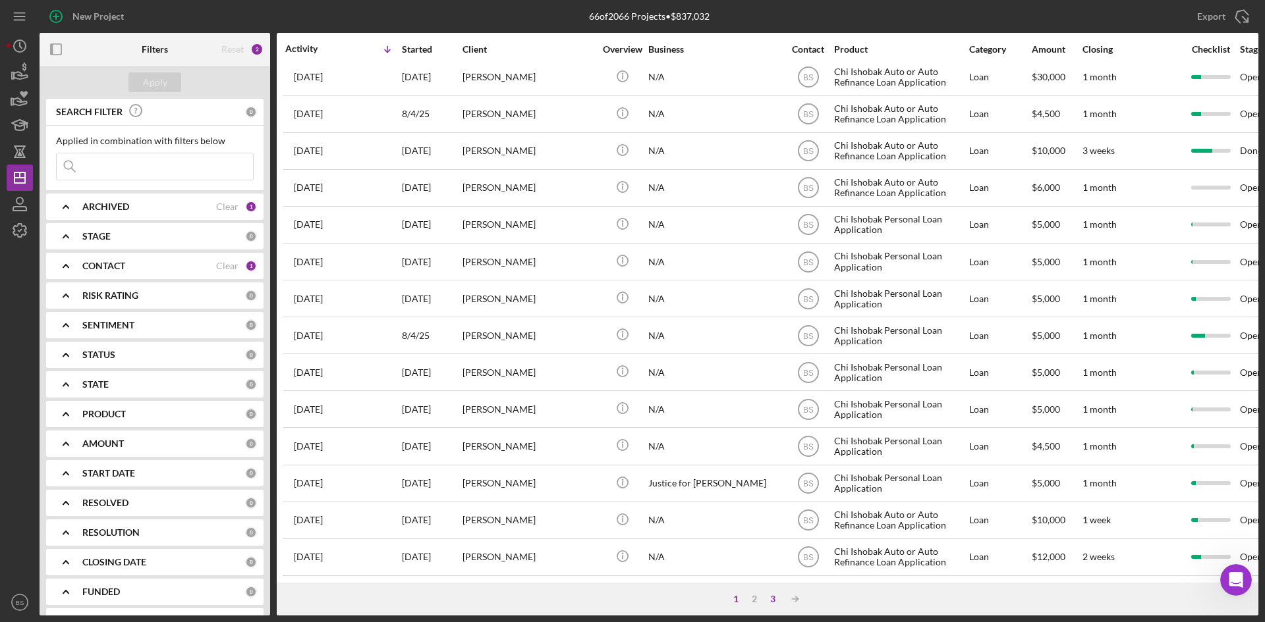
click at [767, 594] on div "3" at bounding box center [772, 599] width 18 height 11
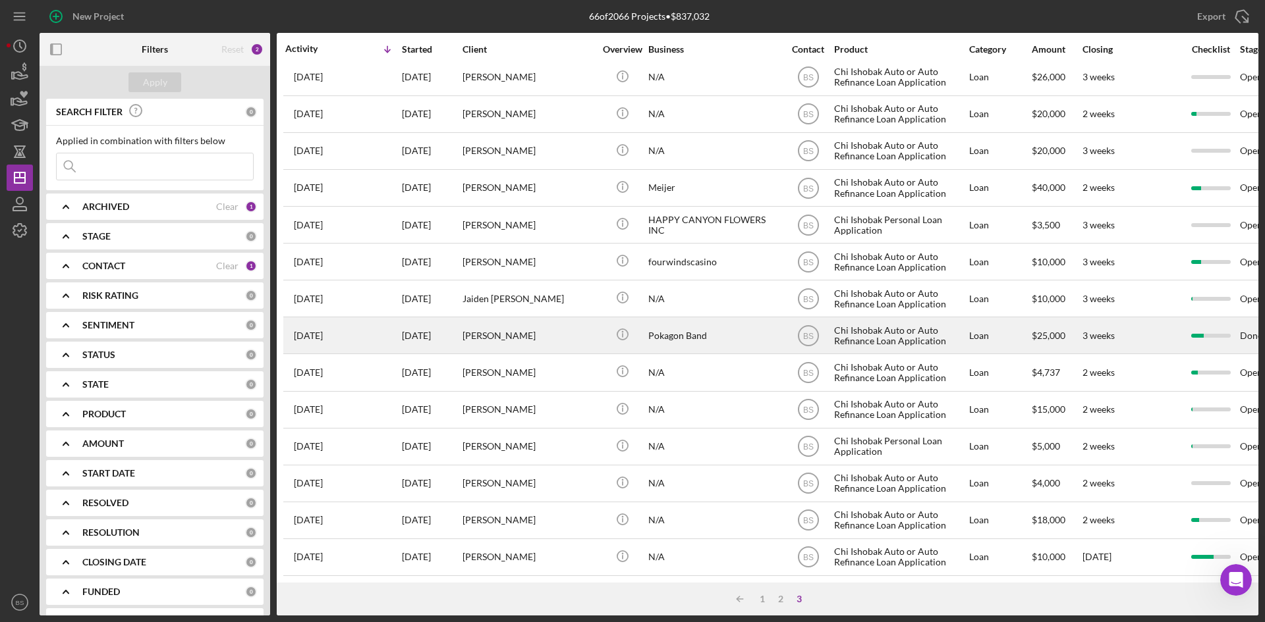
scroll to position [25, 0]
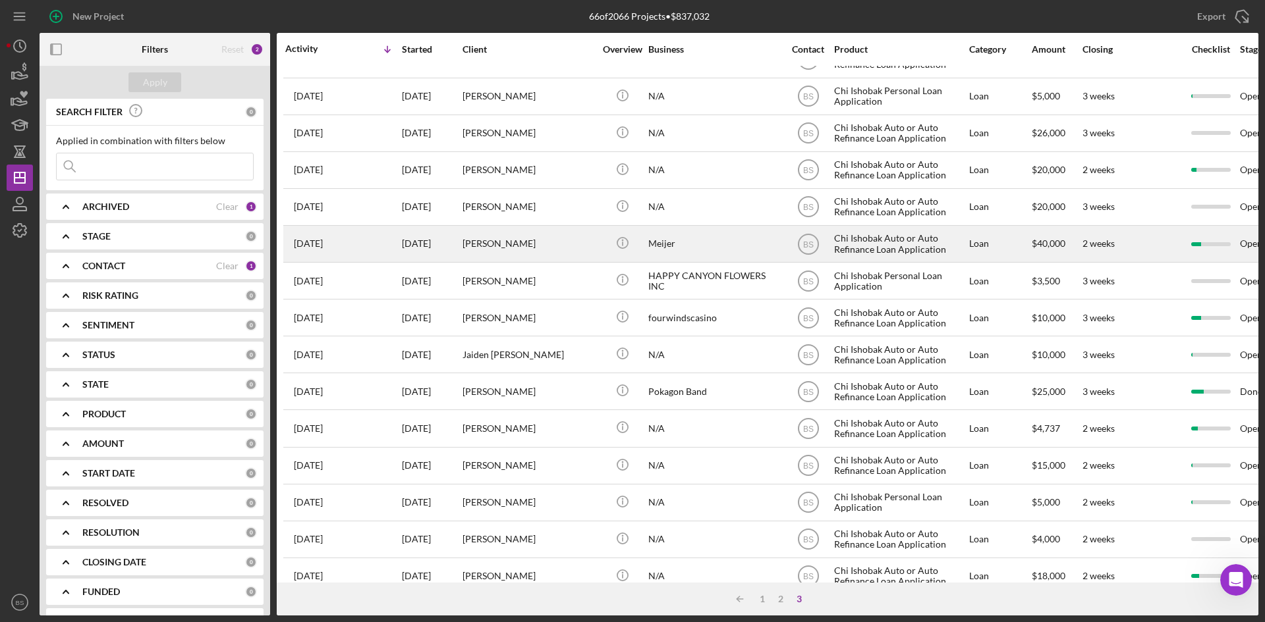
click at [512, 255] on div "Kira Schmidt" at bounding box center [528, 244] width 132 height 35
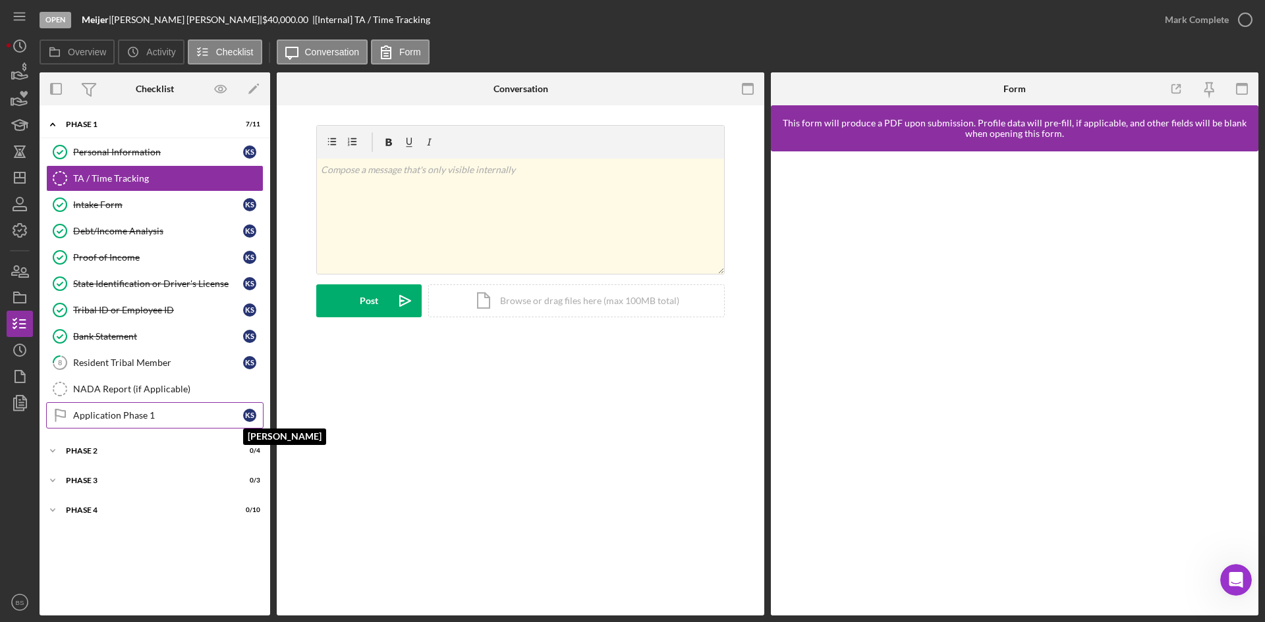
click at [245, 414] on div "K S" at bounding box center [249, 415] width 13 height 13
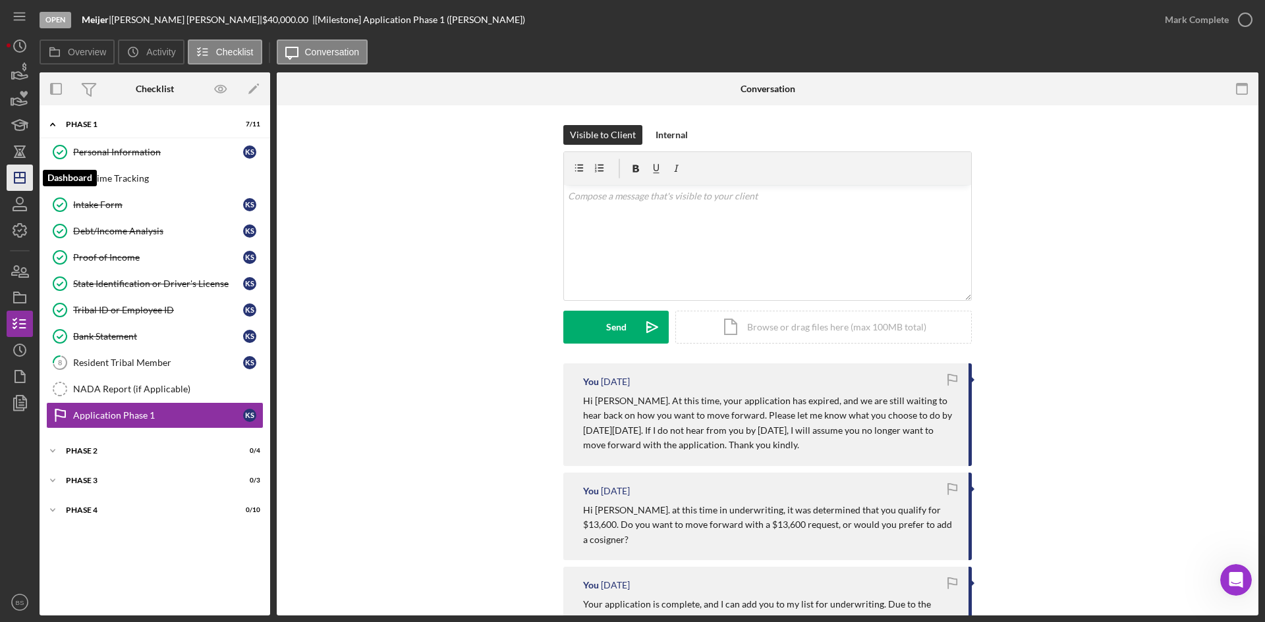
click at [28, 183] on icon "Icon/Dashboard" at bounding box center [19, 177] width 33 height 33
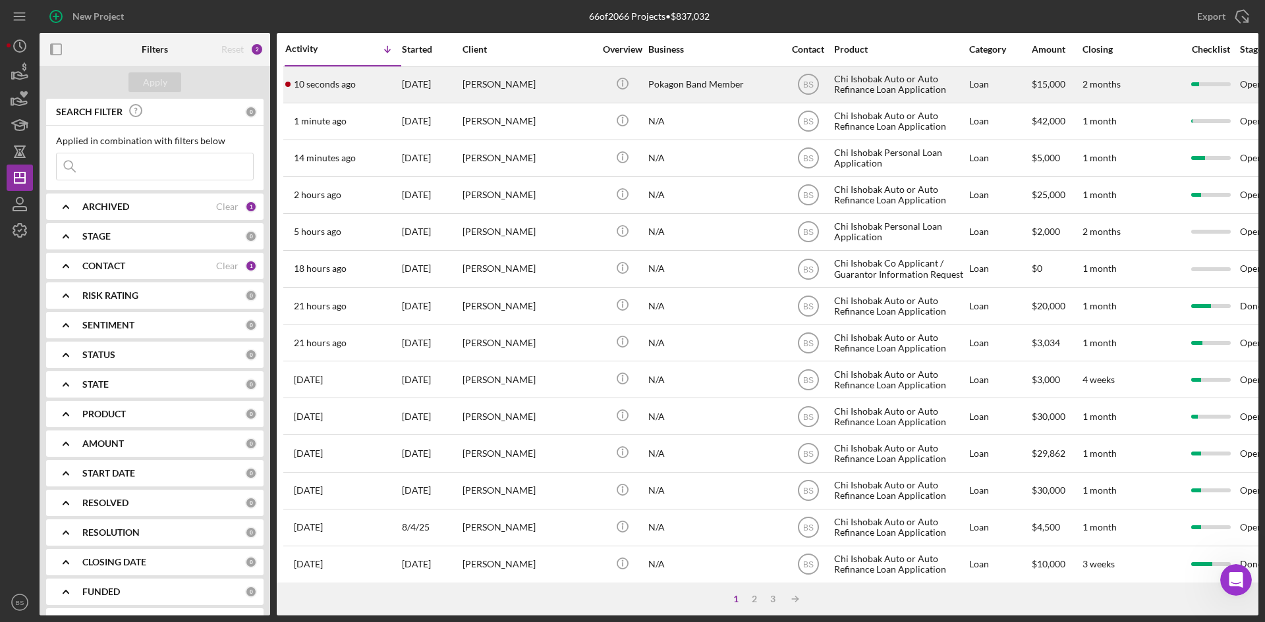
click at [349, 89] on time "10 seconds ago" at bounding box center [325, 84] width 62 height 11
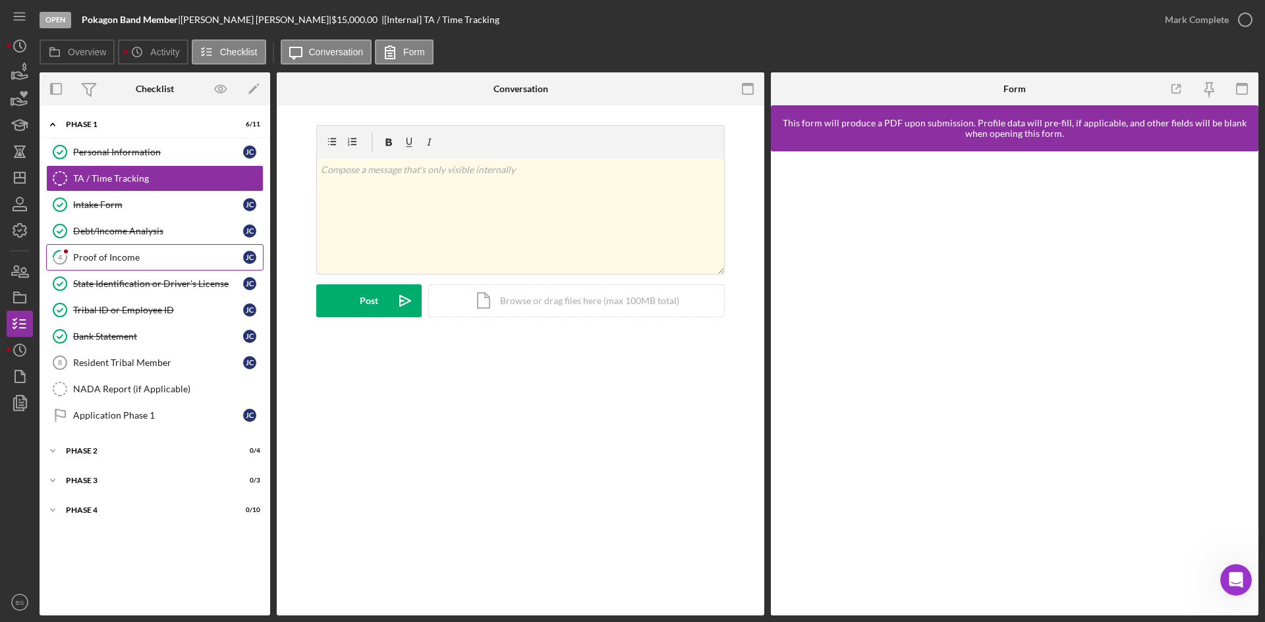
click at [204, 269] on link "4 Proof of Income J C" at bounding box center [154, 257] width 217 height 26
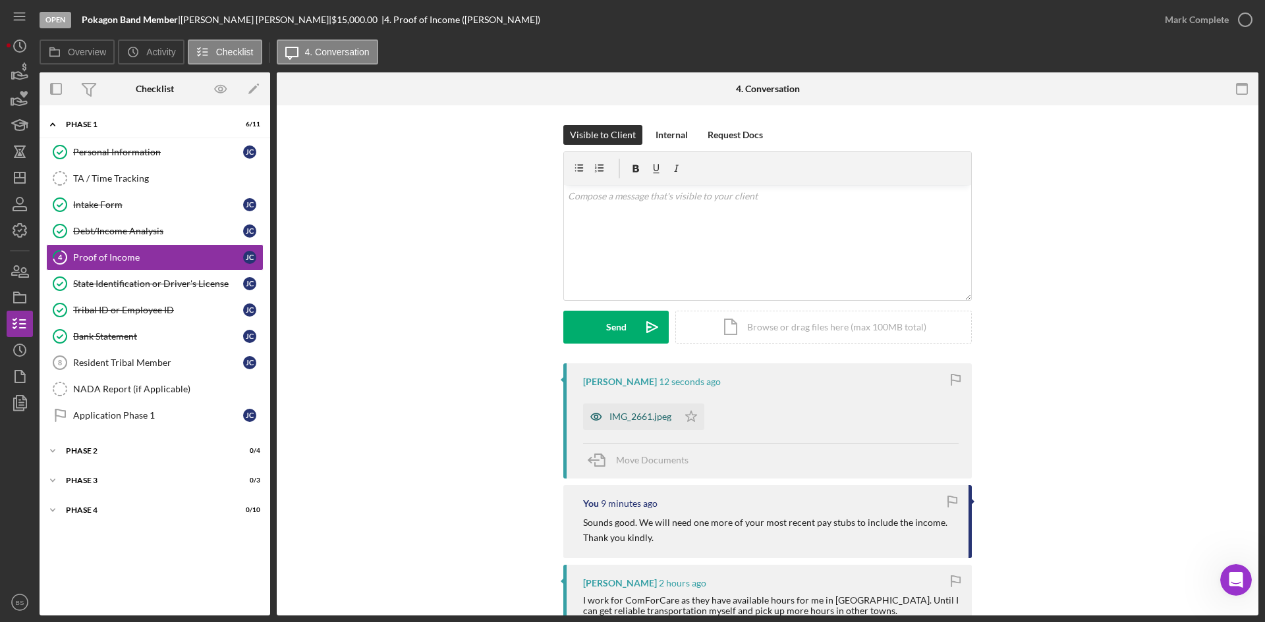
click at [657, 424] on div "IMG_2661.jpeg" at bounding box center [630, 417] width 95 height 26
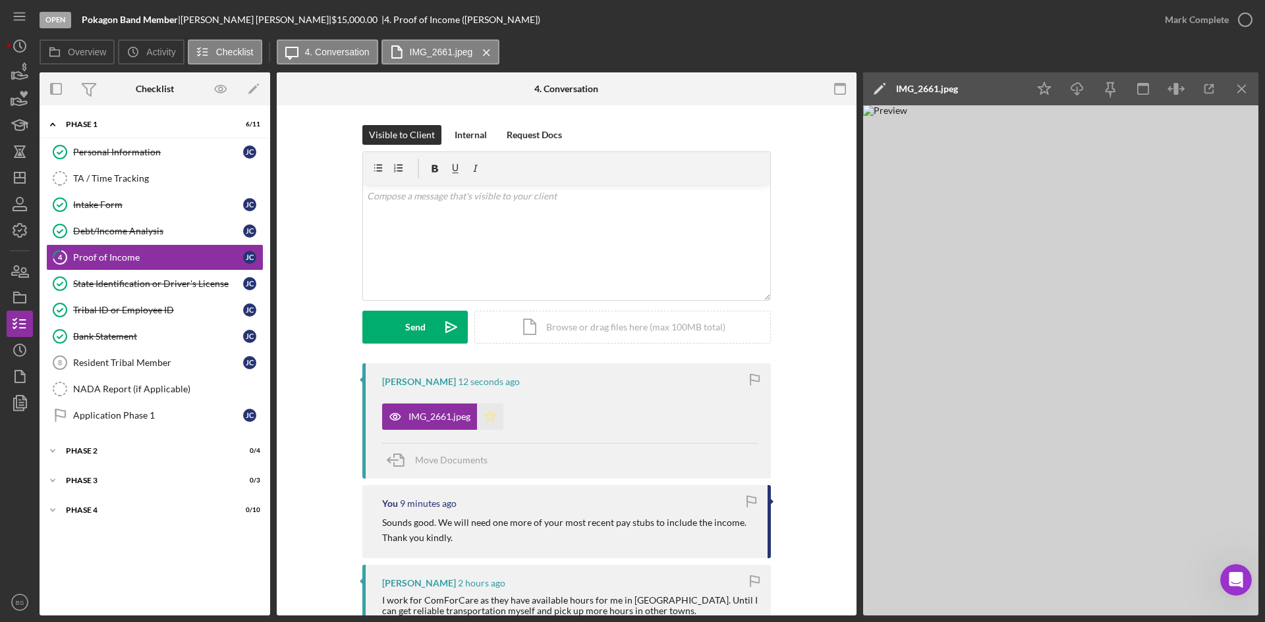
click at [486, 418] on polygon "button" at bounding box center [490, 416] width 11 height 11
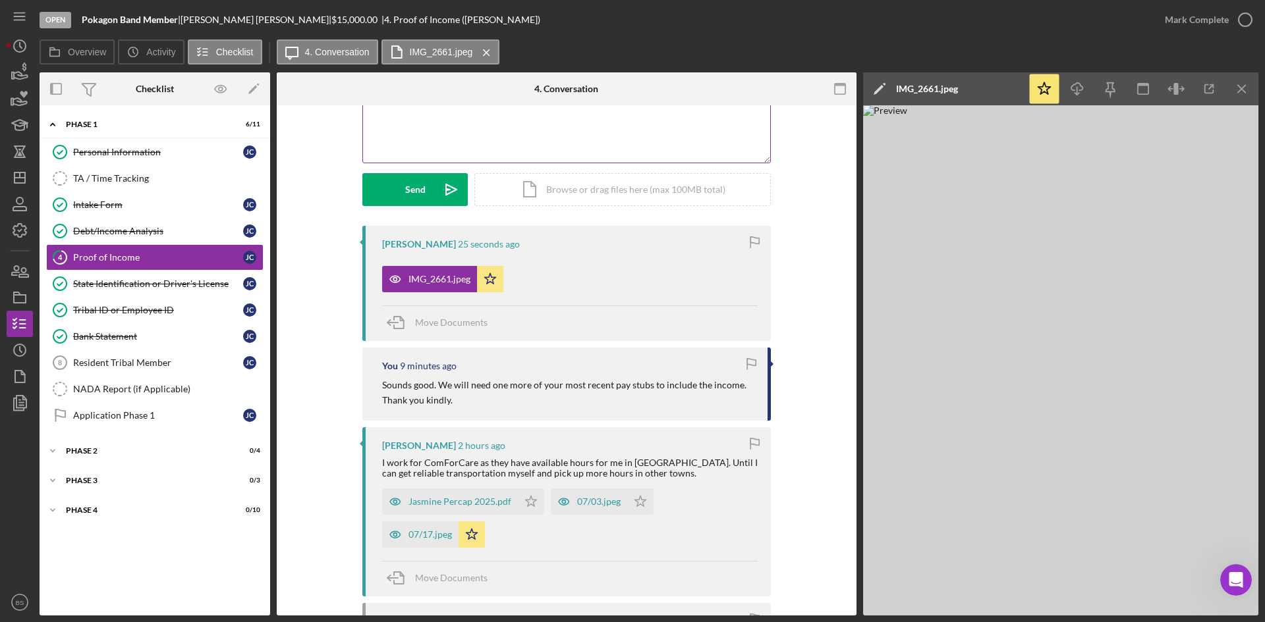
scroll to position [333, 0]
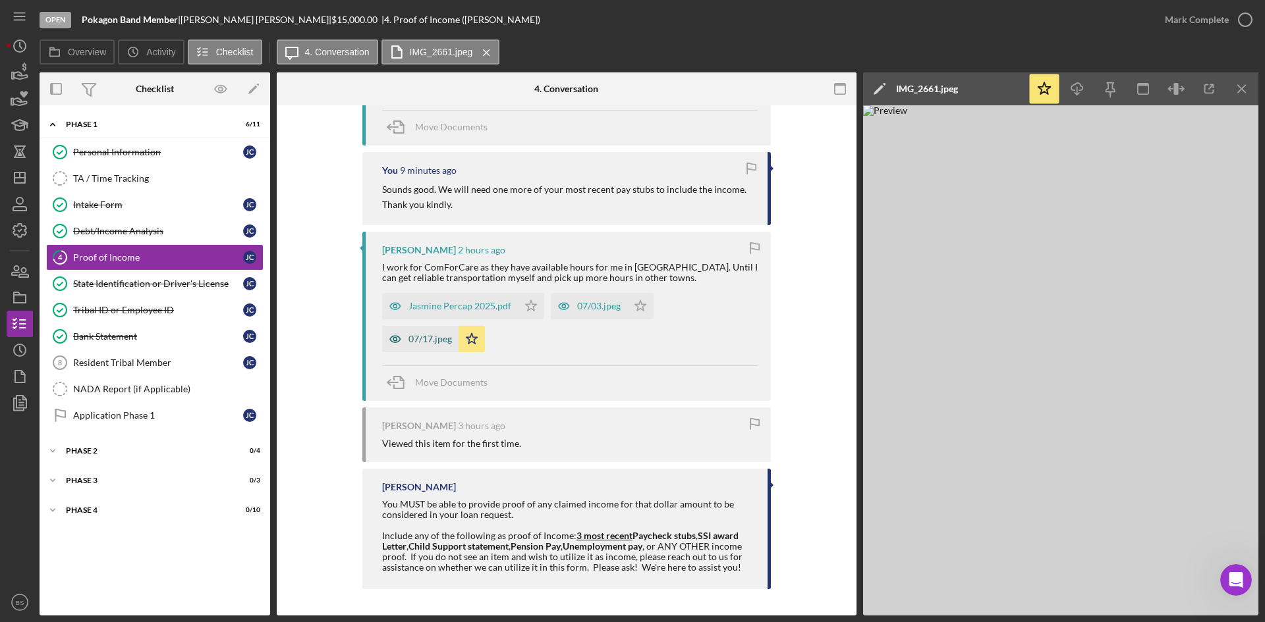
click at [437, 346] on div "07/17.jpeg" at bounding box center [420, 339] width 76 height 26
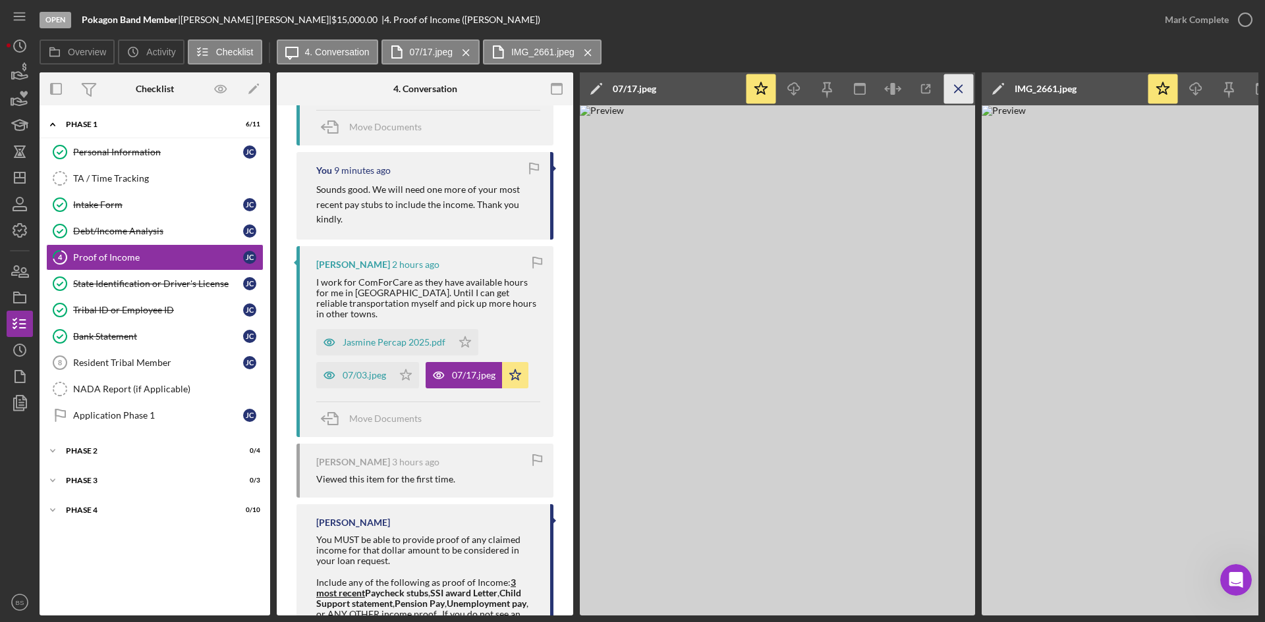
click at [963, 87] on icon "Icon/Menu Close" at bounding box center [959, 89] width 30 height 30
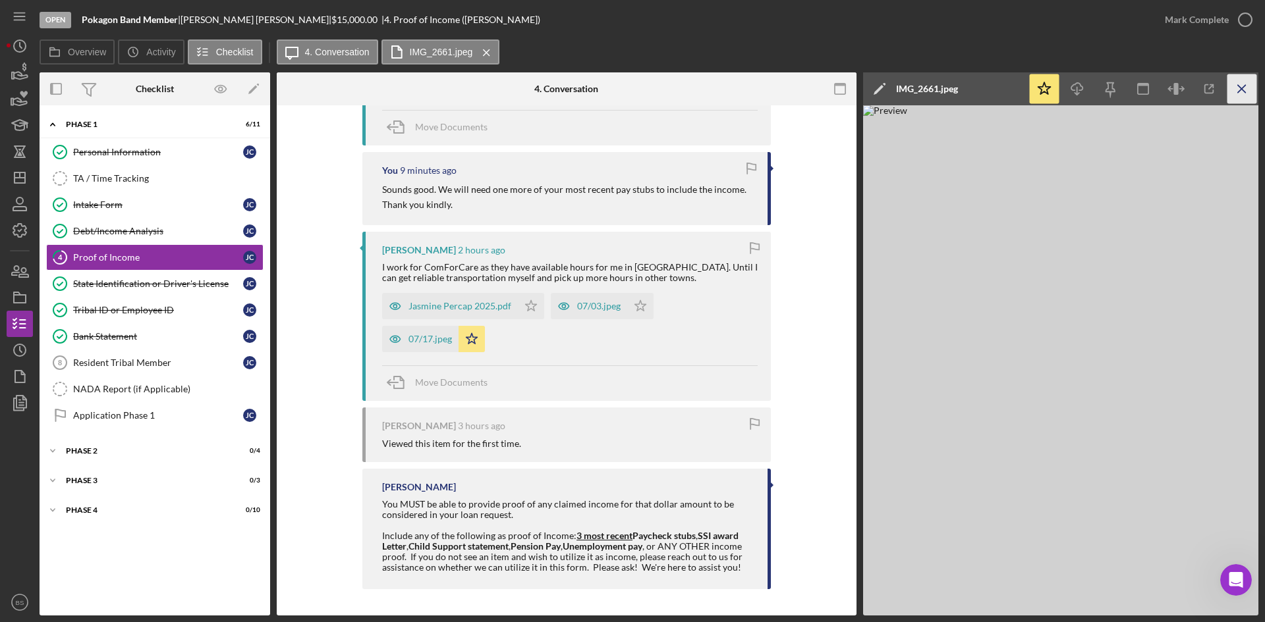
click at [1239, 92] on line "button" at bounding box center [1241, 88] width 7 height 7
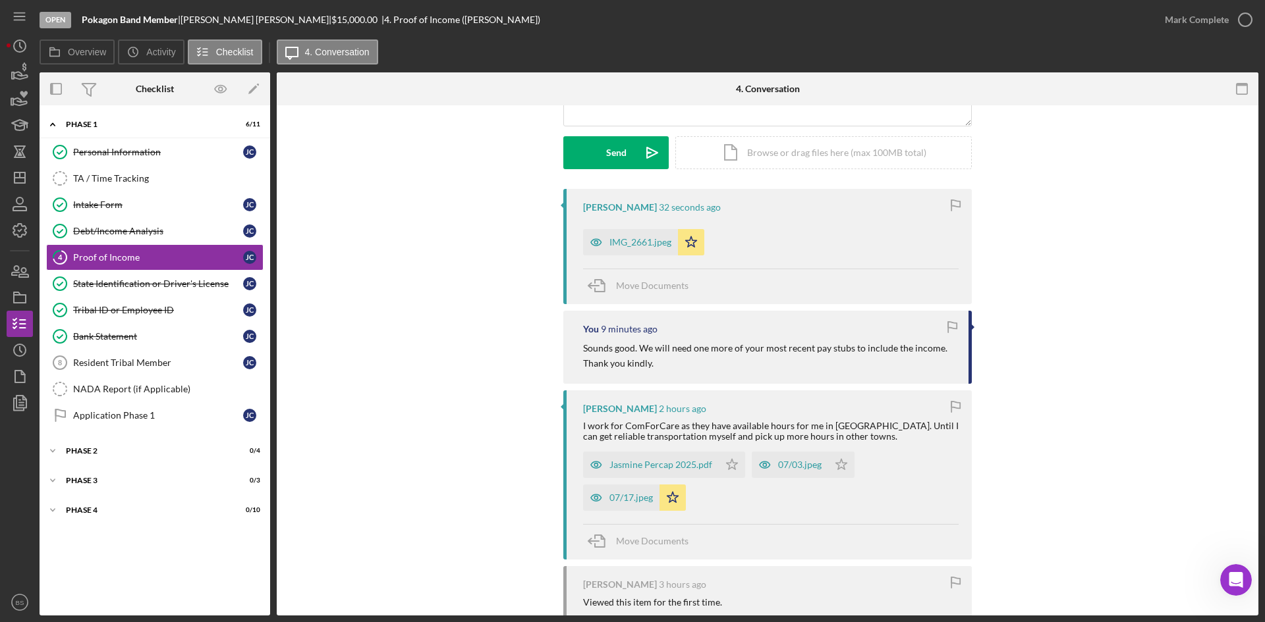
scroll to position [0, 0]
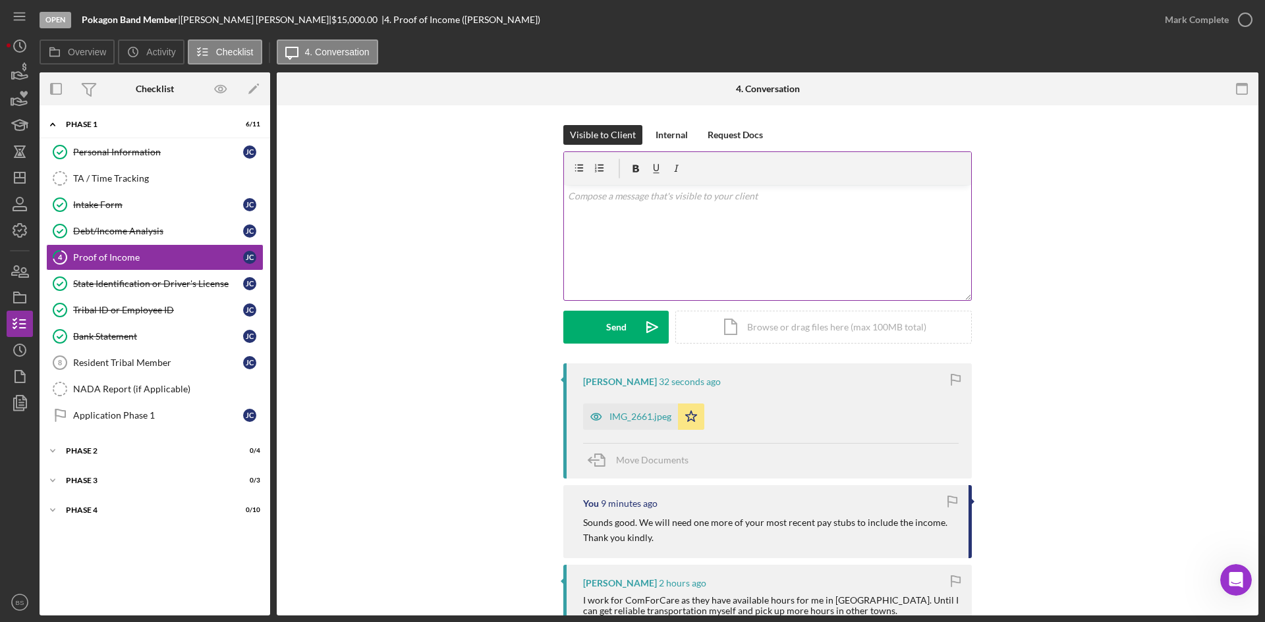
click at [702, 227] on div "v Color teal Color pink Remove color Add row above Add row below Add column bef…" at bounding box center [767, 242] width 407 height 115
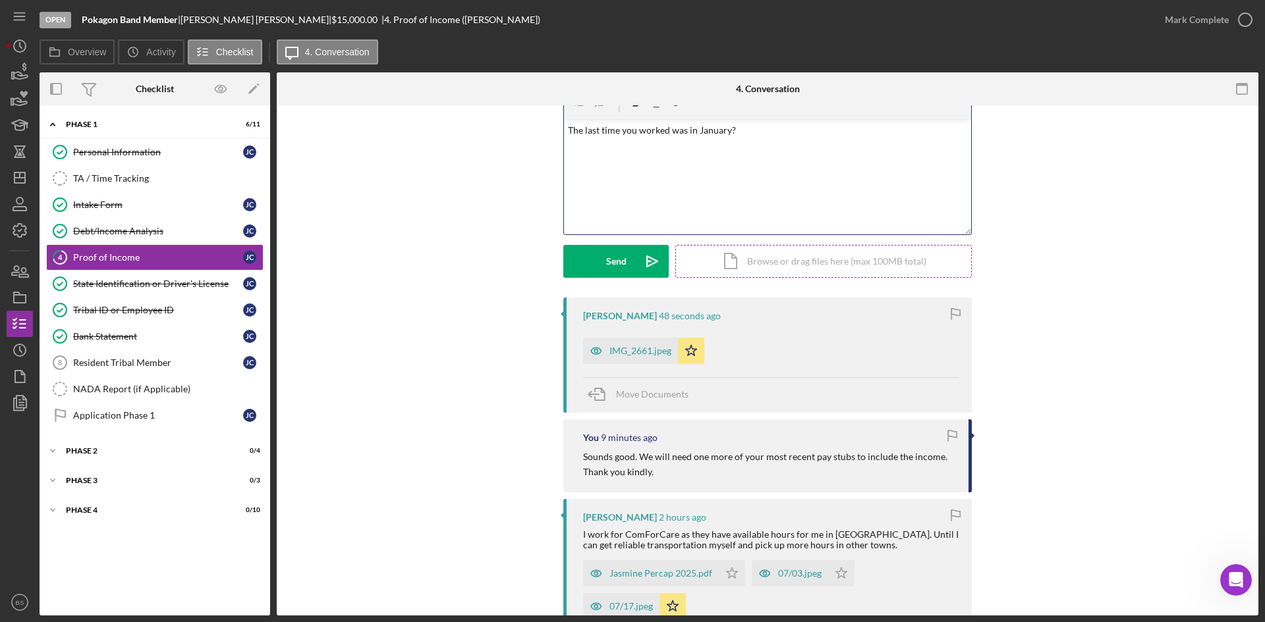
scroll to position [329, 0]
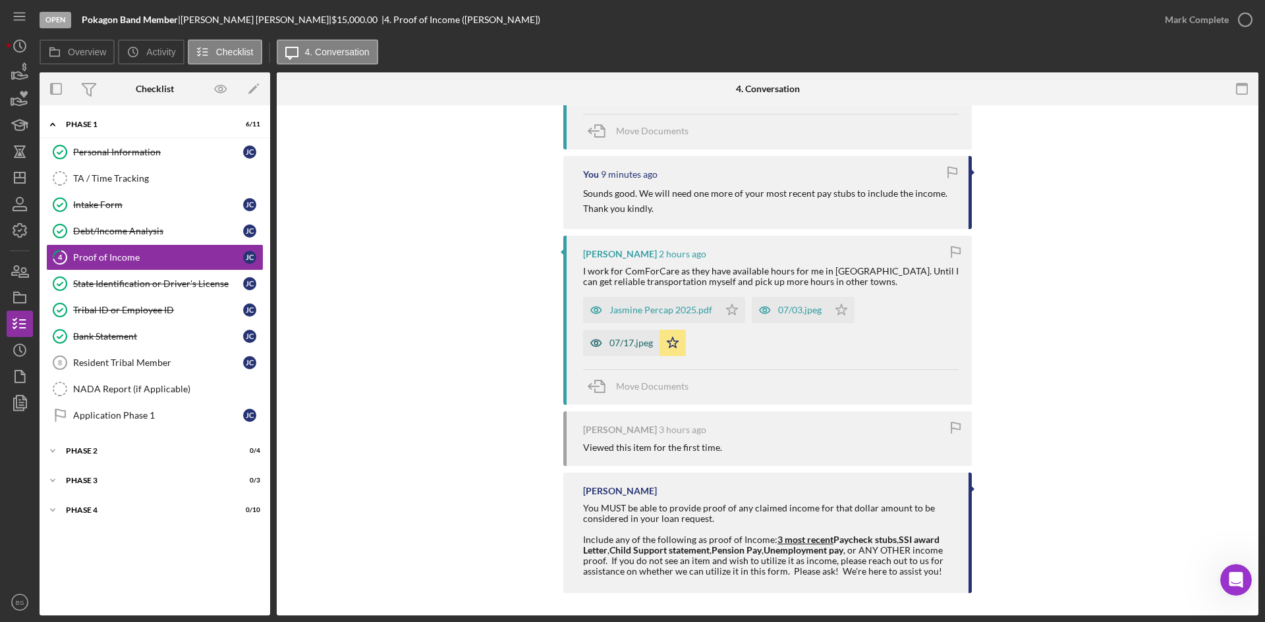
click at [639, 341] on div "07/17.jpeg" at bounding box center [630, 343] width 43 height 11
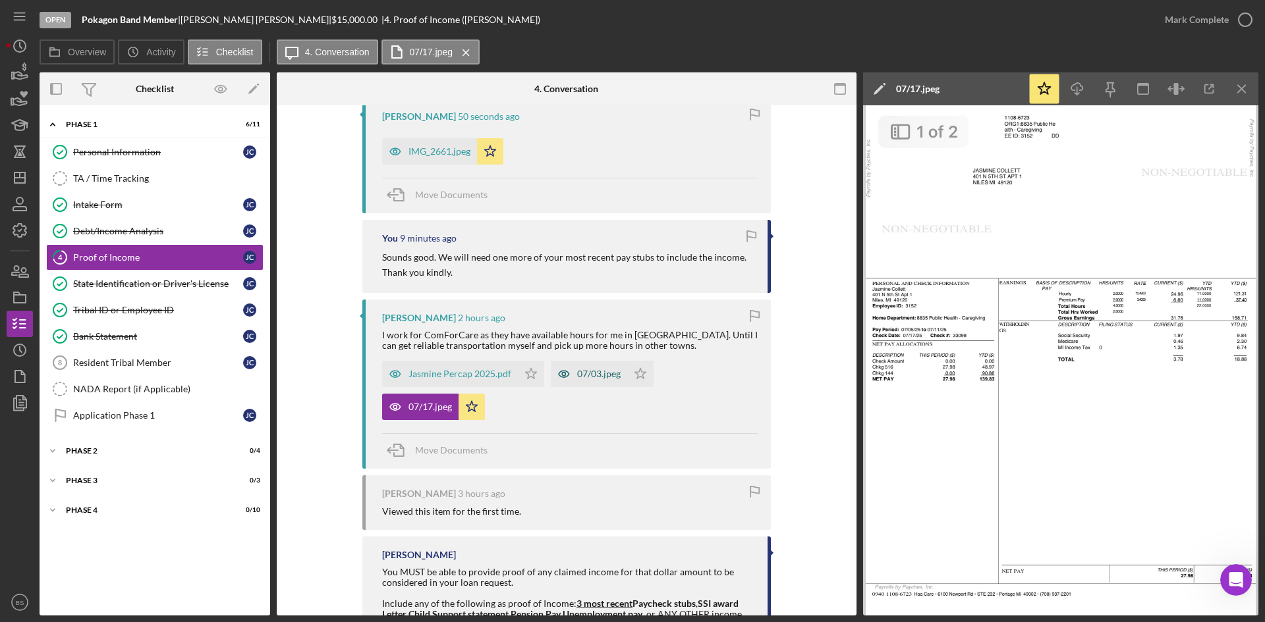
scroll to position [0, 0]
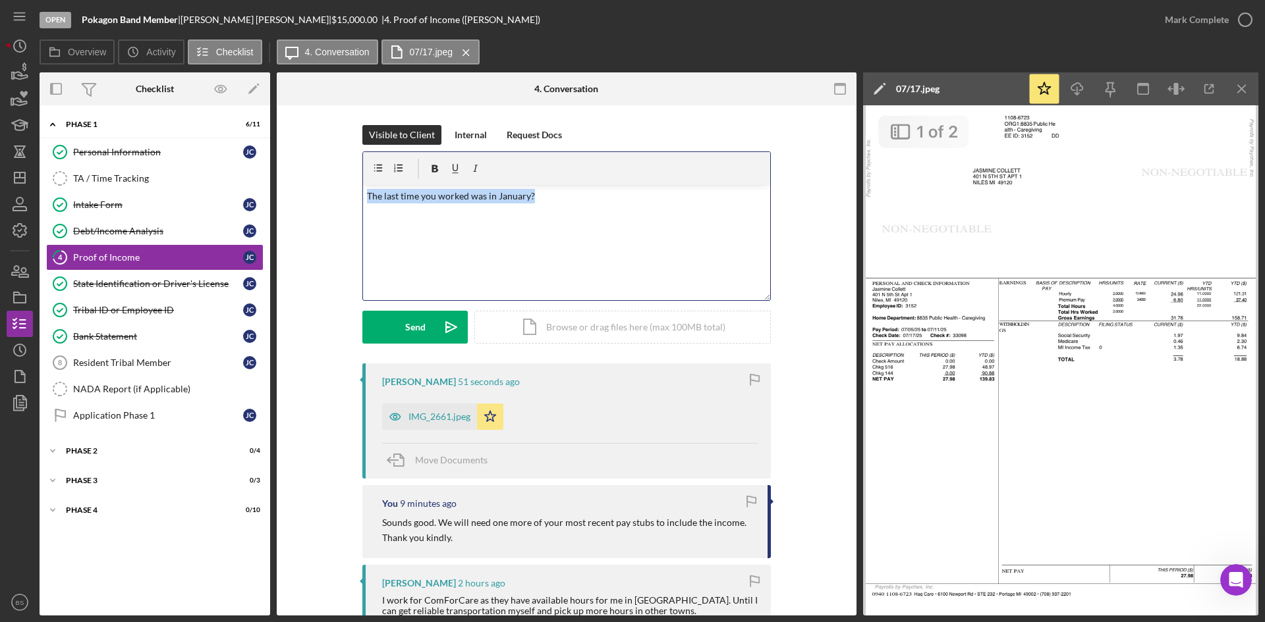
drag, startPoint x: 544, startPoint y: 201, endPoint x: 357, endPoint y: 201, distance: 187.0
click at [357, 201] on div "Visible to Client Internal Request Docs v Color teal Color pink Remove color Ad…" at bounding box center [566, 244] width 540 height 238
click at [581, 197] on p "Do you have a pay stub from June or another from July?" at bounding box center [567, 196] width 400 height 14
click at [431, 321] on button "Send Icon/icon-invite-send" at bounding box center [414, 327] width 105 height 33
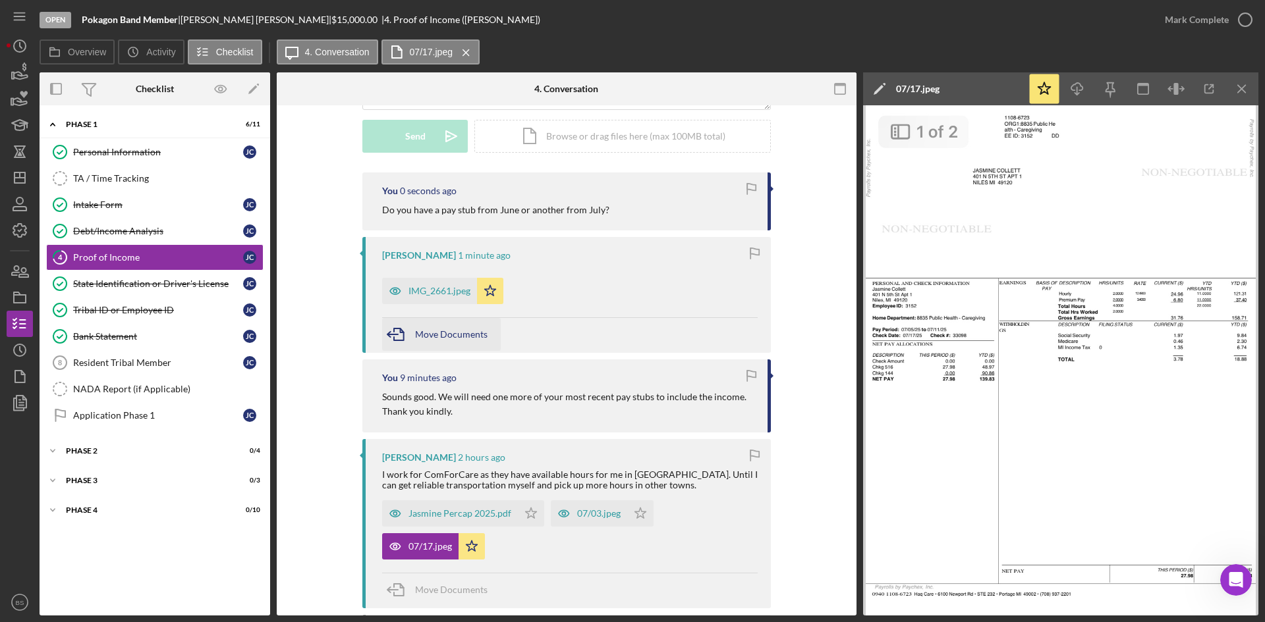
scroll to position [198, 0]
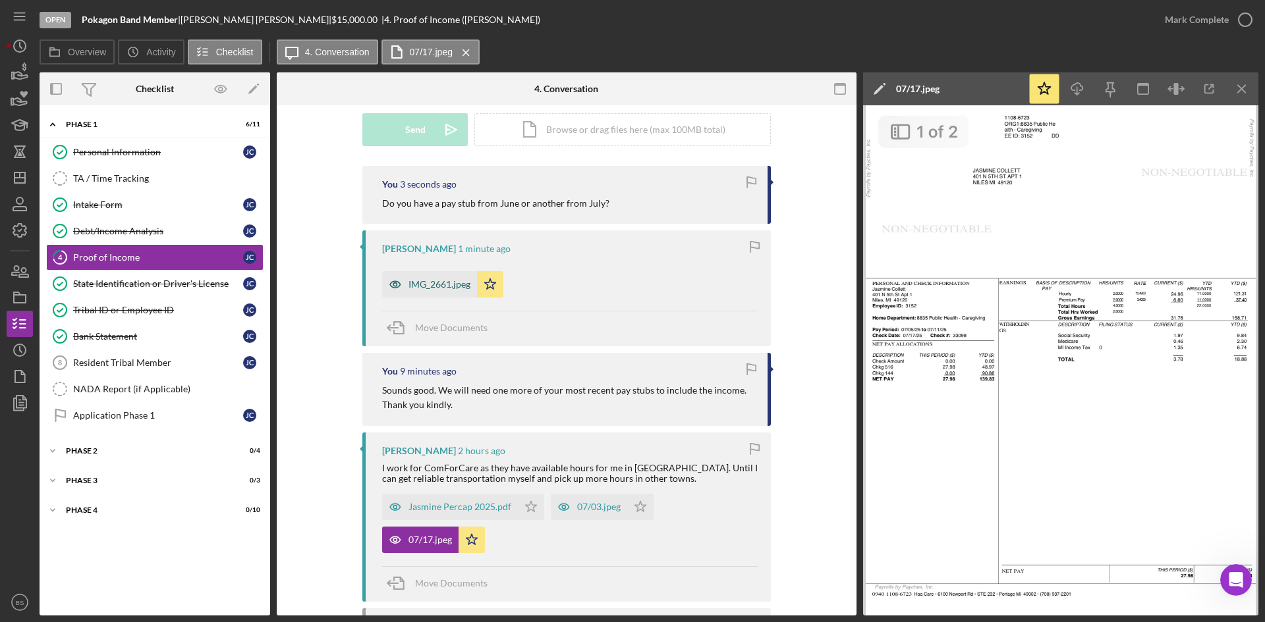
click at [423, 277] on div "IMG_2661.jpeg" at bounding box center [429, 284] width 95 height 26
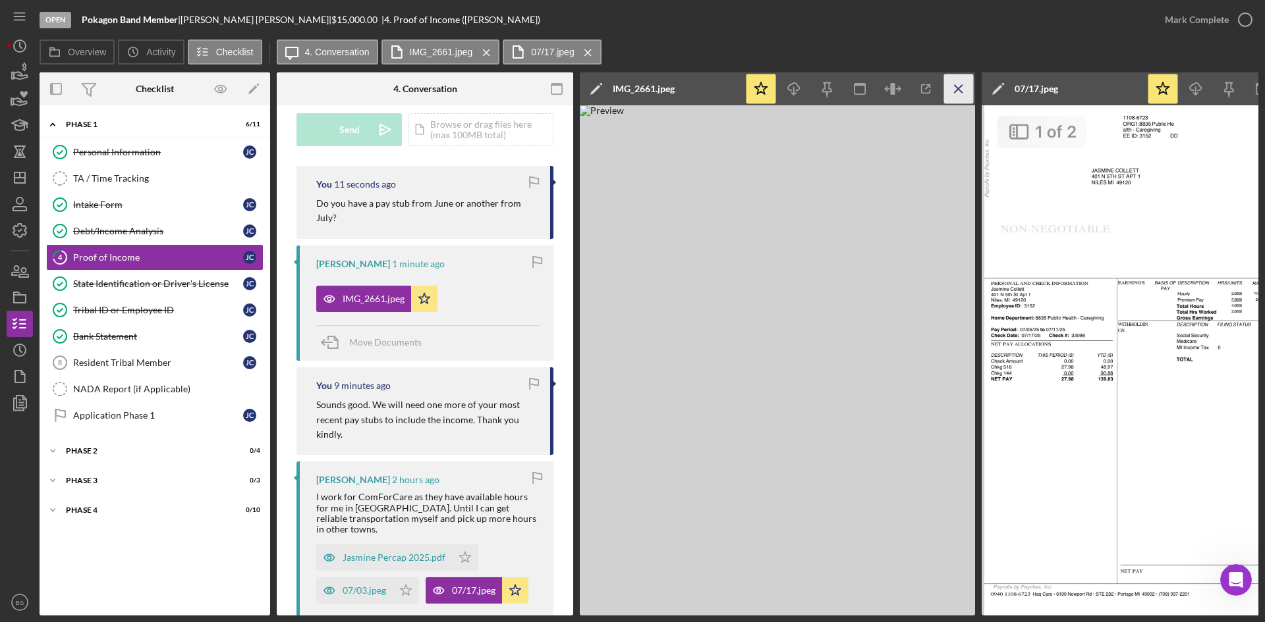
click at [961, 84] on icon "Icon/Menu Close" at bounding box center [959, 89] width 30 height 30
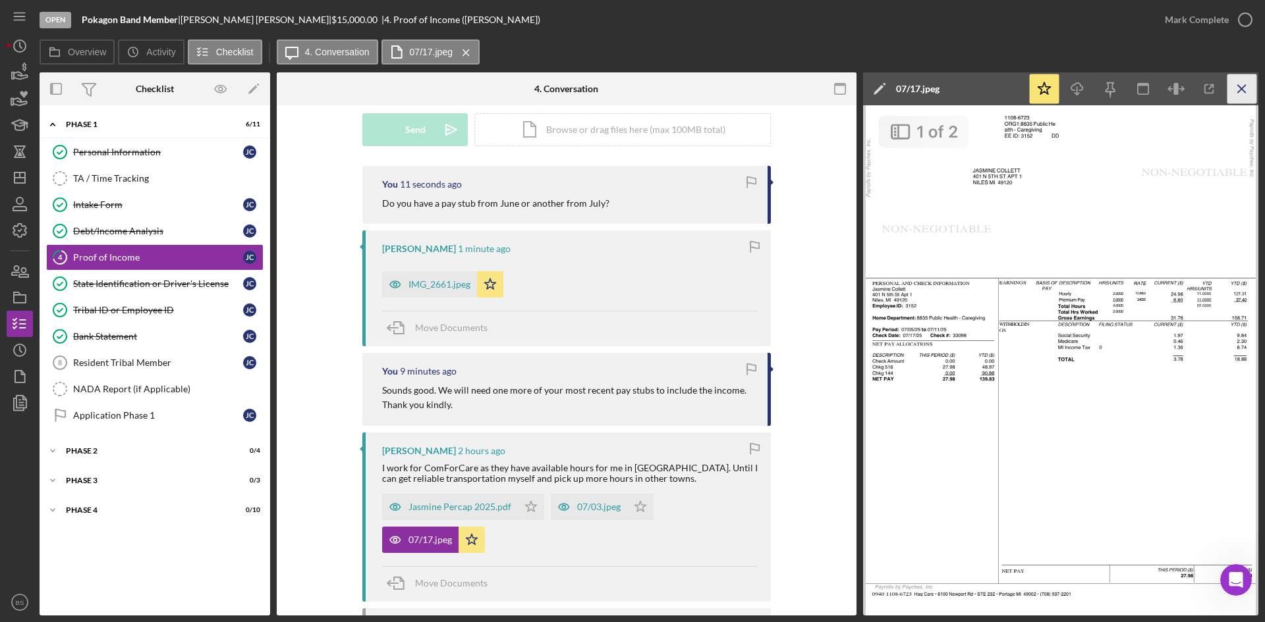
click at [1249, 82] on icon "Icon/Menu Close" at bounding box center [1242, 89] width 30 height 30
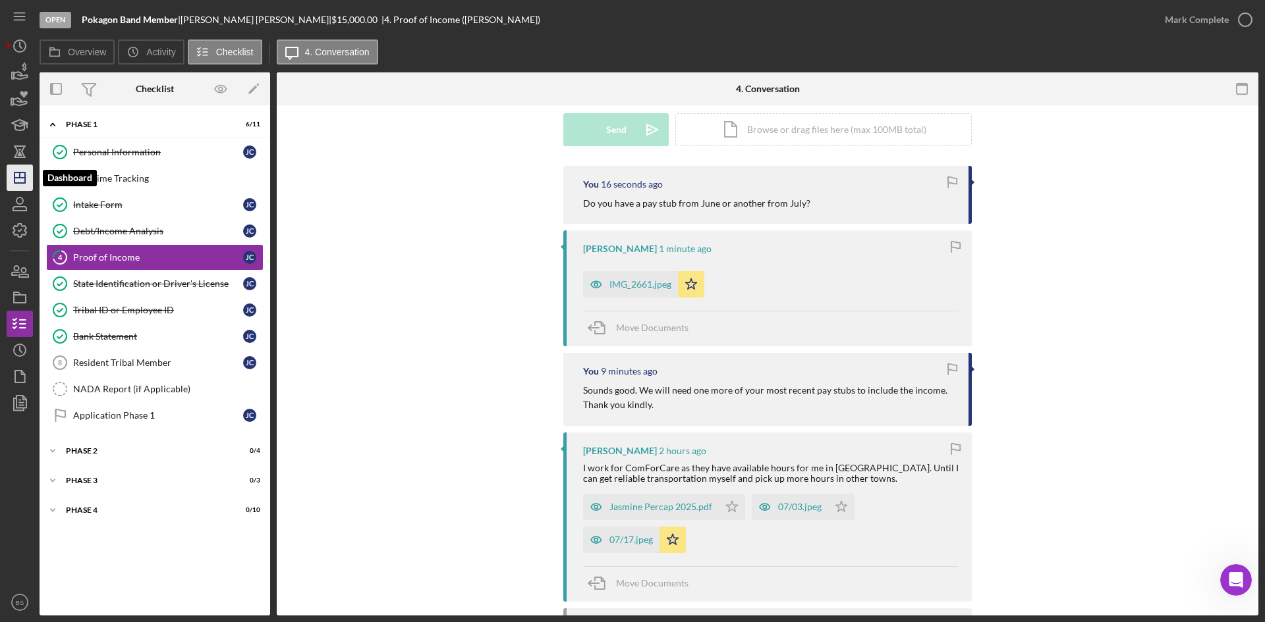
click at [25, 179] on polygon "button" at bounding box center [19, 178] width 11 height 11
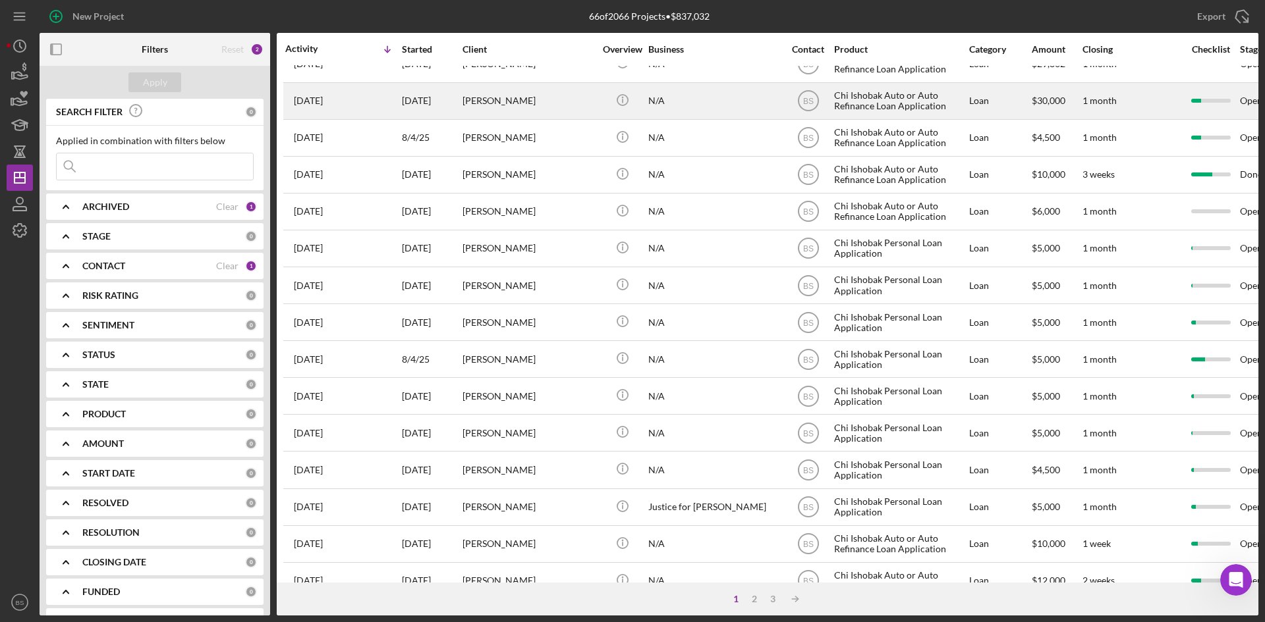
scroll to position [423, 0]
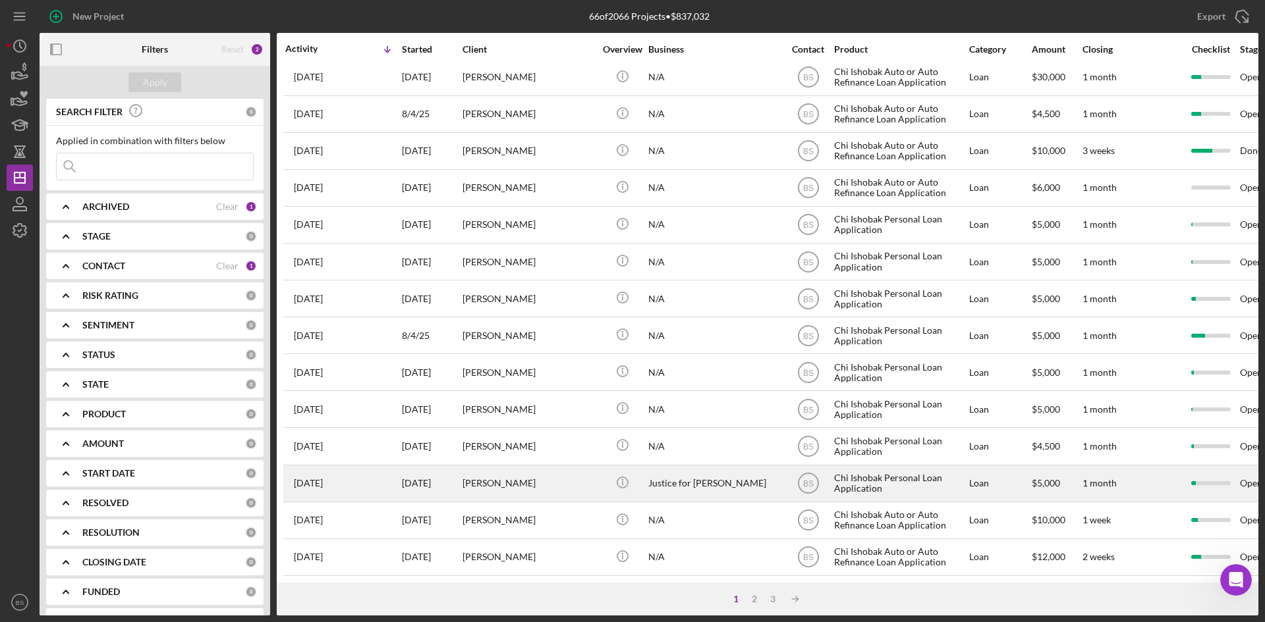
click at [564, 480] on div "[PERSON_NAME]" at bounding box center [528, 483] width 132 height 35
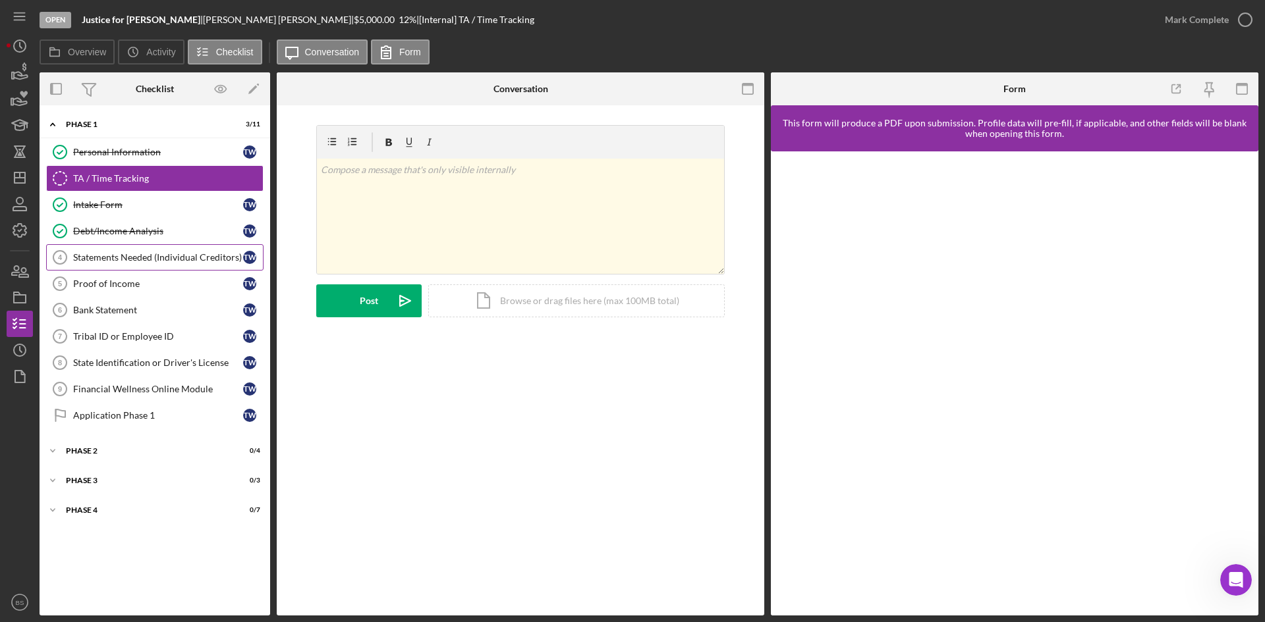
click at [166, 269] on link "Statements Needed (Individual Creditors) 4 Statements Needed (Individual Credit…" at bounding box center [154, 257] width 217 height 26
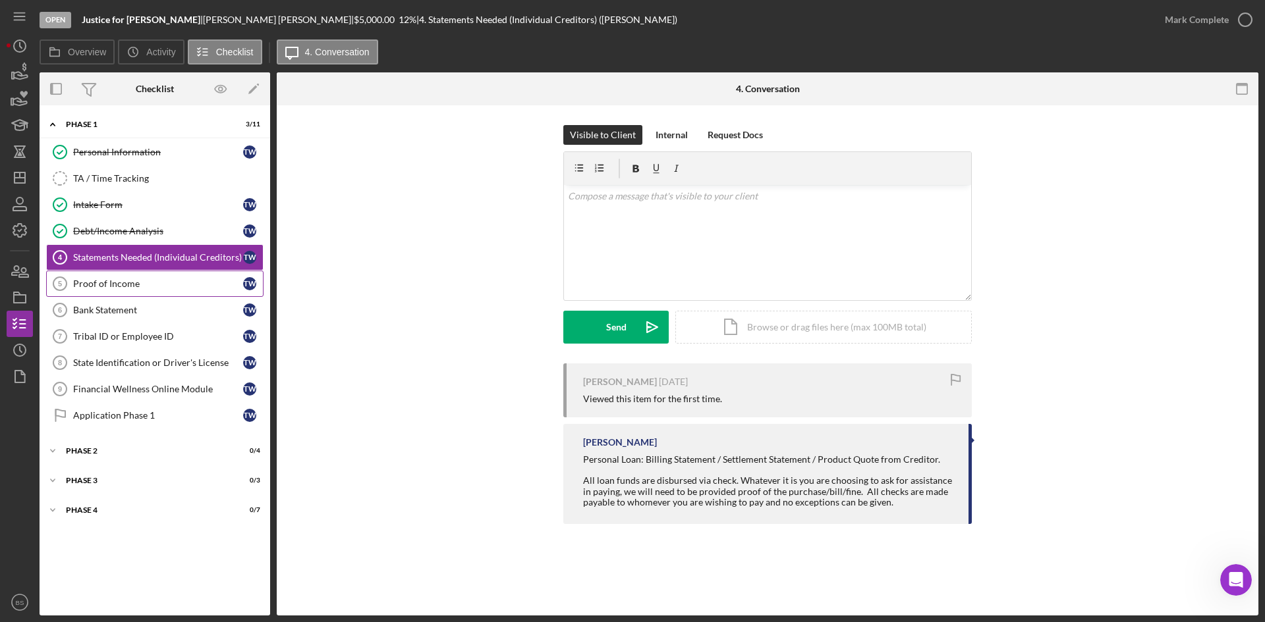
click at [171, 285] on div "Proof of Income" at bounding box center [158, 284] width 170 height 11
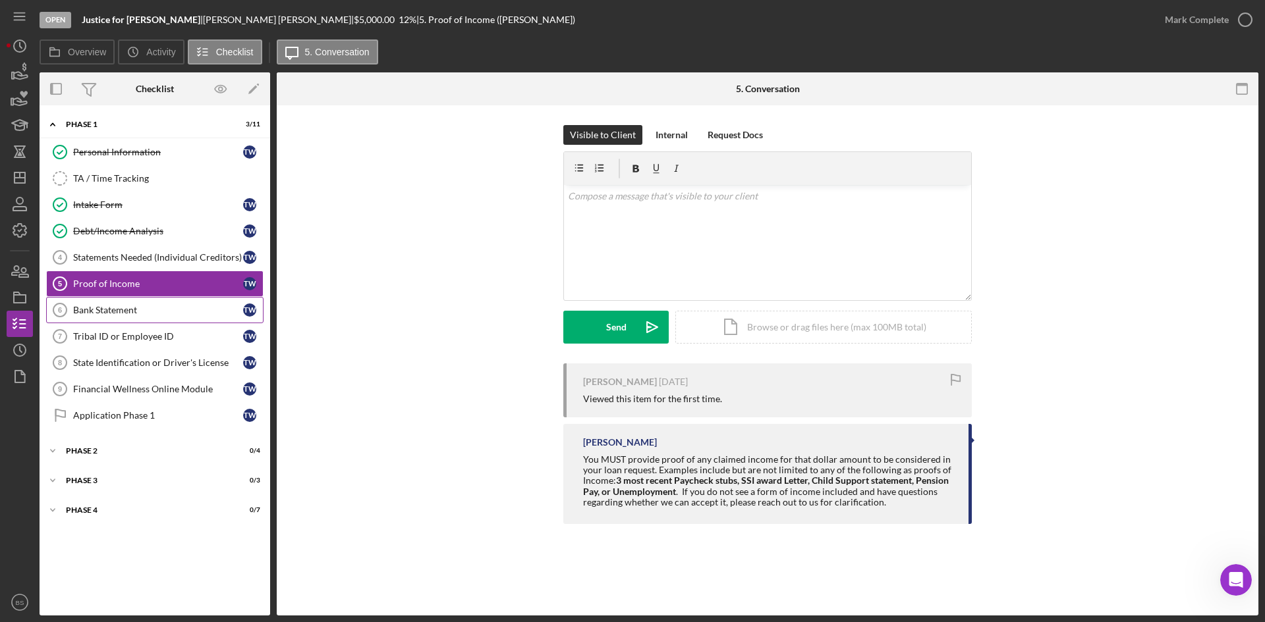
click at [175, 304] on link "Bank Statement 6 Bank Statement T W" at bounding box center [154, 310] width 217 height 26
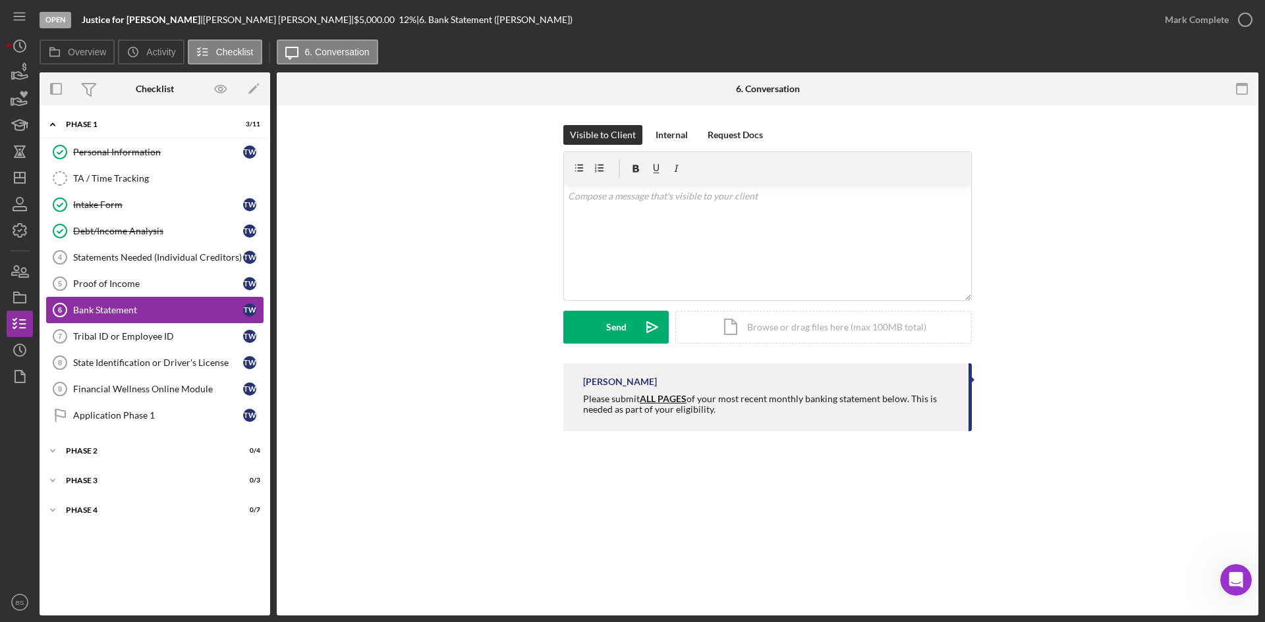
click at [170, 319] on link "Bank Statement 6 Bank Statement T W" at bounding box center [154, 310] width 217 height 26
click at [15, 177] on g "button" at bounding box center [19, 178] width 11 height 11
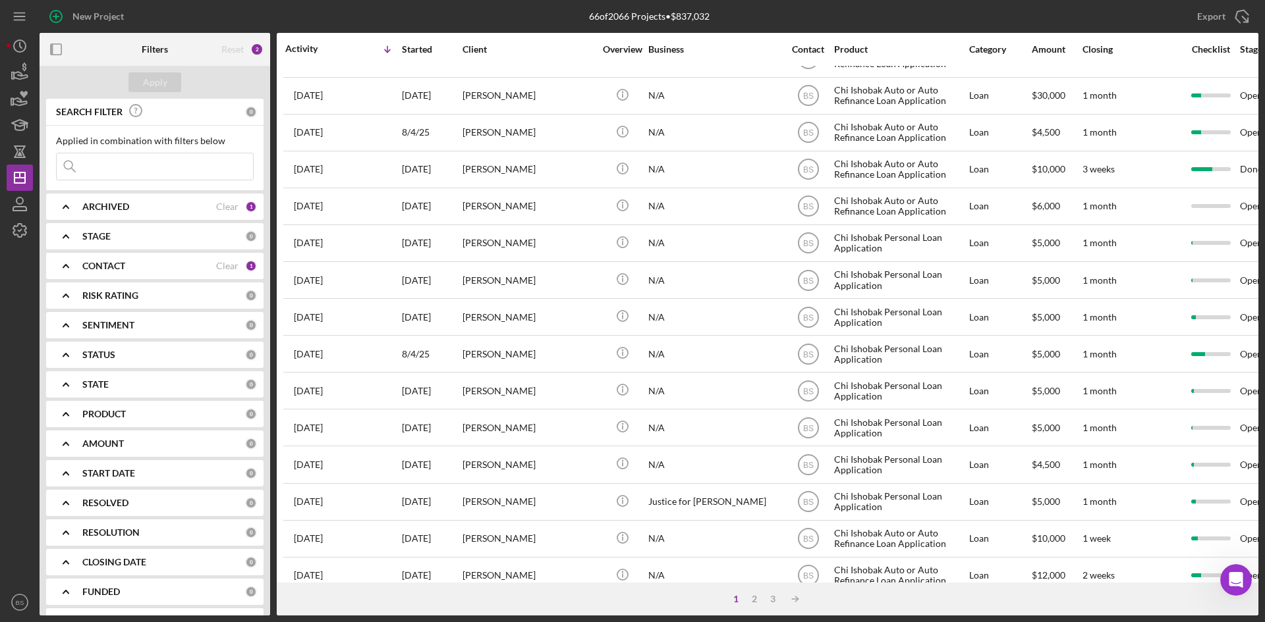
scroll to position [423, 0]
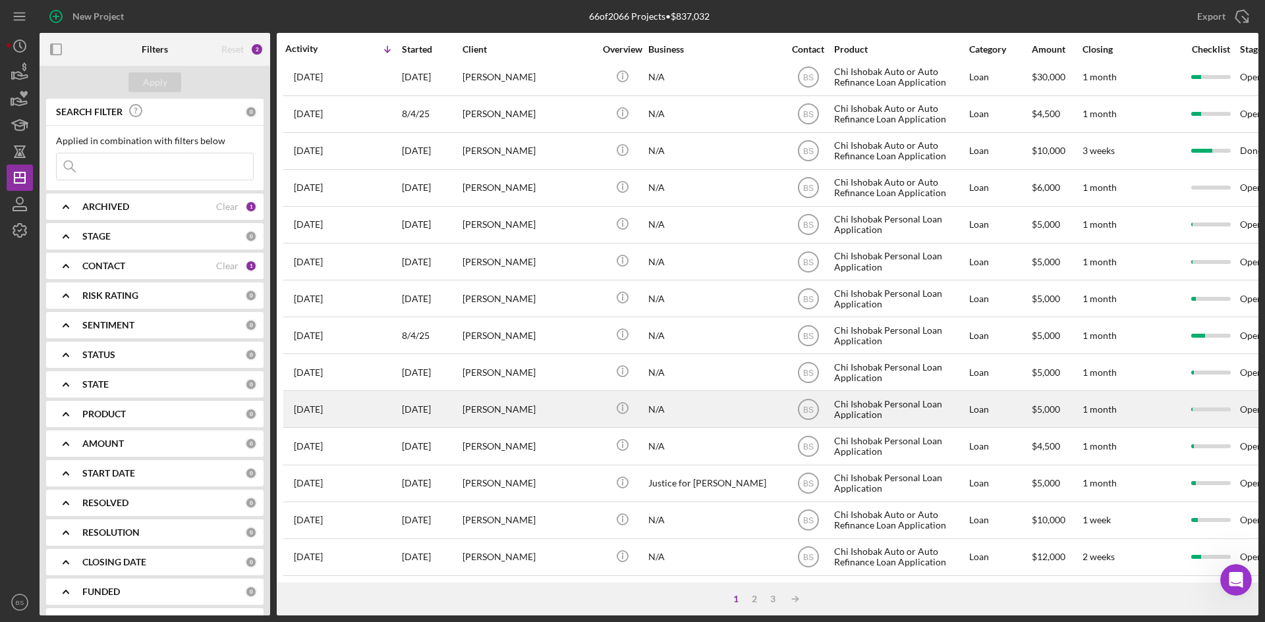
click at [533, 396] on div "[PERSON_NAME]" at bounding box center [528, 409] width 132 height 35
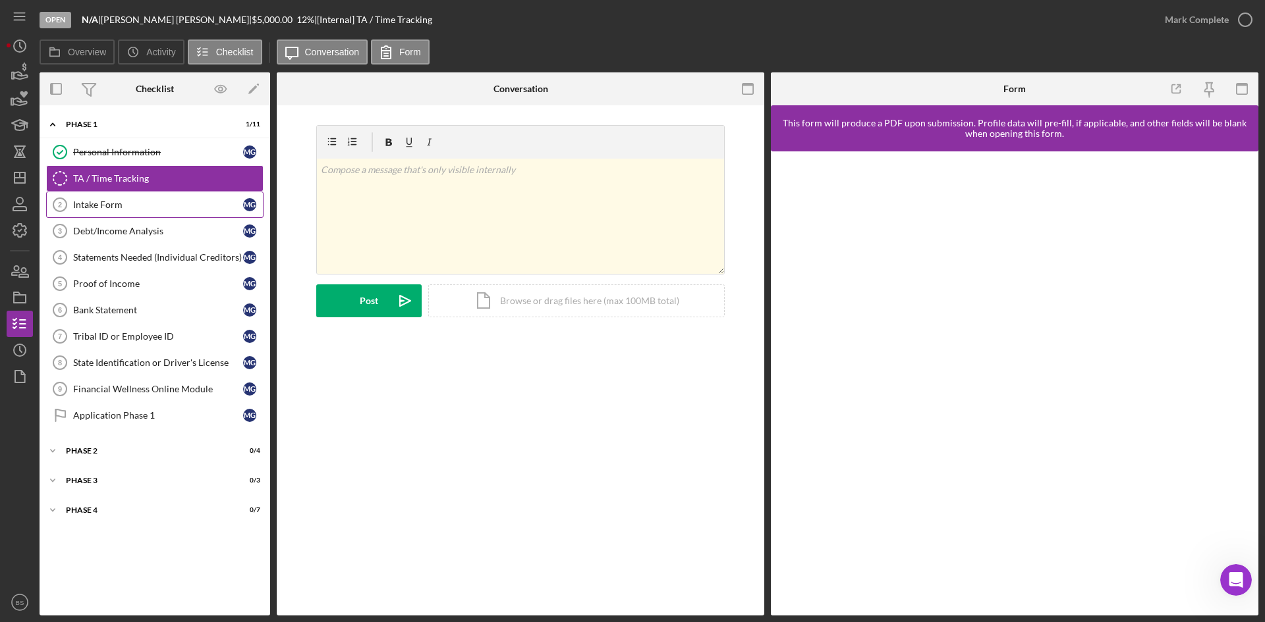
click at [124, 210] on div "Intake Form" at bounding box center [158, 205] width 170 height 11
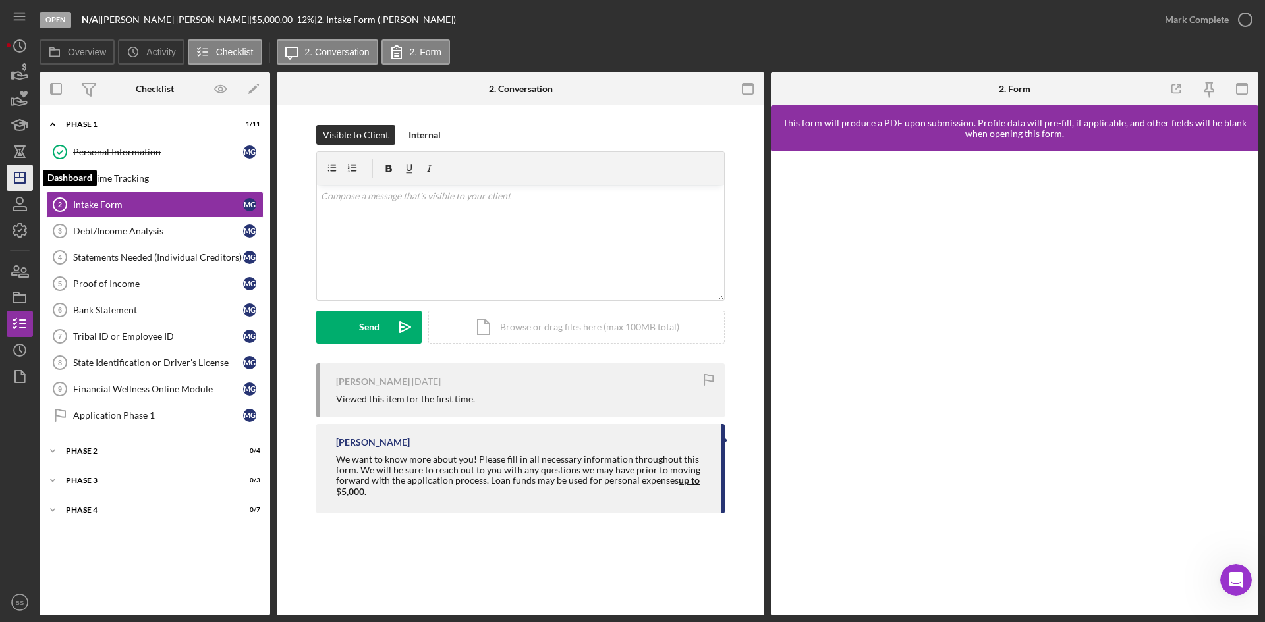
click at [28, 175] on icon "Icon/Dashboard" at bounding box center [19, 177] width 33 height 33
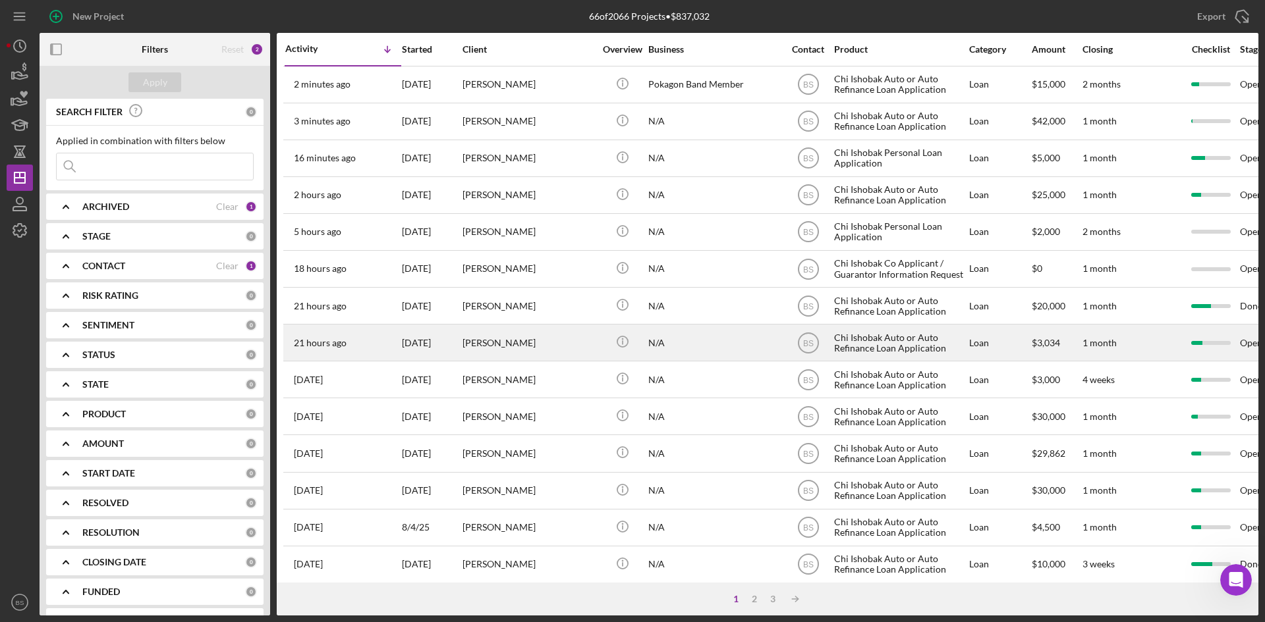
click at [562, 349] on div "[PERSON_NAME]" at bounding box center [528, 342] width 132 height 35
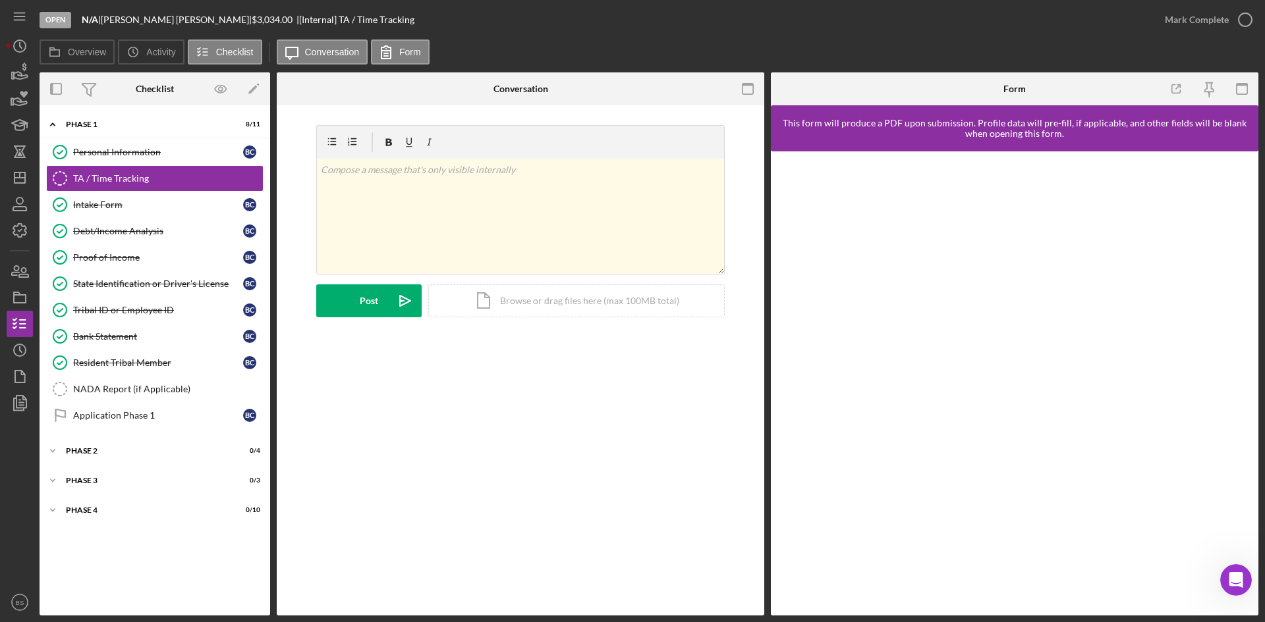
click at [493, 393] on div "TA / Time Tracking TA / Time Tracking v Color teal Color pink Remove color Add …" at bounding box center [520, 360] width 487 height 510
click at [25, 172] on icon "Icon/Dashboard" at bounding box center [19, 177] width 33 height 33
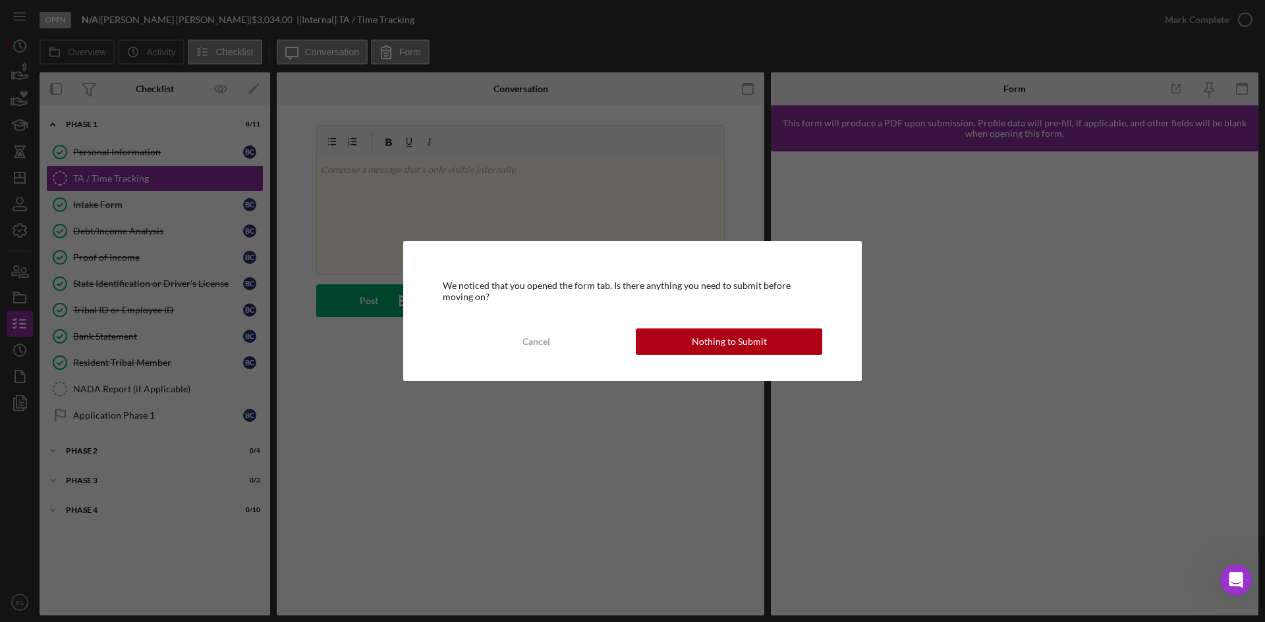
click at [776, 338] on button "Nothing to Submit" at bounding box center [729, 342] width 186 height 26
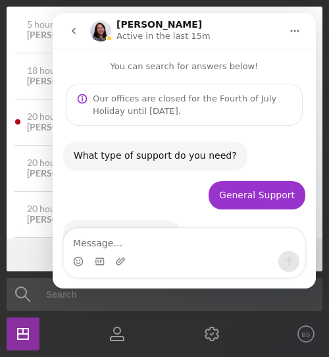
scroll to position [993, 0]
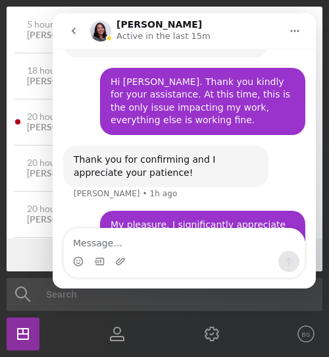
click at [175, 242] on textarea "Message…" at bounding box center [184, 240] width 241 height 22
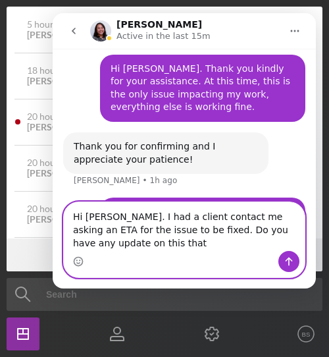
scroll to position [1020, 0]
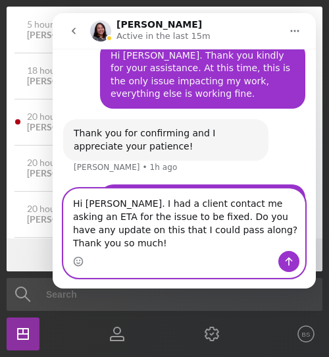
click at [155, 229] on textarea "Hi [PERSON_NAME]. I had a client contact me asking an ETA for the issue to be f…" at bounding box center [184, 220] width 241 height 62
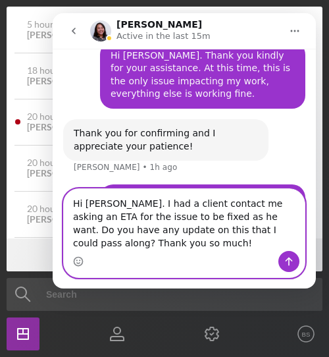
scroll to position [1033, 0]
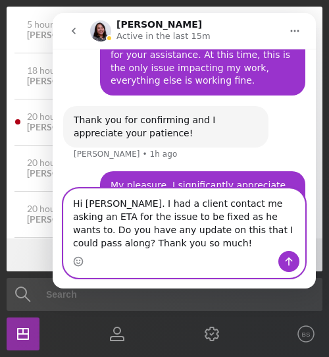
click at [236, 204] on textarea "Hi [PERSON_NAME]. I had a client contact me asking an ETA for the issue to be f…" at bounding box center [184, 220] width 241 height 62
click at [195, 244] on textarea "Hi [PERSON_NAME]. I had a client contact me asking an ETA for the issue to be f…" at bounding box center [184, 220] width 241 height 62
type textarea "Hi [PERSON_NAME]. I had a client contact me asking an ETA for the issue to be f…"
click at [285, 258] on icon "Send a message…" at bounding box center [289, 261] width 11 height 11
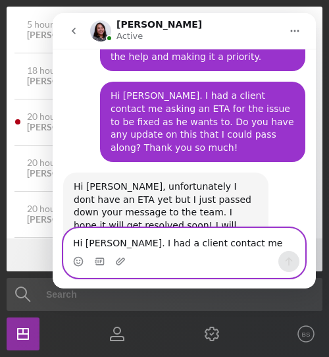
scroll to position [1162, 0]
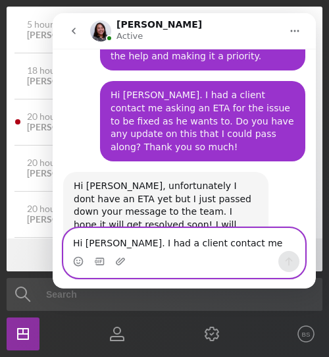
click at [206, 234] on textarea "Hi [PERSON_NAME]. I had a client contact me asking an ETA for the issue to be f…" at bounding box center [184, 240] width 241 height 22
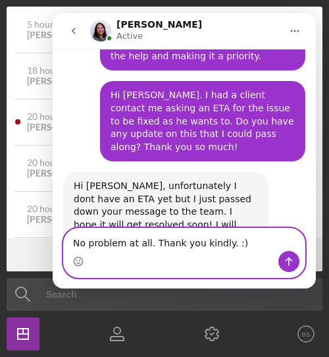
type textarea "No problem at all. Thank you kindly. :)"
click at [285, 255] on button "Send a message…" at bounding box center [289, 261] width 21 height 21
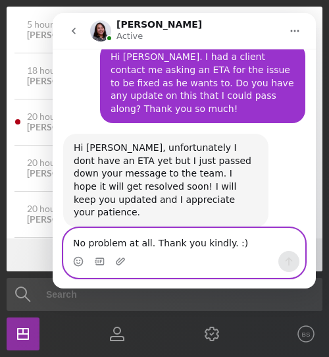
scroll to position [1201, 0]
